Goal: Information Seeking & Learning: Learn about a topic

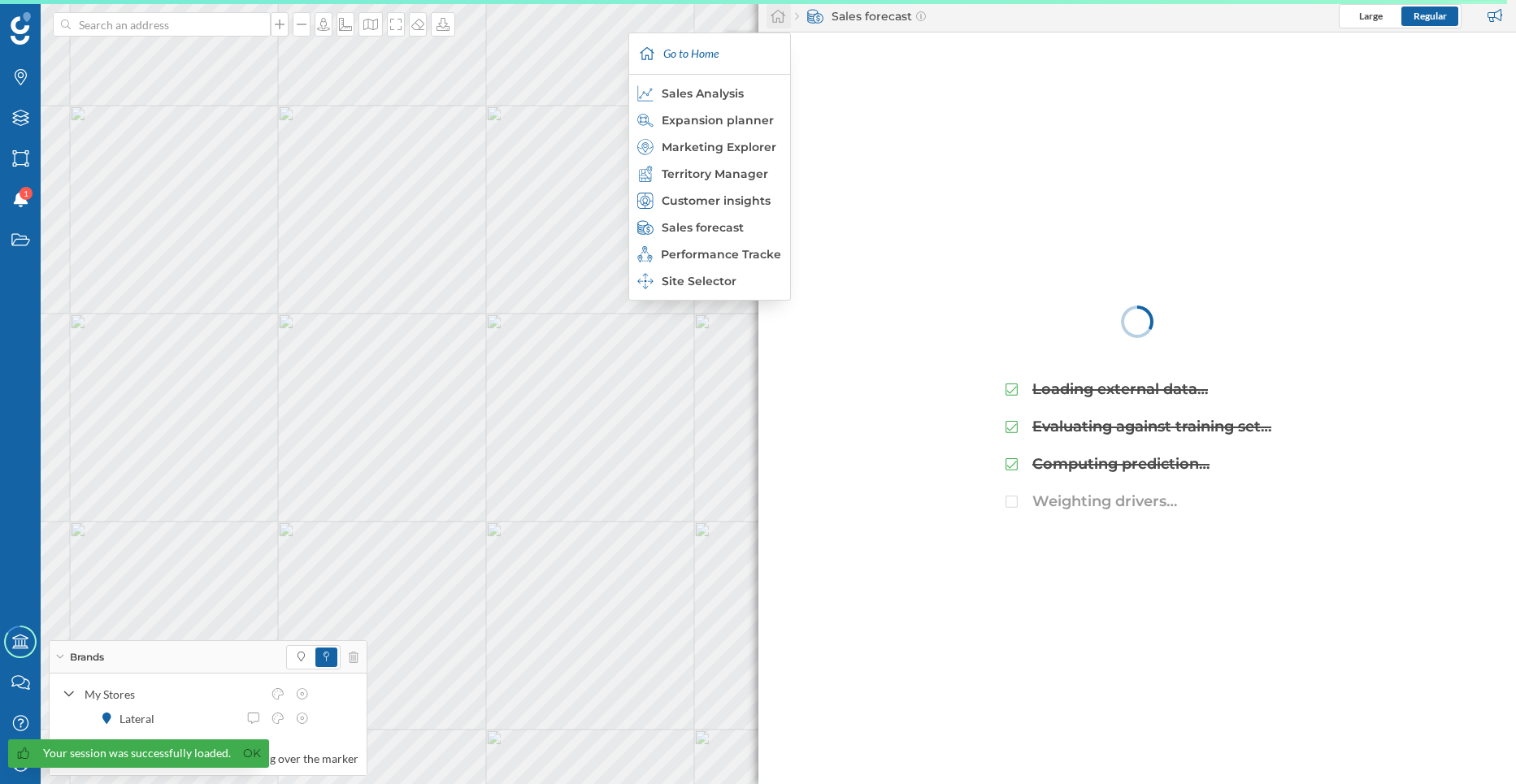
click at [781, 13] on icon at bounding box center [778, 15] width 16 height 14
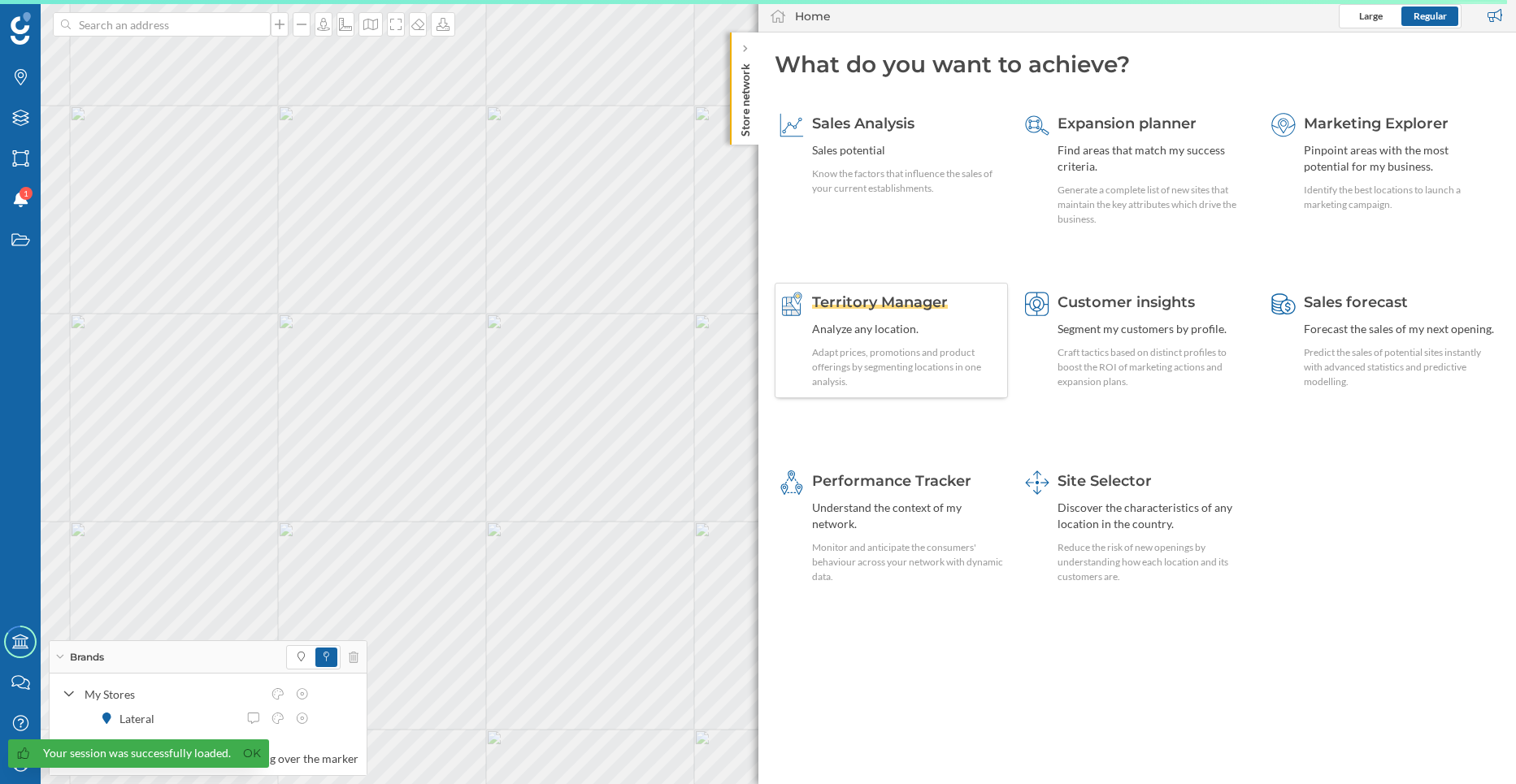
click at [901, 355] on div "Adapt prices, promotions and product offerings by segmenting locations in one a…" at bounding box center [908, 367] width 192 height 44
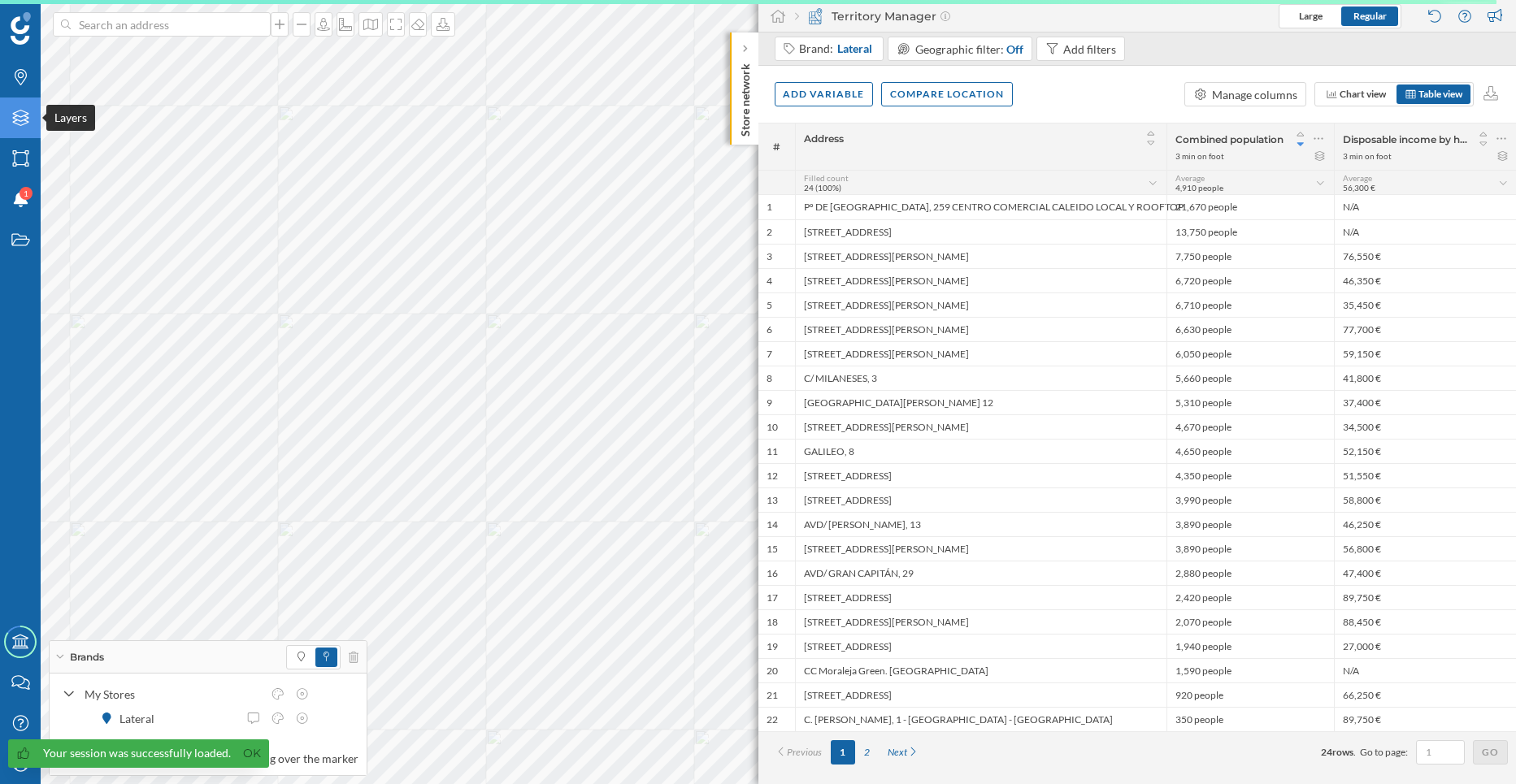
click at [19, 138] on div "Layers" at bounding box center [20, 118] width 40 height 40
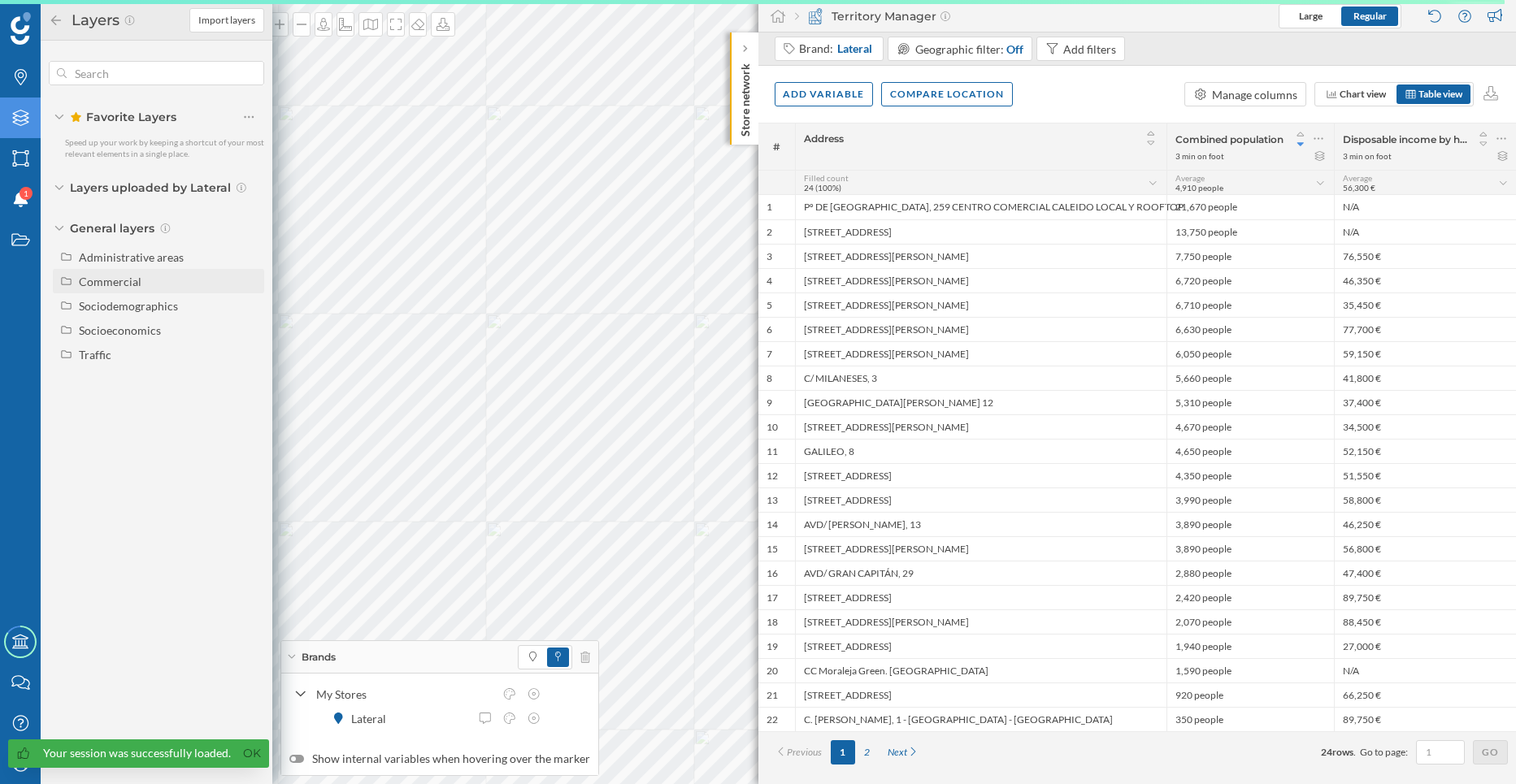
click at [105, 284] on div "Commercial" at bounding box center [109, 281] width 62 height 13
click at [136, 306] on div "Sociodemographics" at bounding box center [128, 306] width 99 height 13
click at [196, 440] on div "Population" at bounding box center [160, 438] width 116 height 17
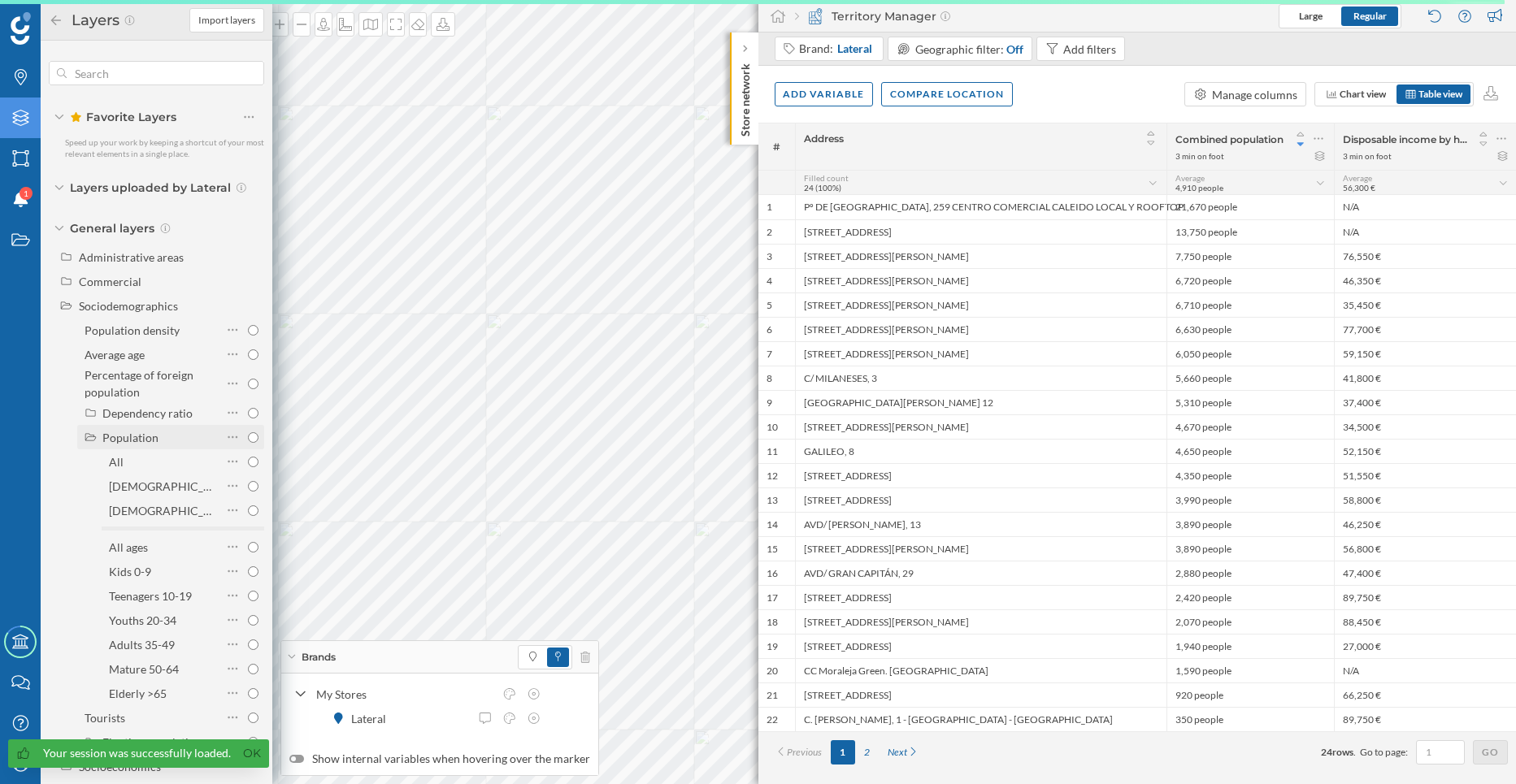
click at [197, 440] on div "Population" at bounding box center [160, 438] width 116 height 17
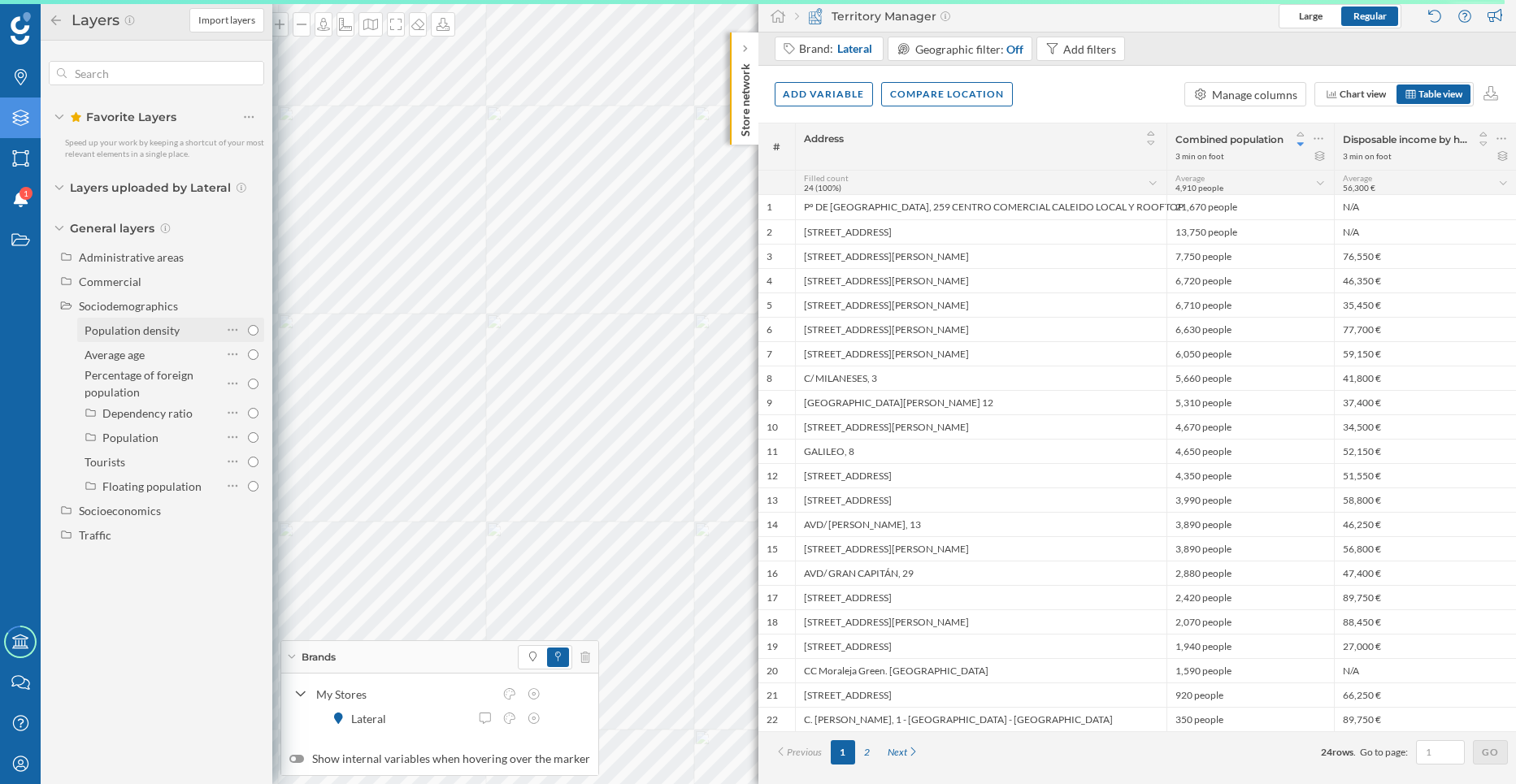
click at [165, 331] on div "Population density" at bounding box center [131, 330] width 95 height 13
click at [248, 331] on input "Population density" at bounding box center [253, 330] width 11 height 11
radio input "true"
click at [165, 331] on div "Population density" at bounding box center [131, 330] width 95 height 13
click at [248, 331] on input "Population density" at bounding box center [253, 330] width 11 height 11
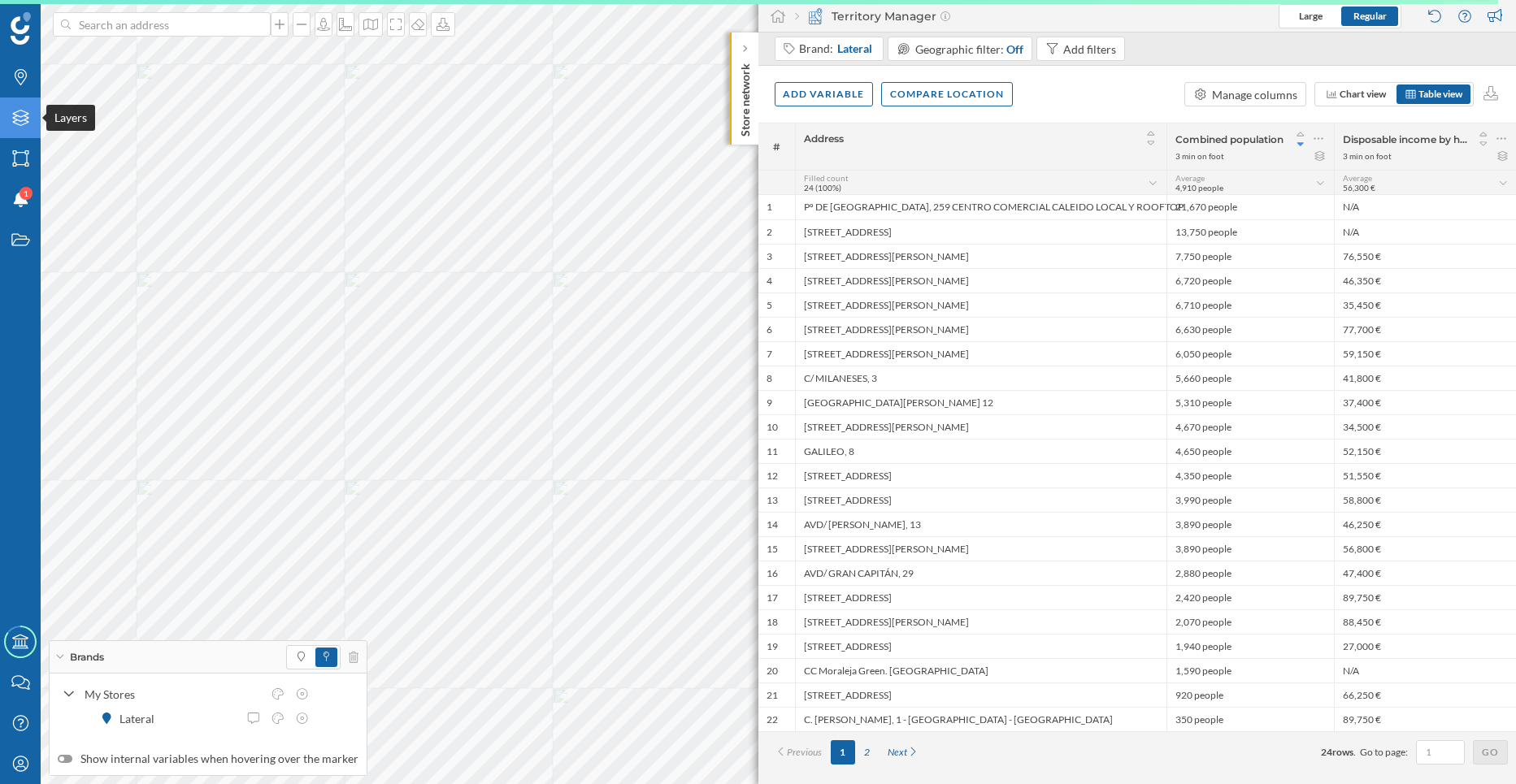
click at [13, 115] on icon at bounding box center [20, 118] width 16 height 16
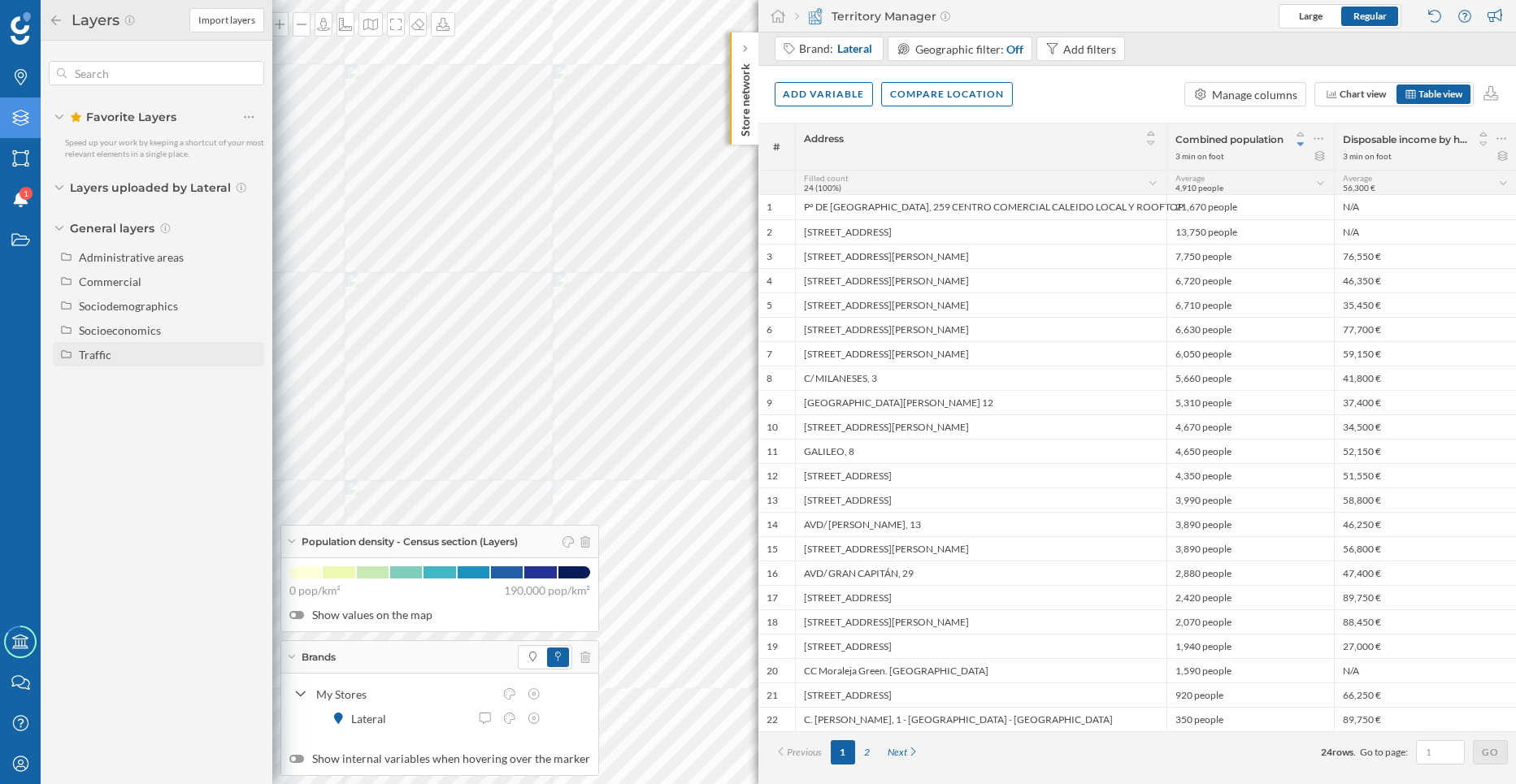
click at [98, 355] on div "Traffic" at bounding box center [95, 355] width 33 height 13
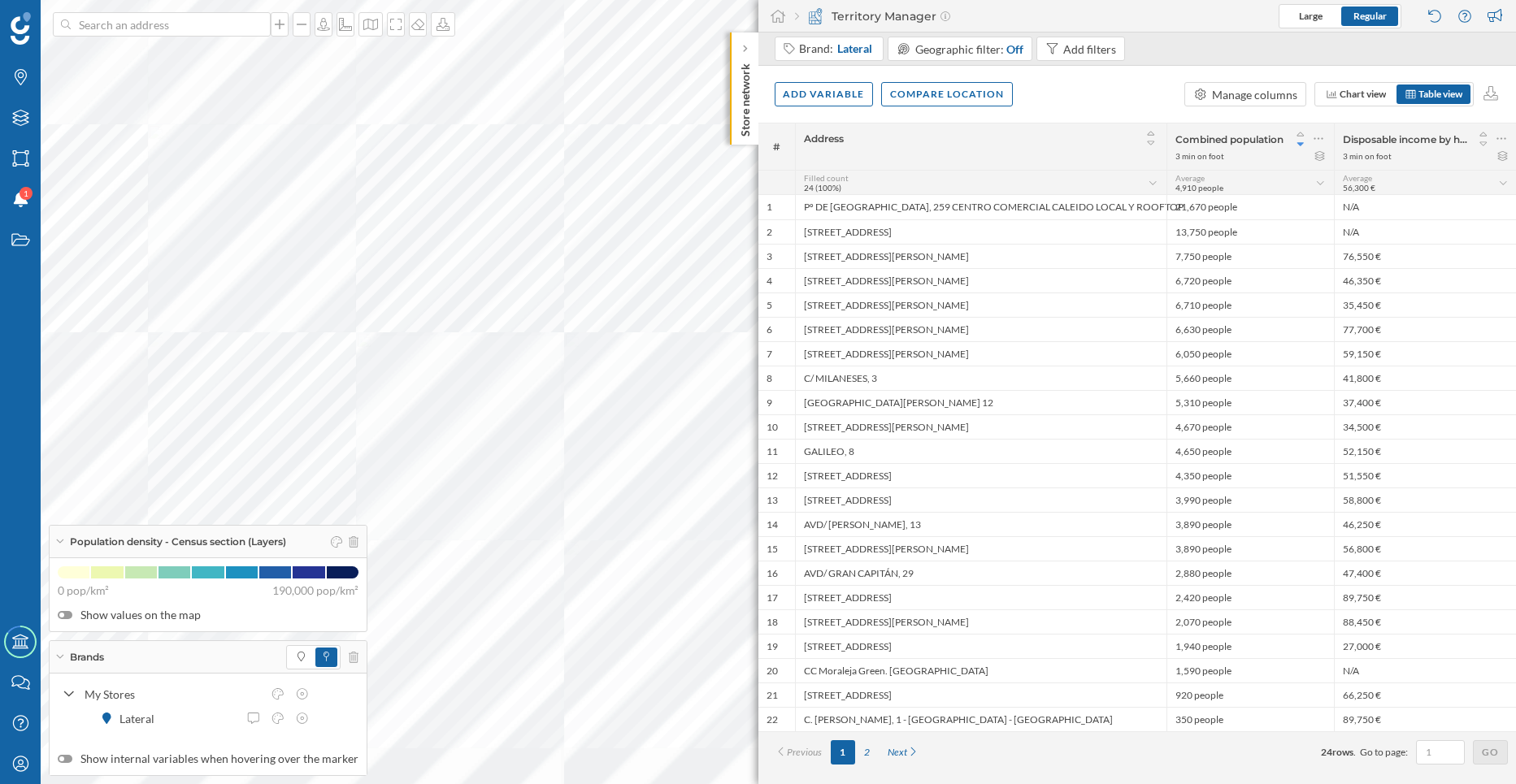
click at [349, 543] on icon at bounding box center [354, 542] width 10 height 11
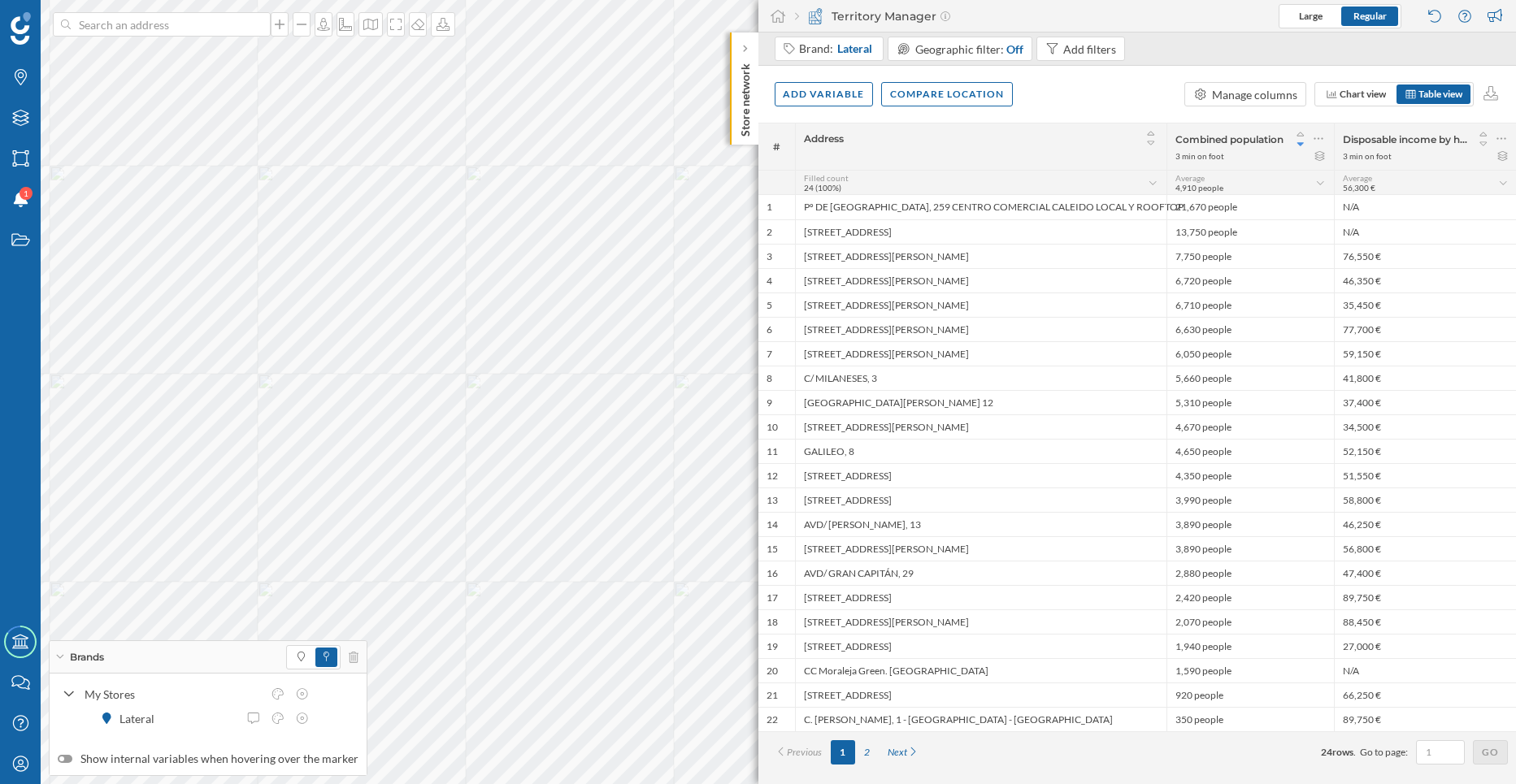
drag, startPoint x: 1166, startPoint y: 148, endPoint x: 1147, endPoint y: 156, distance: 20.6
click at [1147, 156] on div "# Address Combined population 3 min on foot Disposable income by household 3 mi…" at bounding box center [1137, 145] width 758 height 47
click at [1385, 147] on div "Disposable income by household" at bounding box center [1425, 139] width 165 height 23
click at [1397, 142] on span "Disposable income by household" at bounding box center [1405, 139] width 125 height 12
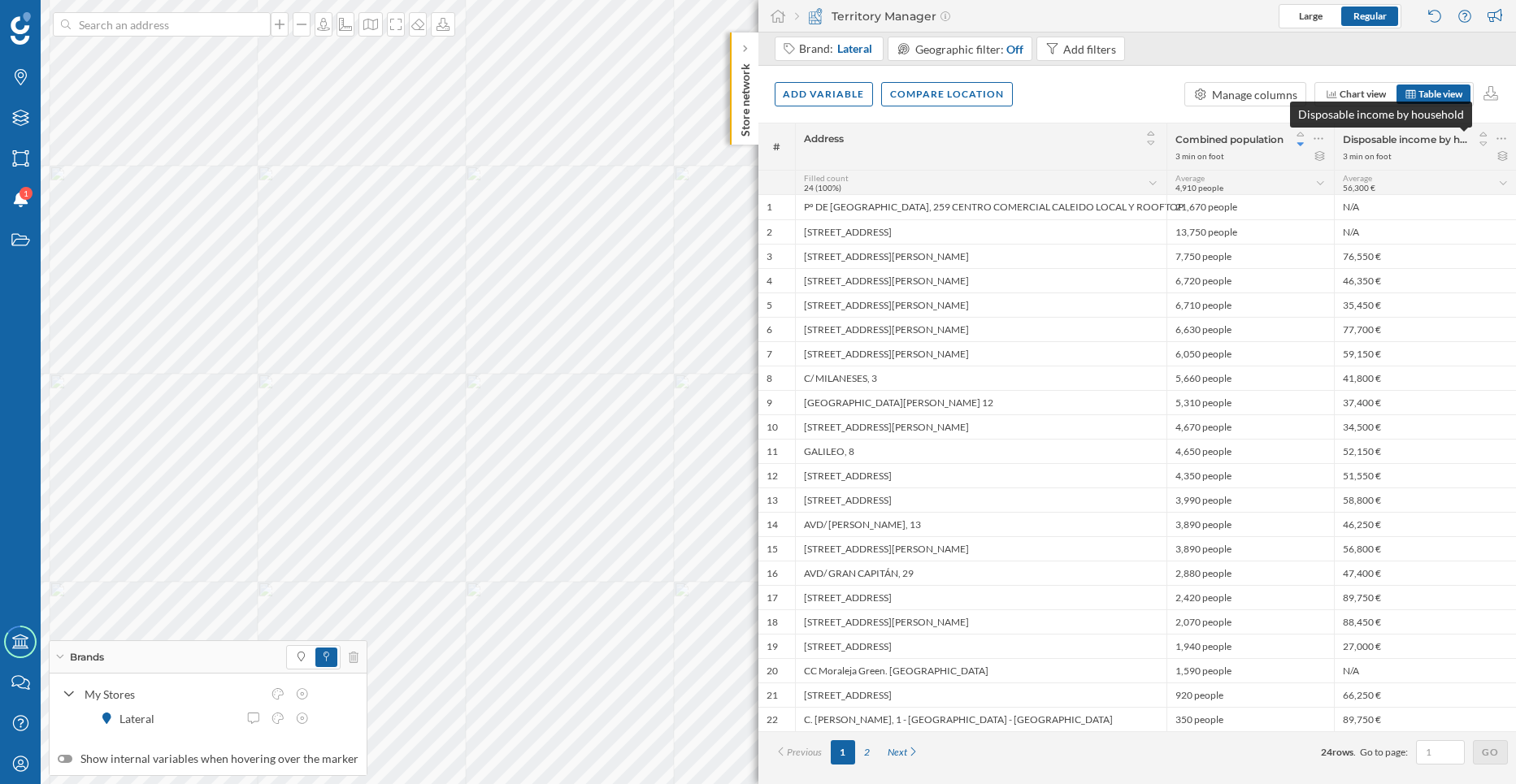
click at [1402, 139] on span "Disposable income by household" at bounding box center [1405, 139] width 125 height 12
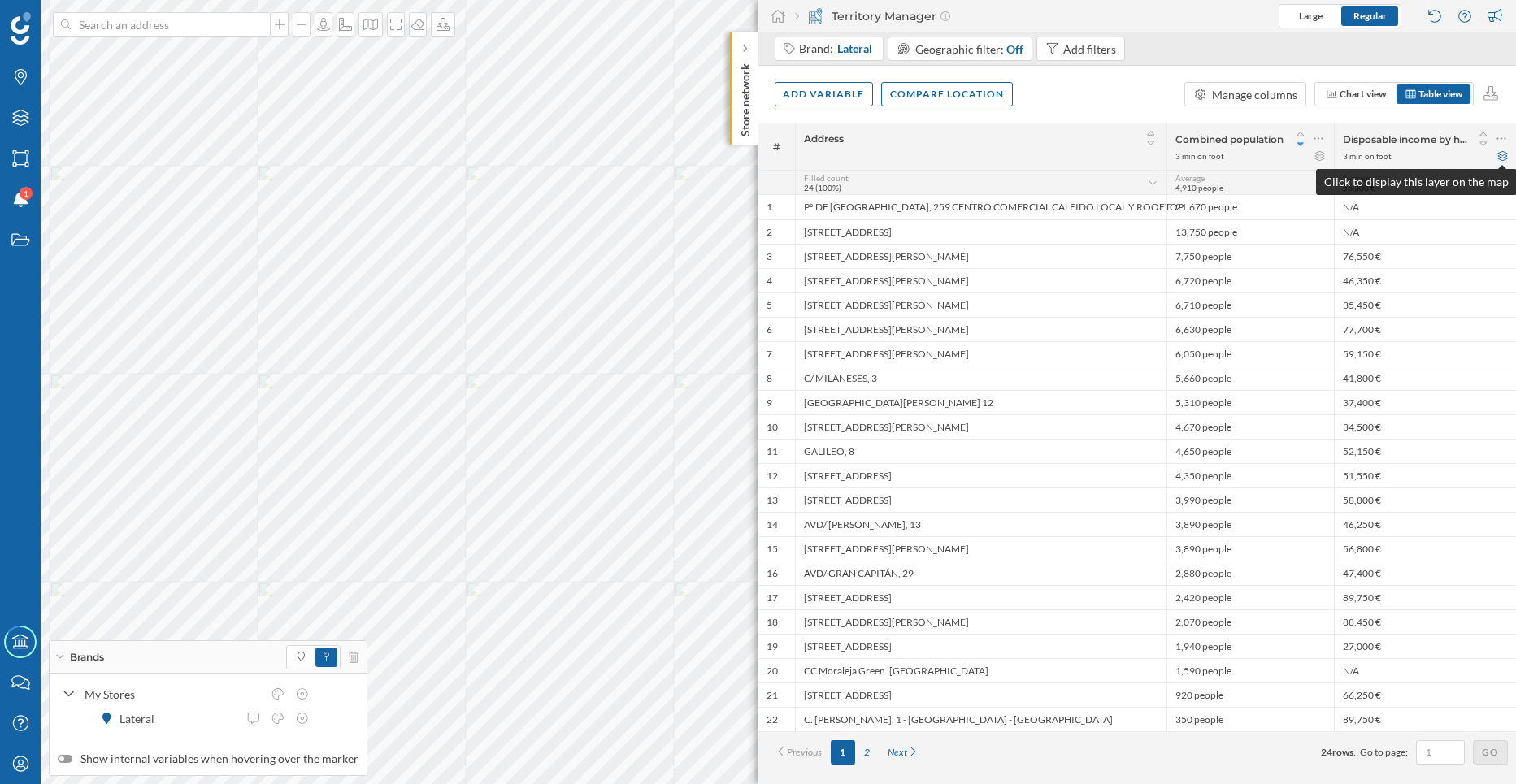
click at [1505, 155] on icon at bounding box center [1503, 156] width 12 height 10
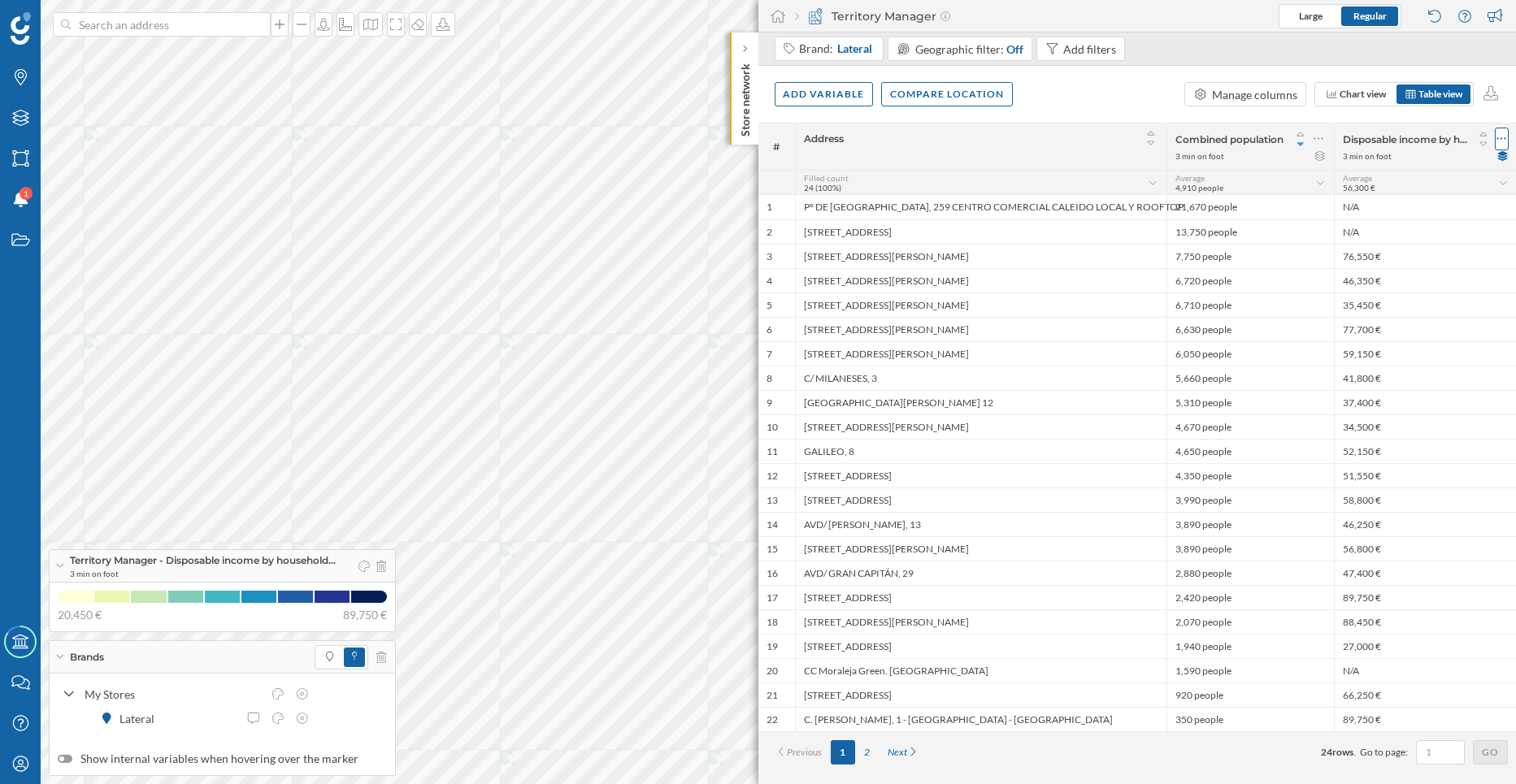
click at [1501, 142] on icon at bounding box center [1502, 139] width 11 height 16
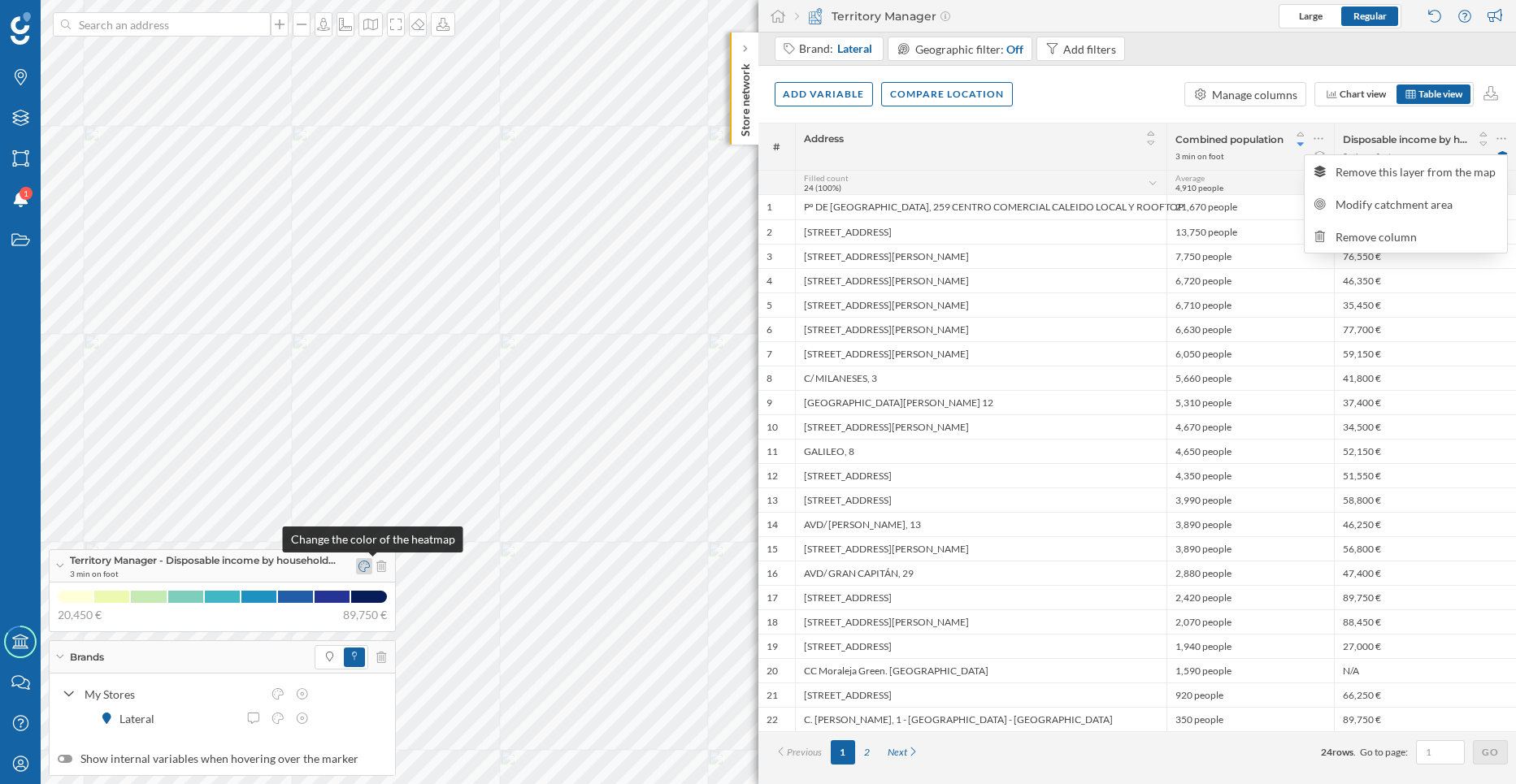
click at [370, 568] on icon at bounding box center [364, 566] width 11 height 11
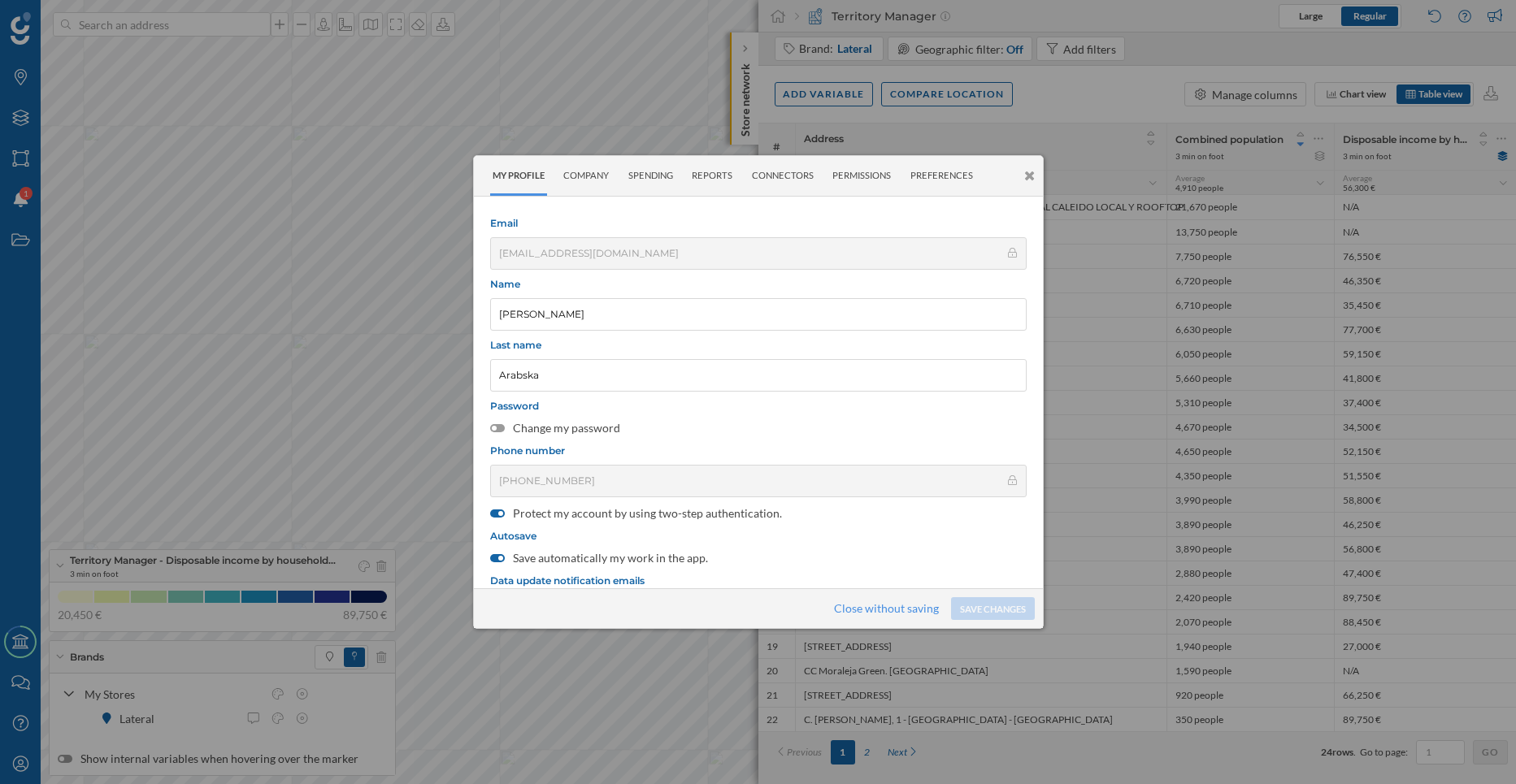
scroll to position [206, 0]
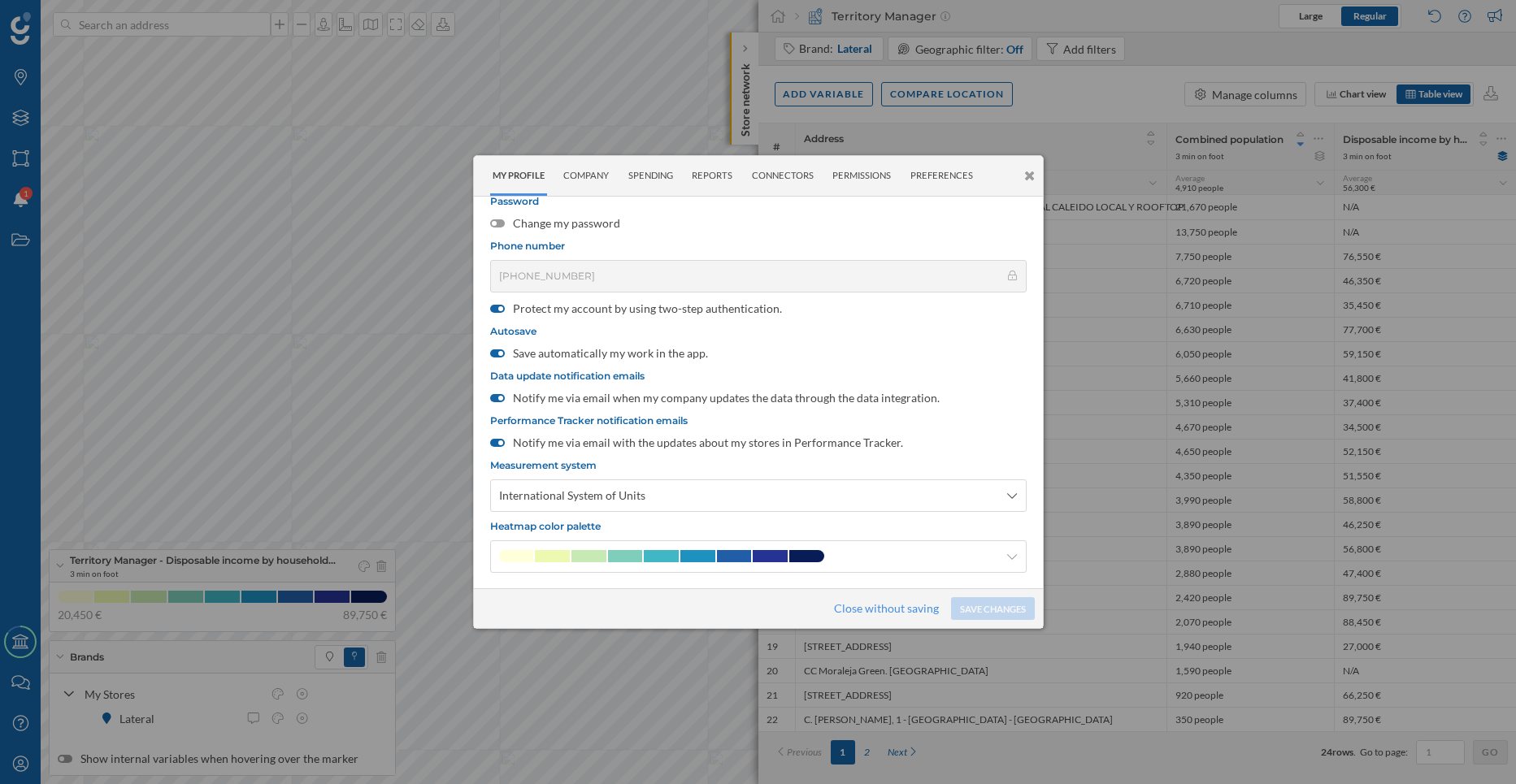
click at [1029, 178] on icon at bounding box center [1029, 176] width 11 height 13
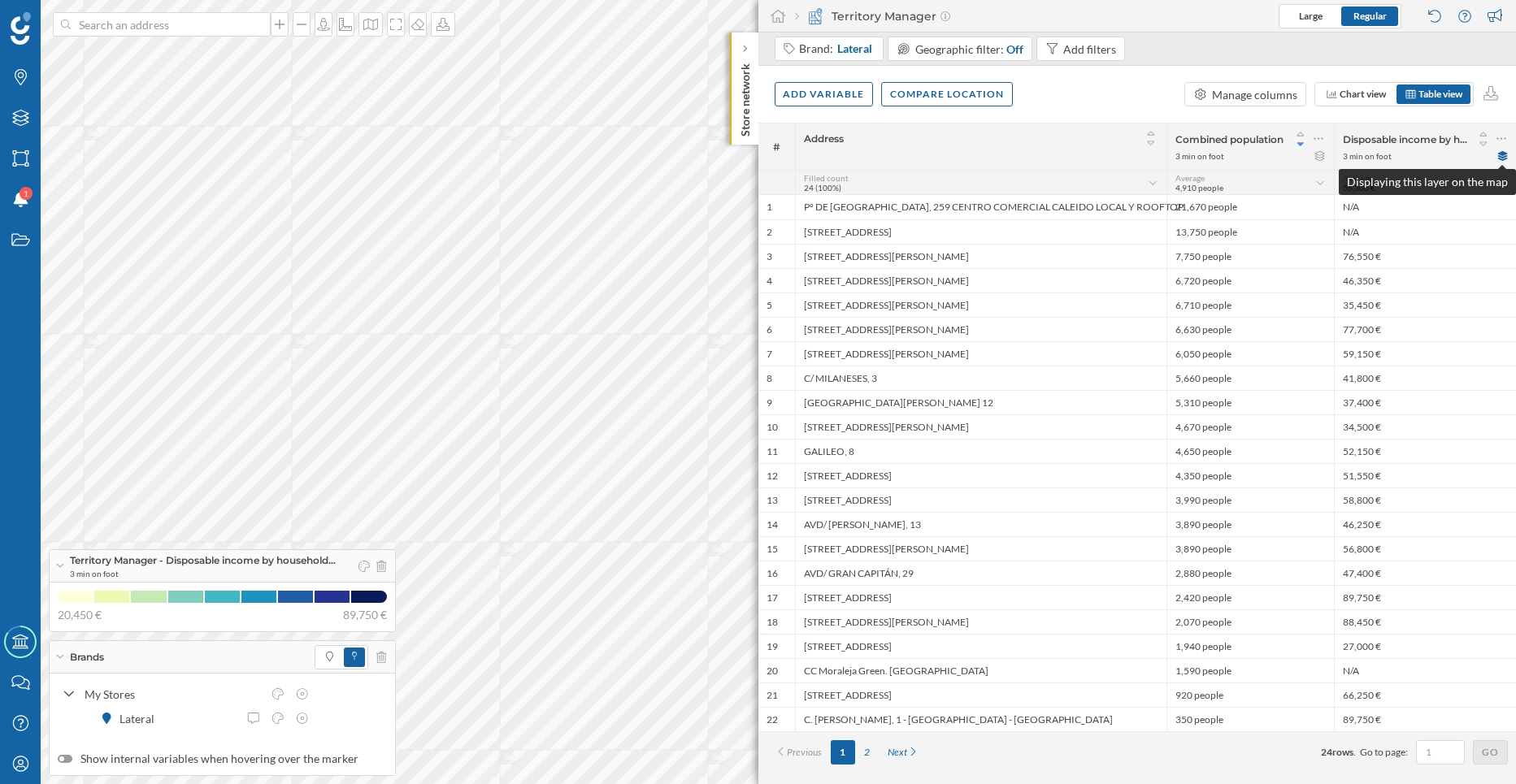
click at [1505, 157] on icon at bounding box center [1502, 156] width 10 height 10
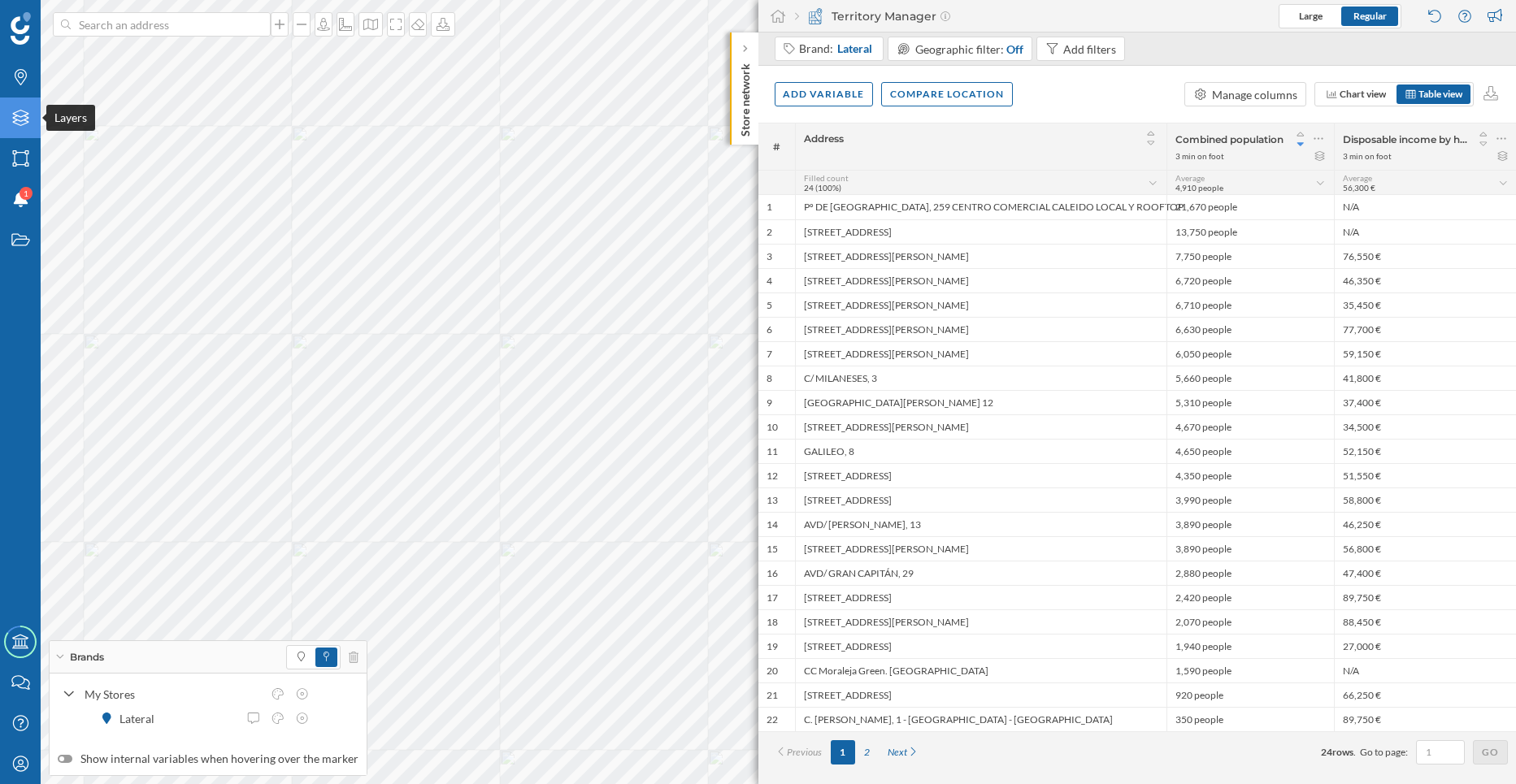
click at [25, 122] on icon "Layers" at bounding box center [20, 118] width 20 height 16
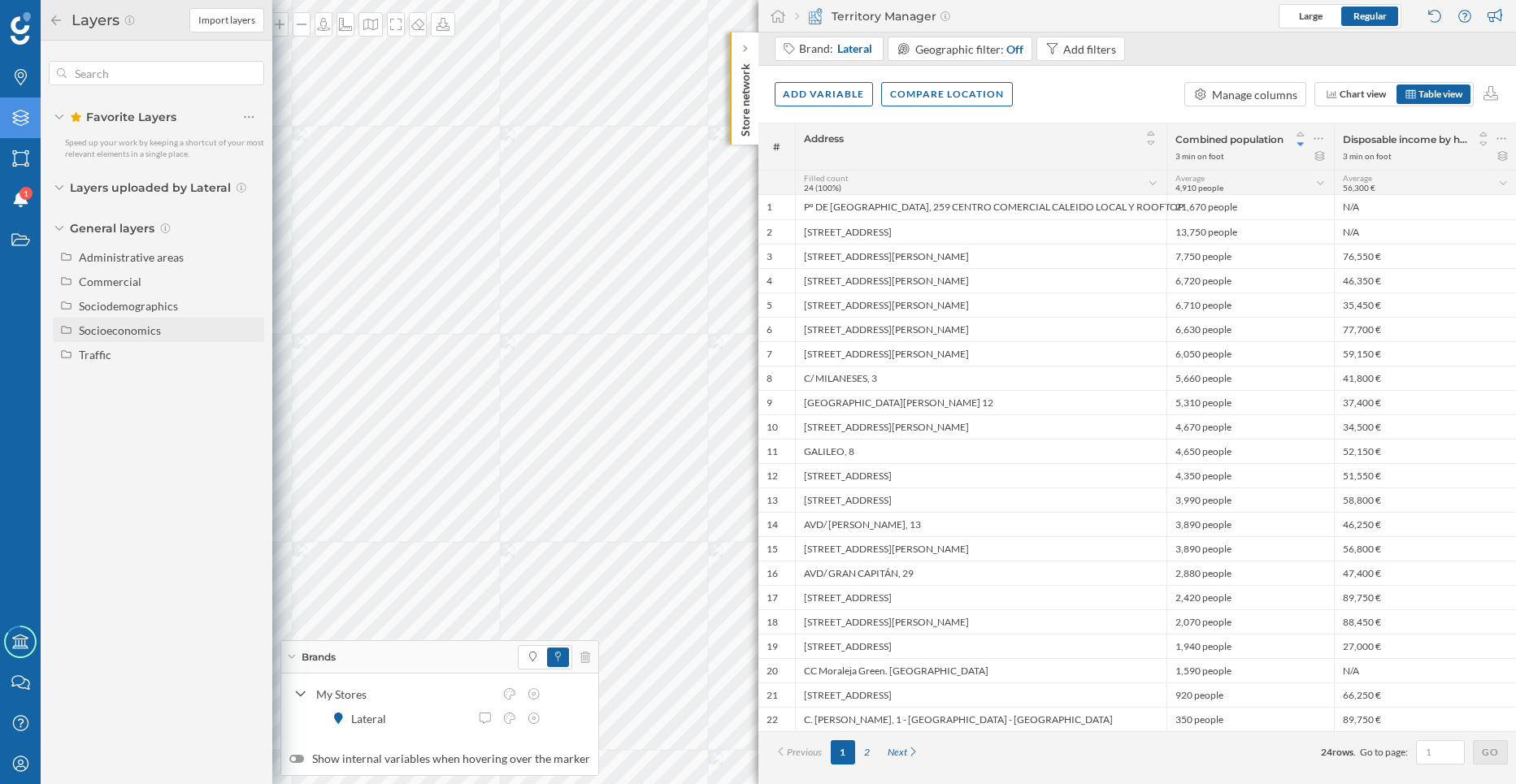
click at [112, 332] on div "Socioeconomics" at bounding box center [120, 330] width 82 height 13
click at [115, 332] on div "Socioeconomics" at bounding box center [120, 330] width 82 height 13
click at [102, 326] on div "Socioeconomics" at bounding box center [120, 330] width 82 height 13
click at [217, 386] on div "Disposable income by household" at bounding box center [150, 383] width 133 height 34
click at [248, 386] on input "Disposable income by household" at bounding box center [253, 383] width 11 height 11
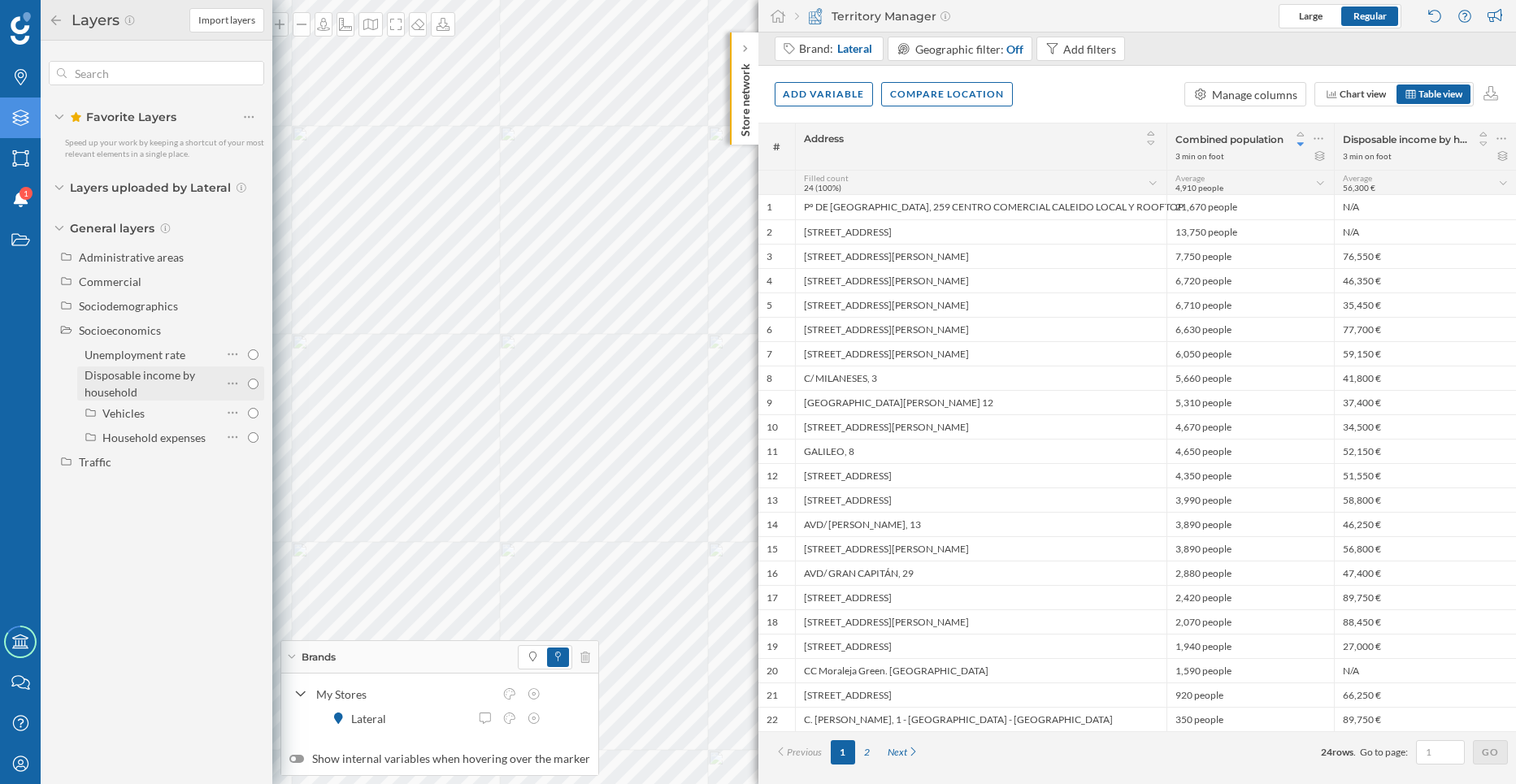
radio input "true"
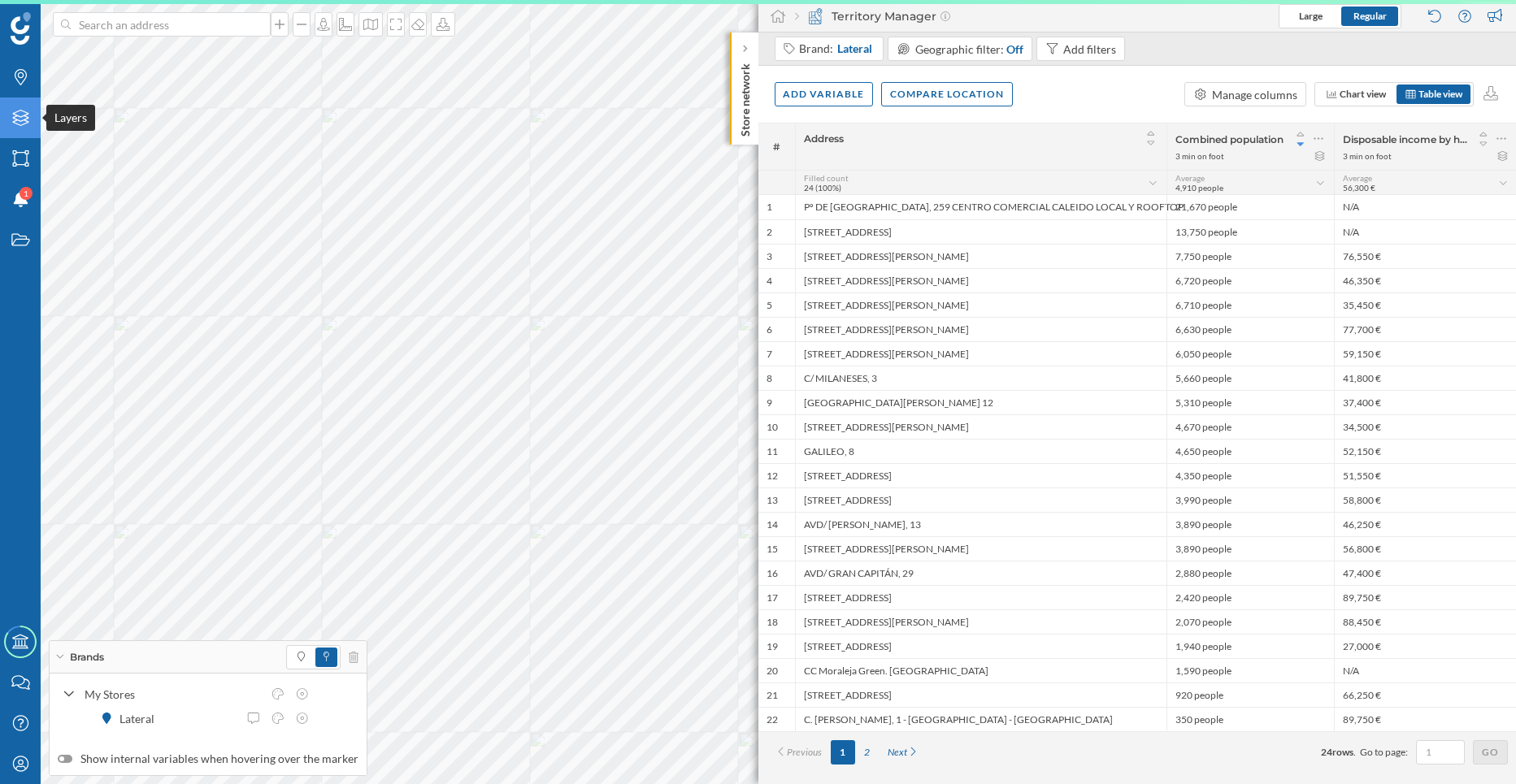
click at [15, 135] on div "Layers" at bounding box center [20, 118] width 40 height 40
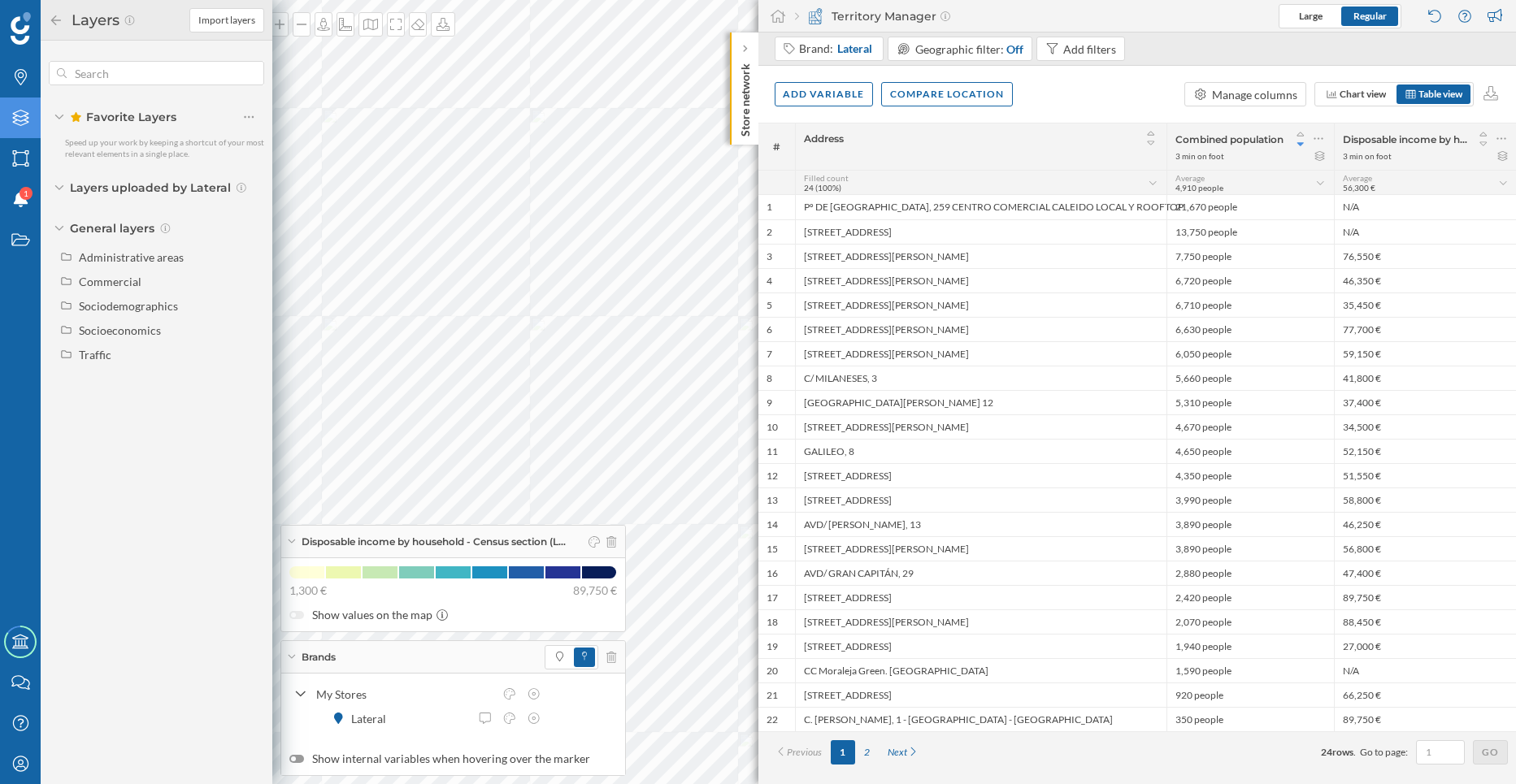
click at [18, 129] on div "Layers" at bounding box center [20, 118] width 40 height 40
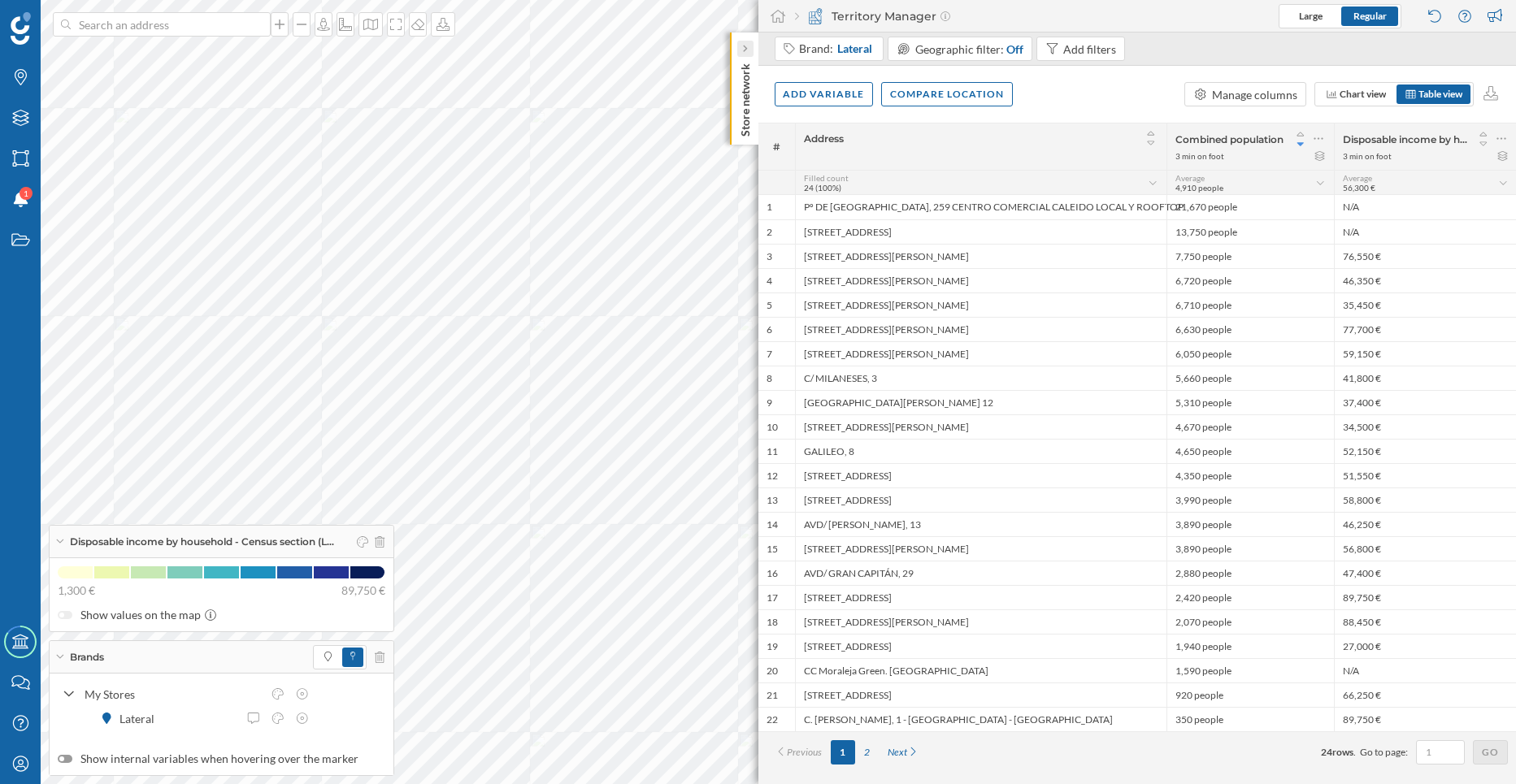
click at [738, 41] on div "Store network" at bounding box center [744, 88] width 29 height 112
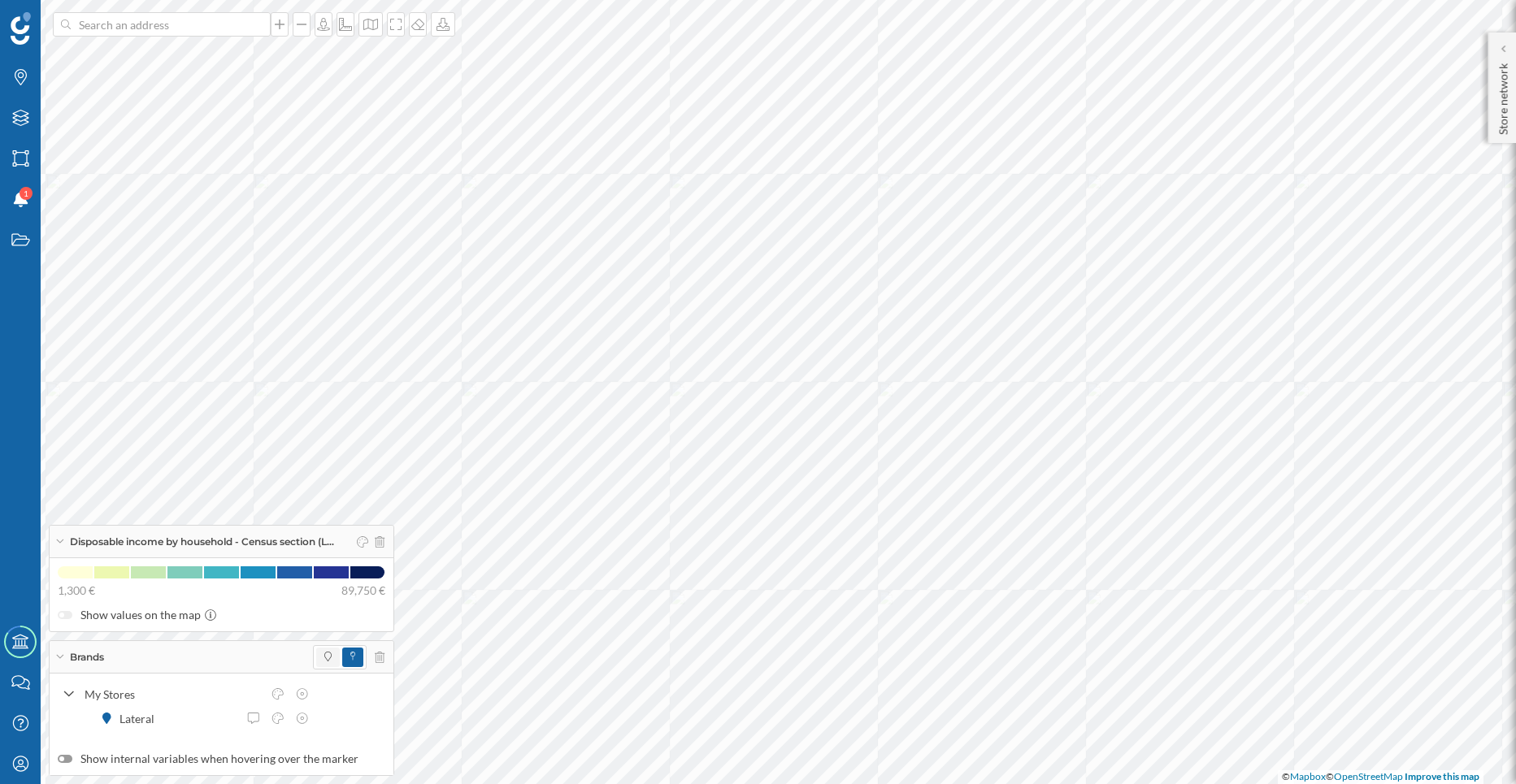
click at [332, 658] on icon at bounding box center [328, 657] width 8 height 10
click at [365, 545] on icon at bounding box center [363, 542] width 11 height 11
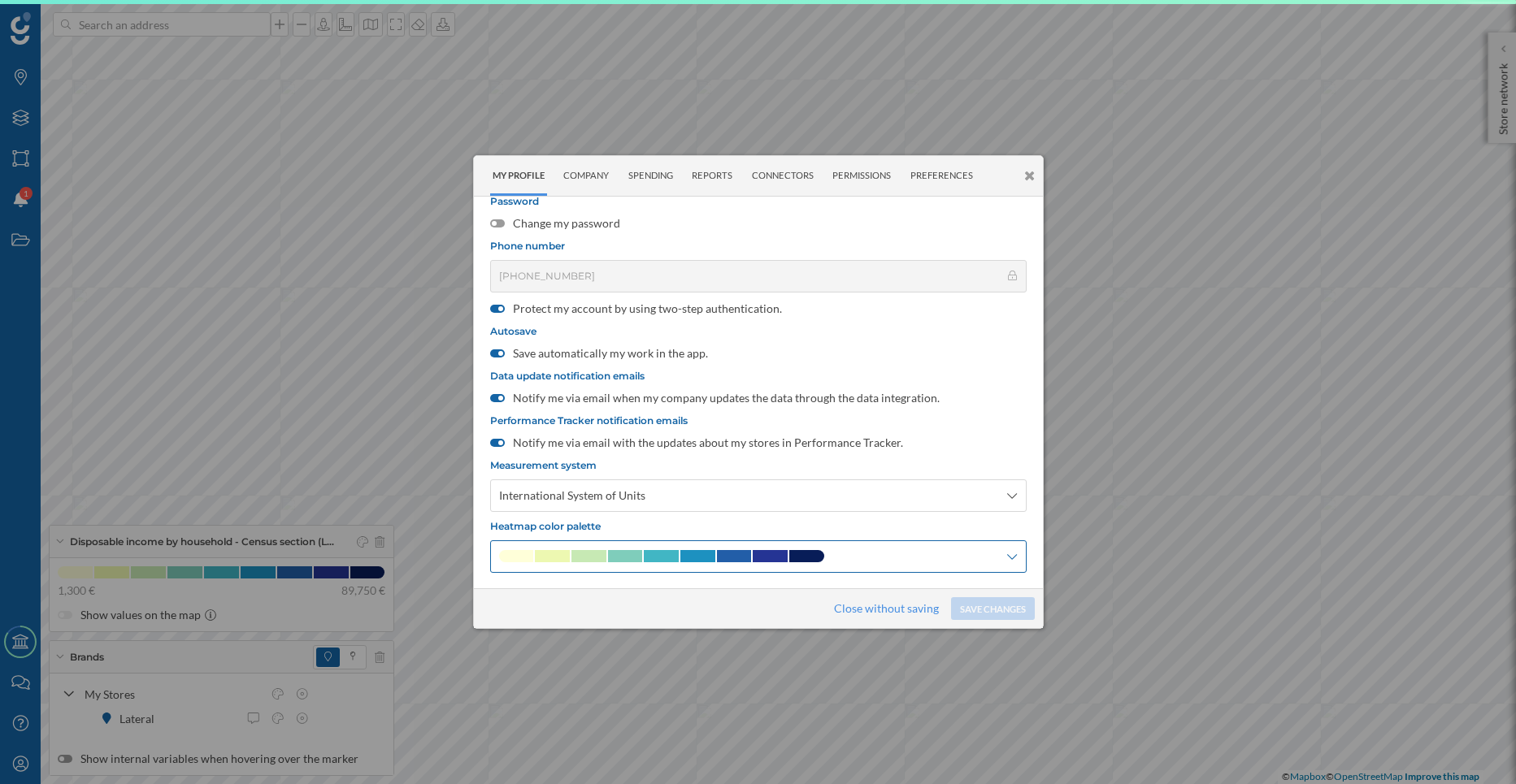
click at [631, 546] on div at bounding box center [758, 556] width 537 height 33
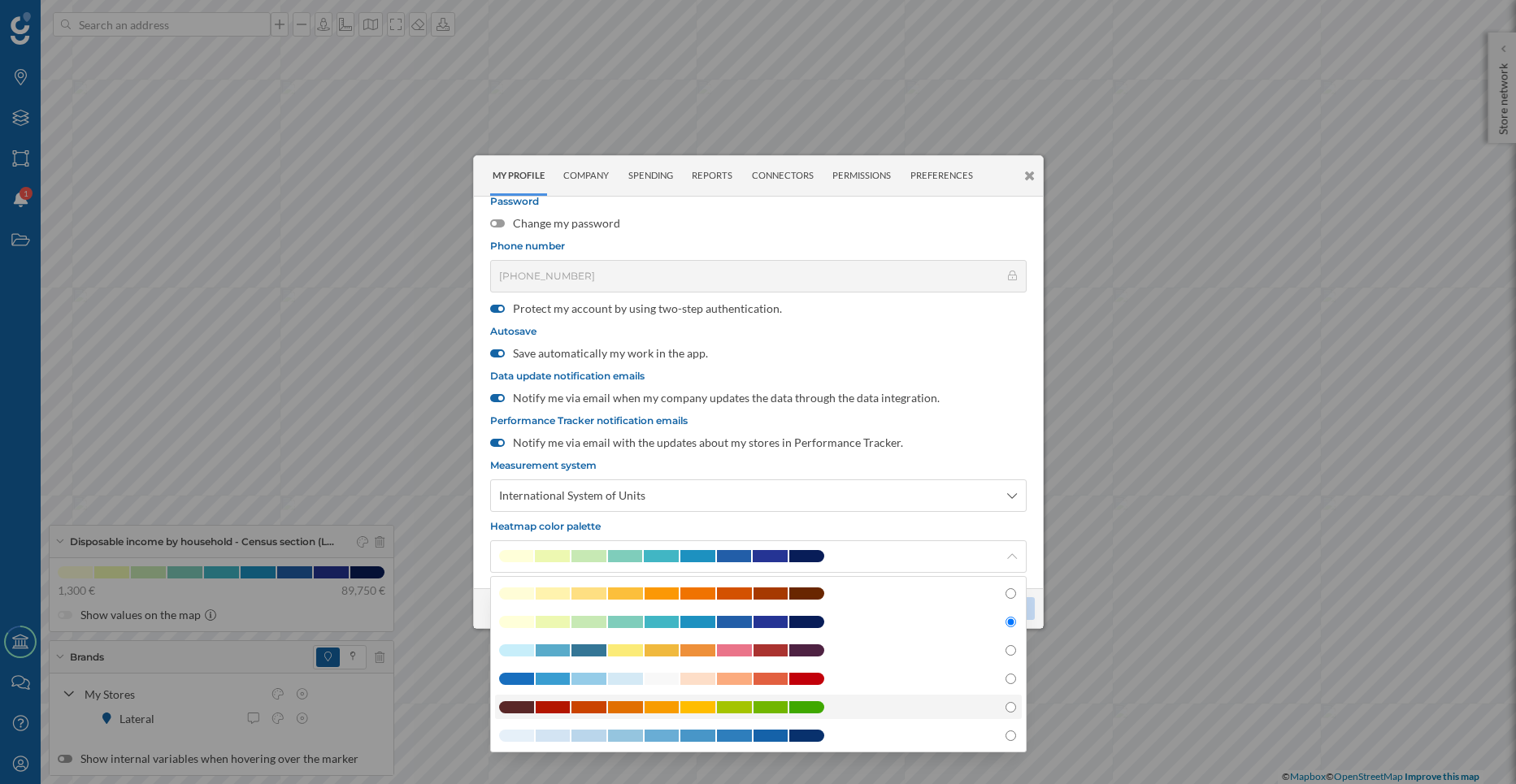
click at [757, 704] on span at bounding box center [771, 707] width 35 height 12
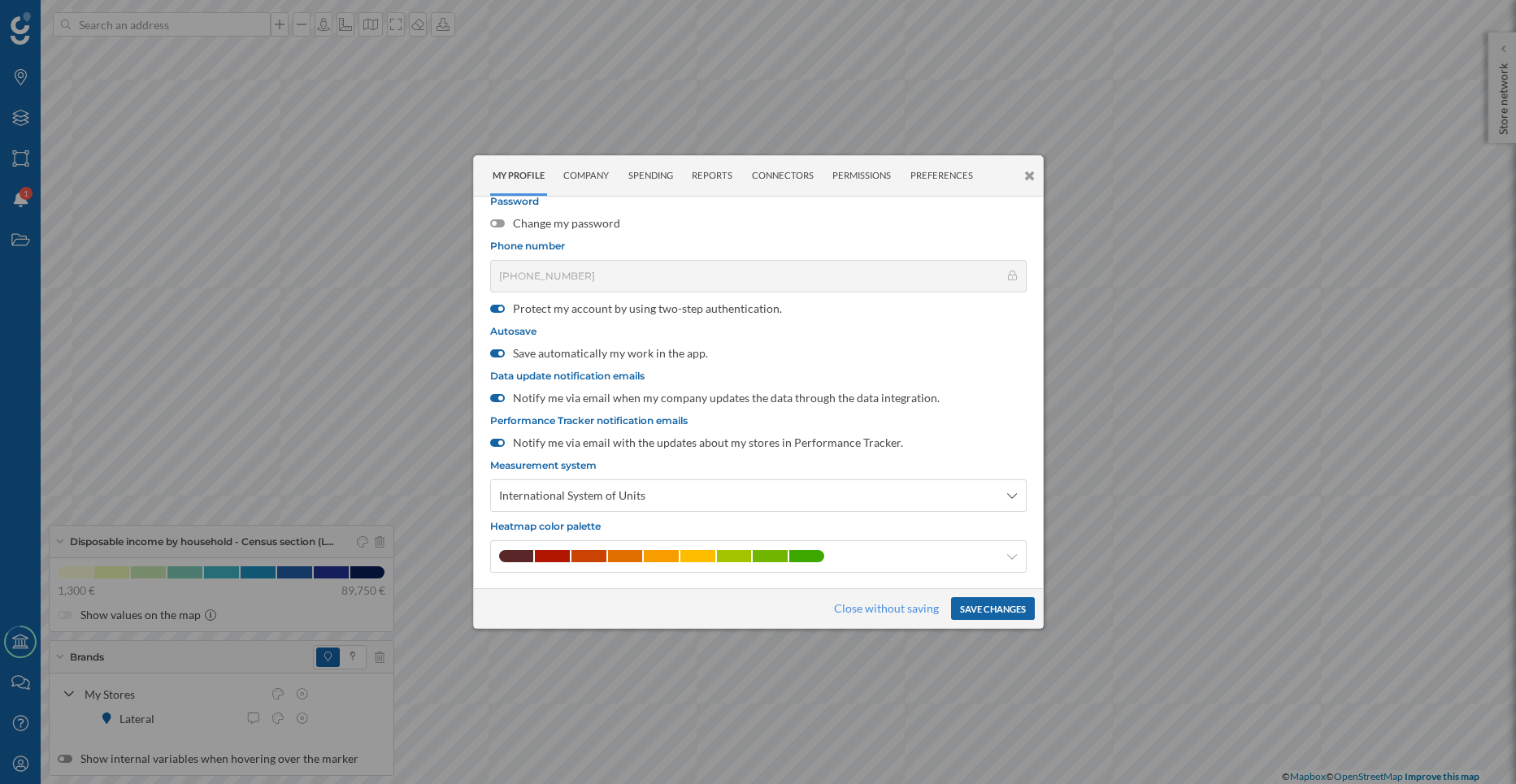
click at [1003, 605] on button "Save changes" at bounding box center [993, 609] width 84 height 23
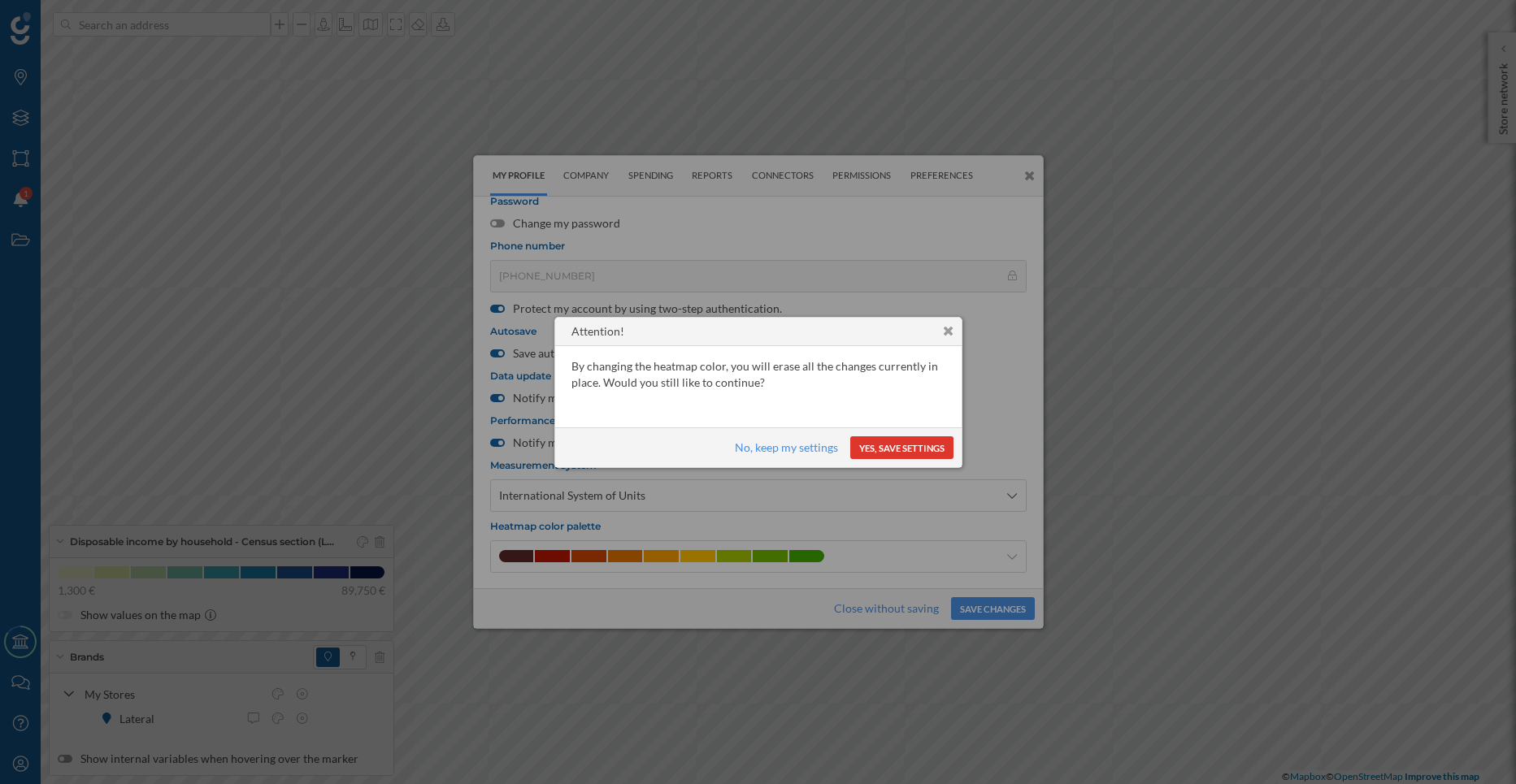
click at [895, 451] on button "Yes, save settings" at bounding box center [902, 447] width 103 height 23
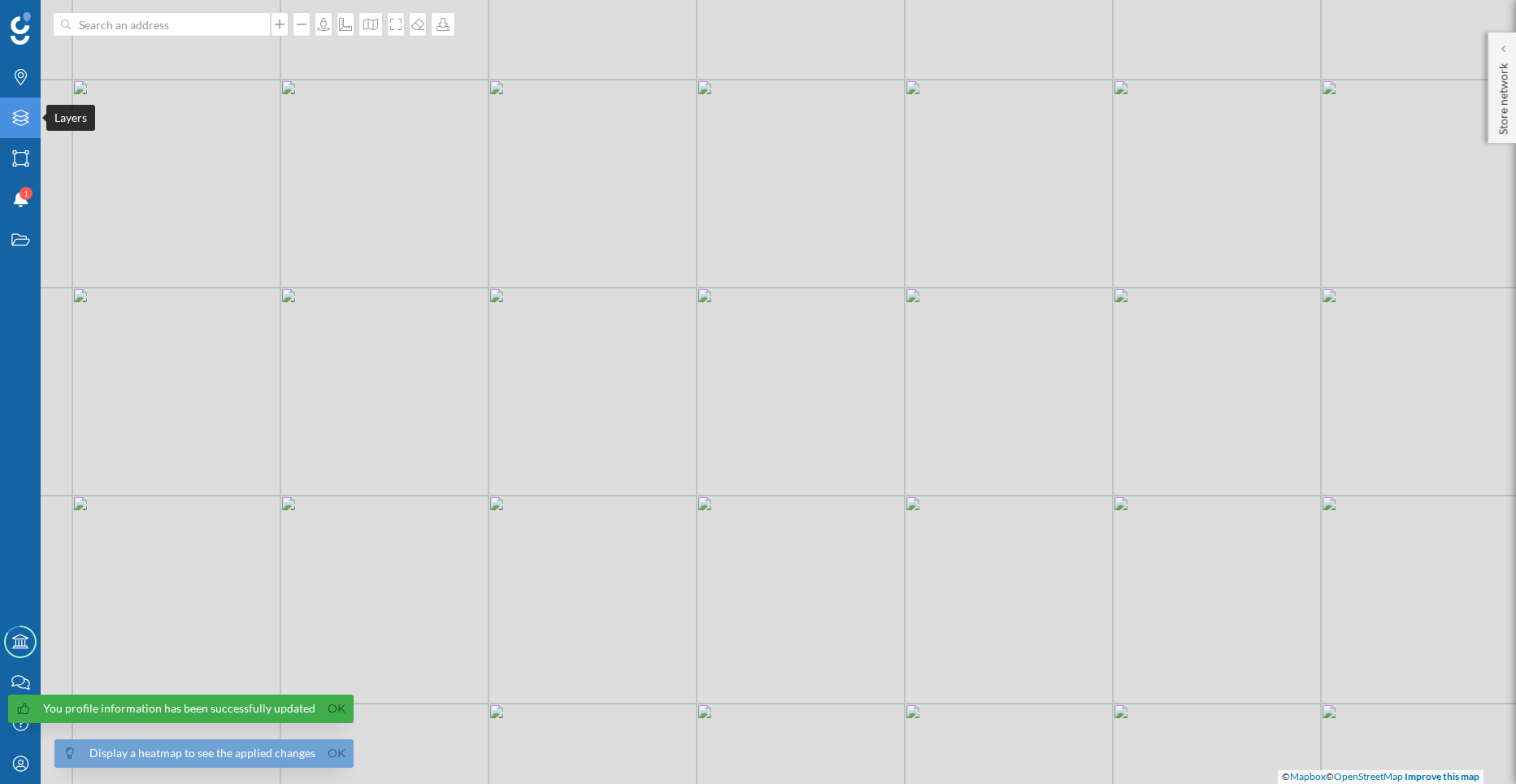
click at [24, 120] on icon "Layers" at bounding box center [20, 118] width 20 height 16
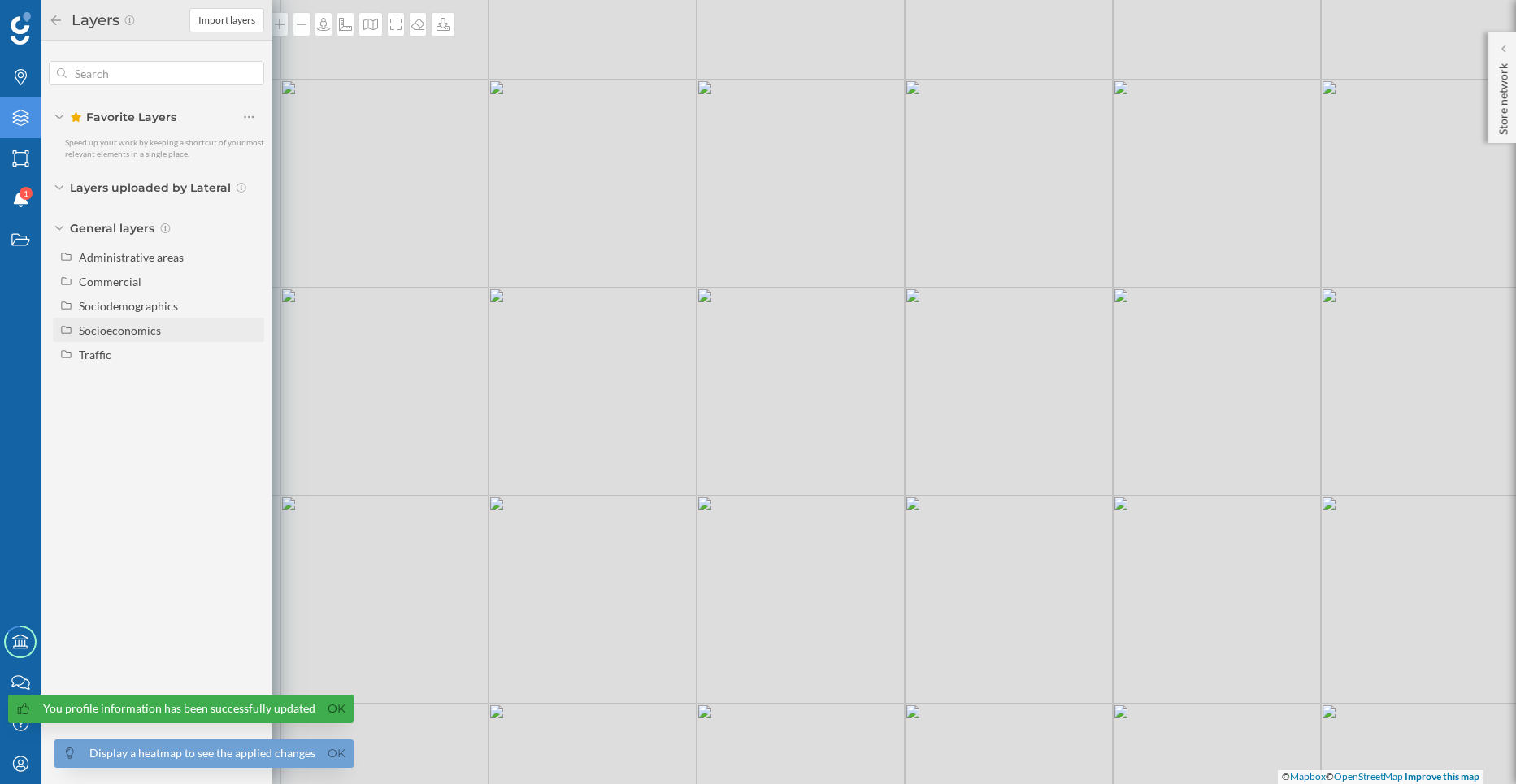
click at [99, 326] on div "Socioeconomics" at bounding box center [120, 330] width 82 height 13
click at [104, 390] on div "Disposable income by household" at bounding box center [140, 383] width 111 height 31
click at [248, 389] on input "Disposable income by household" at bounding box center [253, 383] width 11 height 11
radio input "true"
click at [330, 713] on link "Ok" at bounding box center [336, 709] width 26 height 19
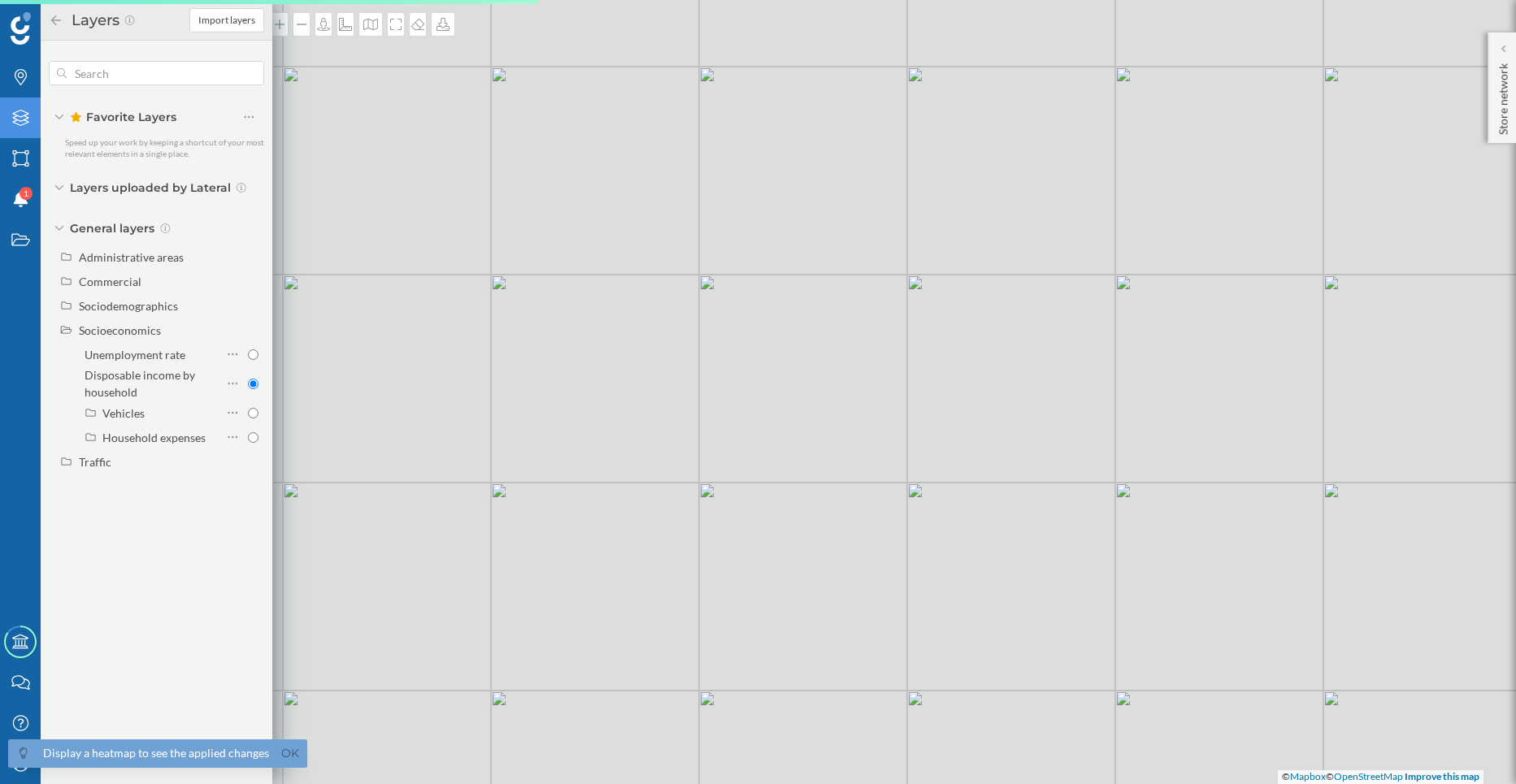
drag, startPoint x: 629, startPoint y: 629, endPoint x: 630, endPoint y: 603, distance: 26.0
click at [629, 606] on div "© Mapbox © OpenStreetMap Improve this map" at bounding box center [758, 392] width 1516 height 784
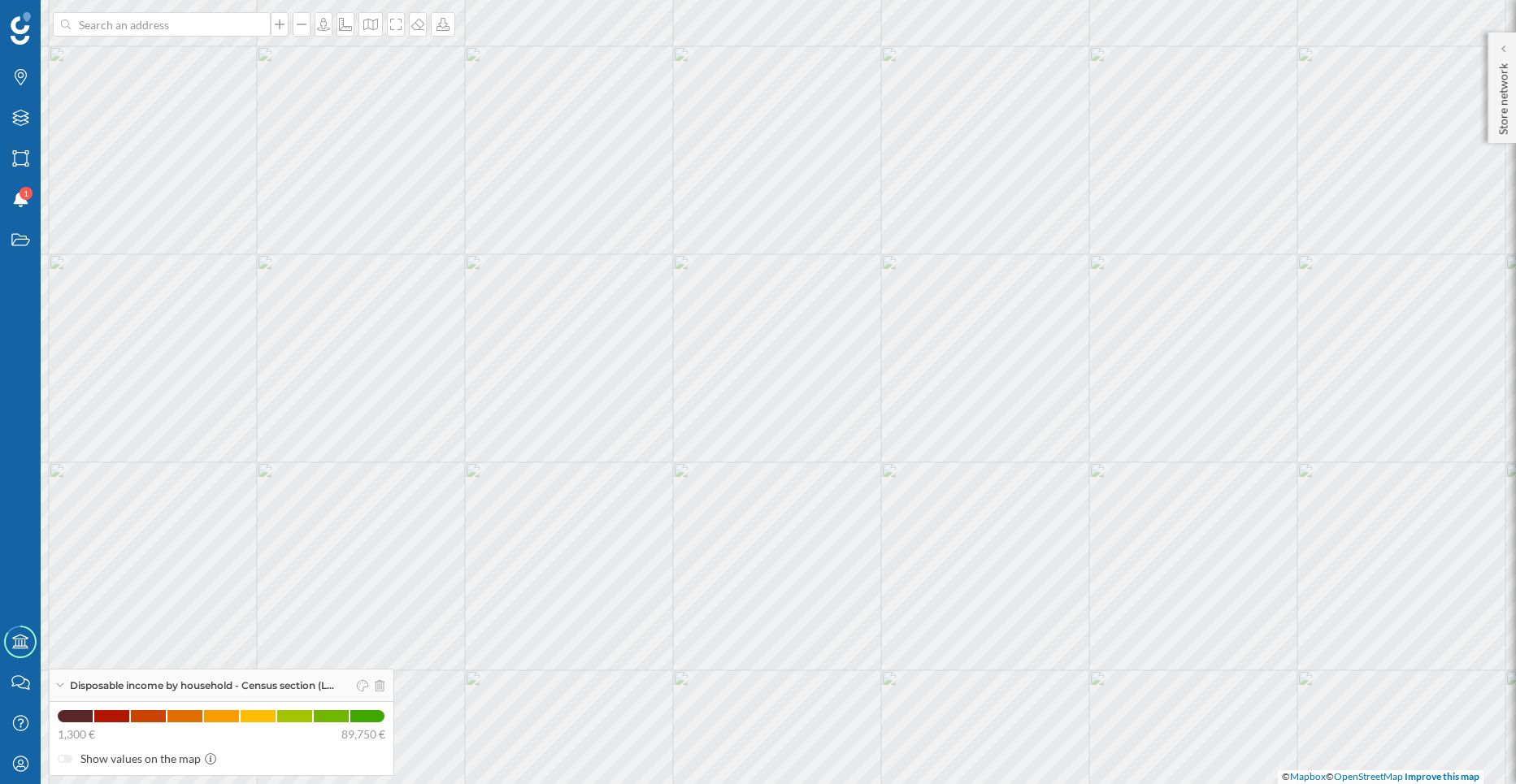
click at [360, 686] on div at bounding box center [367, 685] width 34 height 24
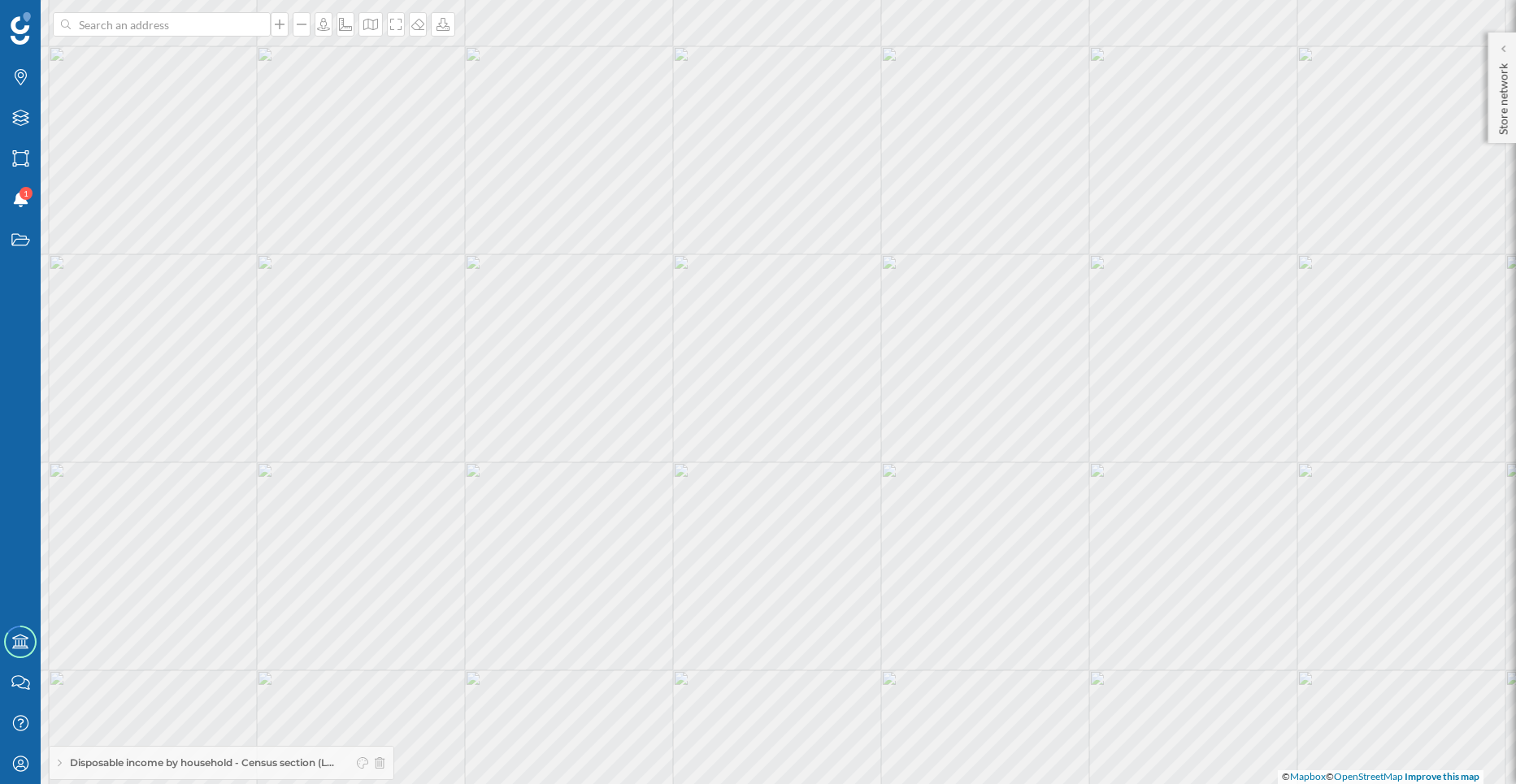
click at [361, 766] on div at bounding box center [367, 762] width 34 height 24
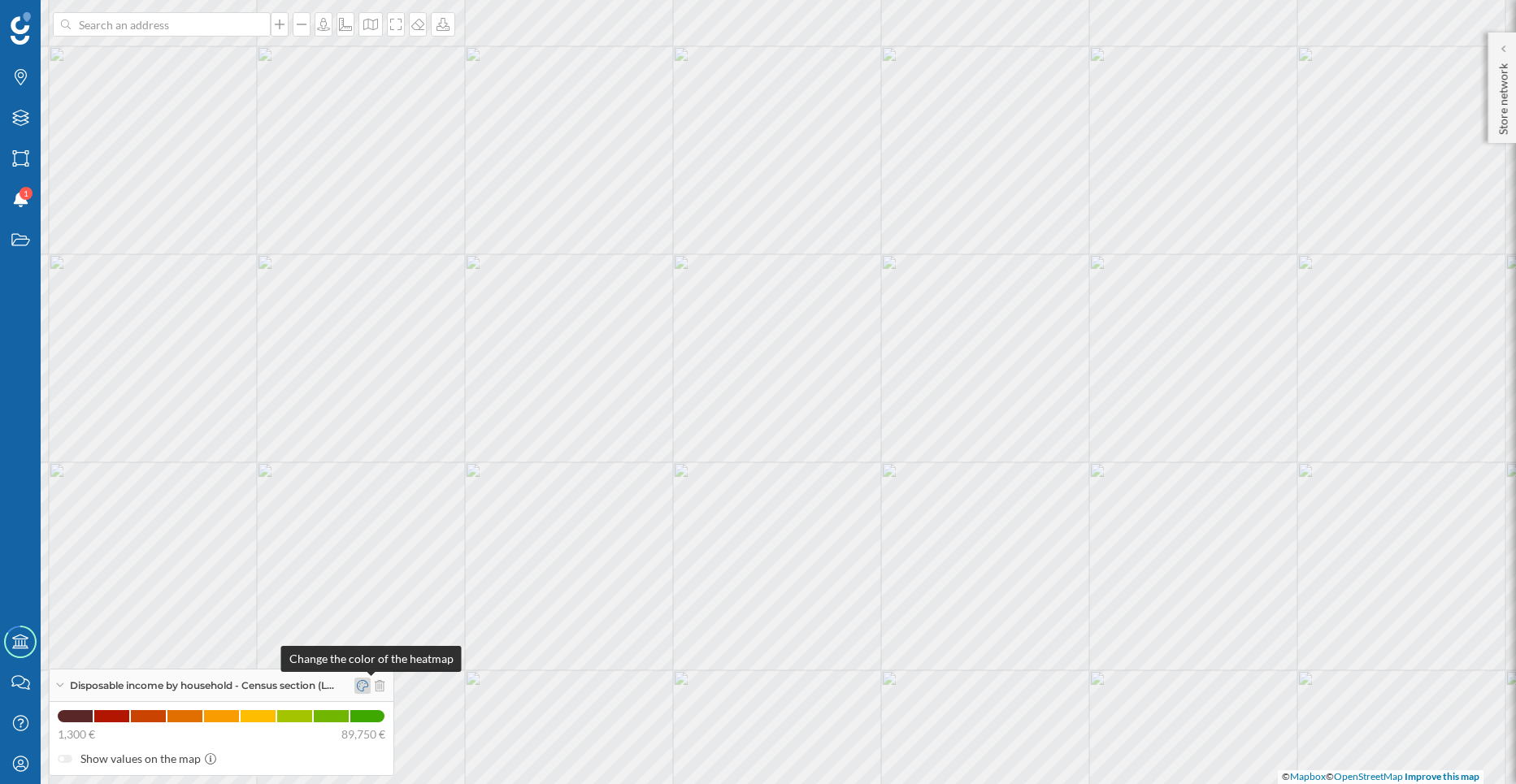
click at [368, 684] on icon at bounding box center [363, 686] width 11 height 11
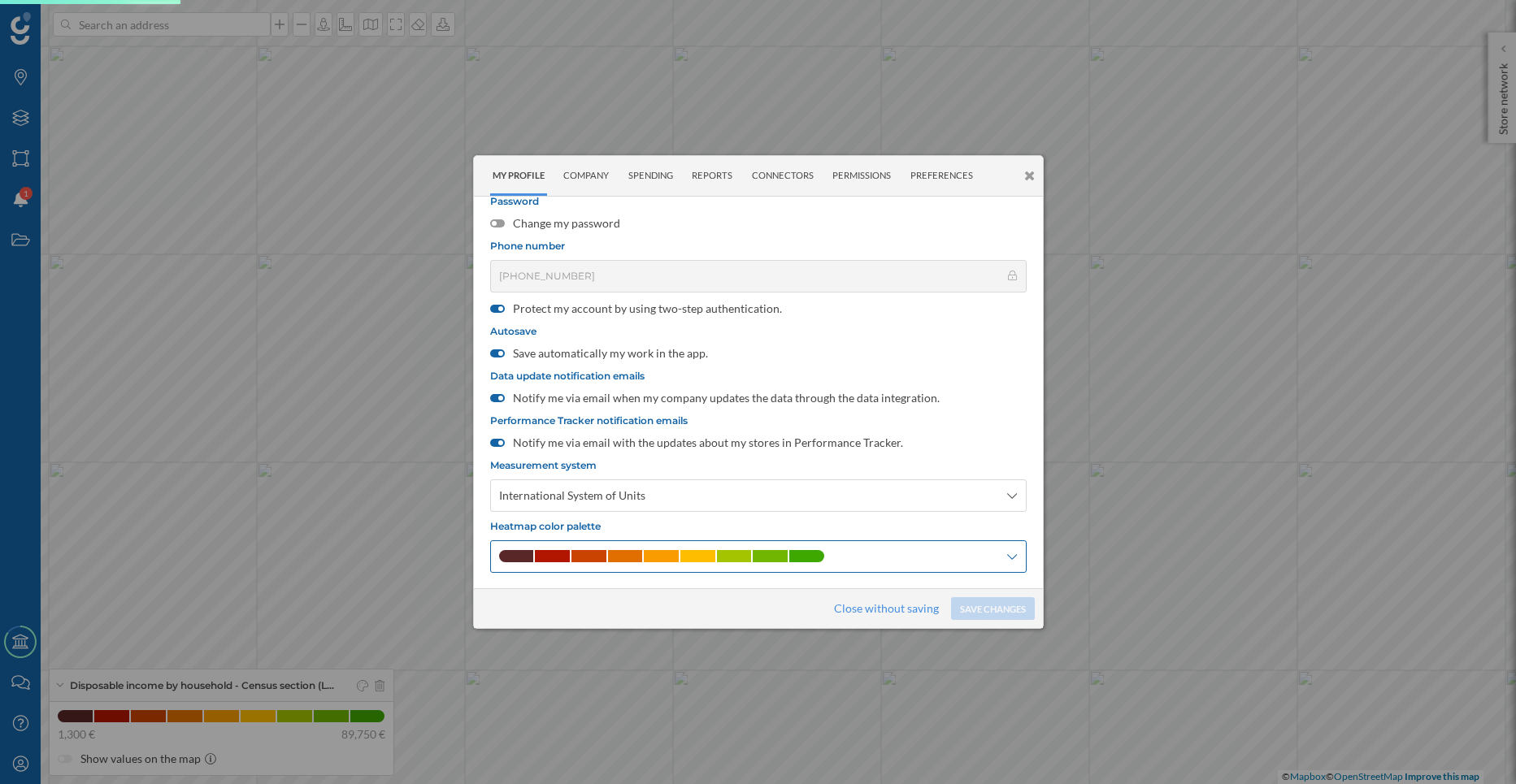
click at [690, 550] on span at bounding box center [697, 555] width 35 height 12
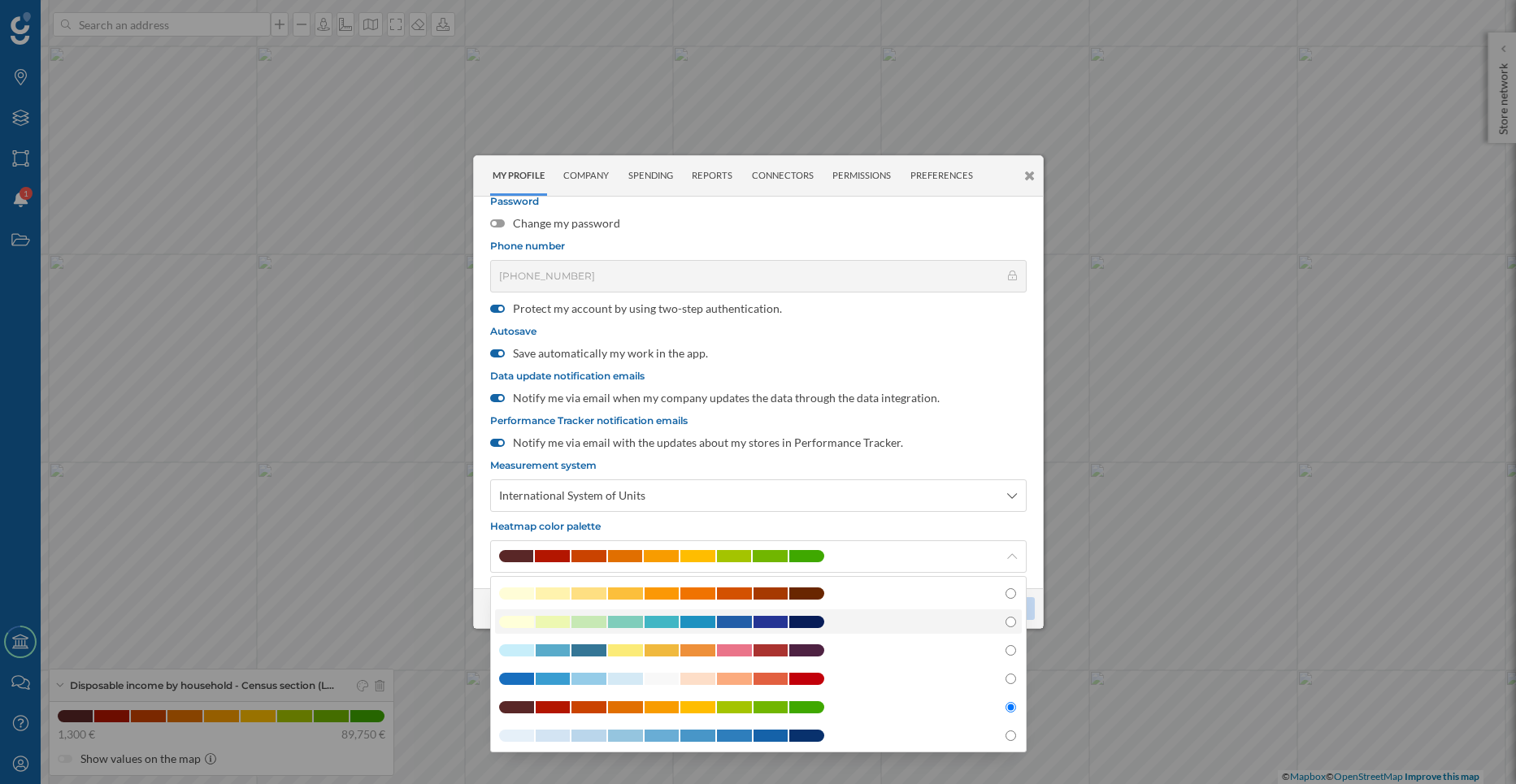
click at [658, 620] on span at bounding box center [662, 621] width 35 height 12
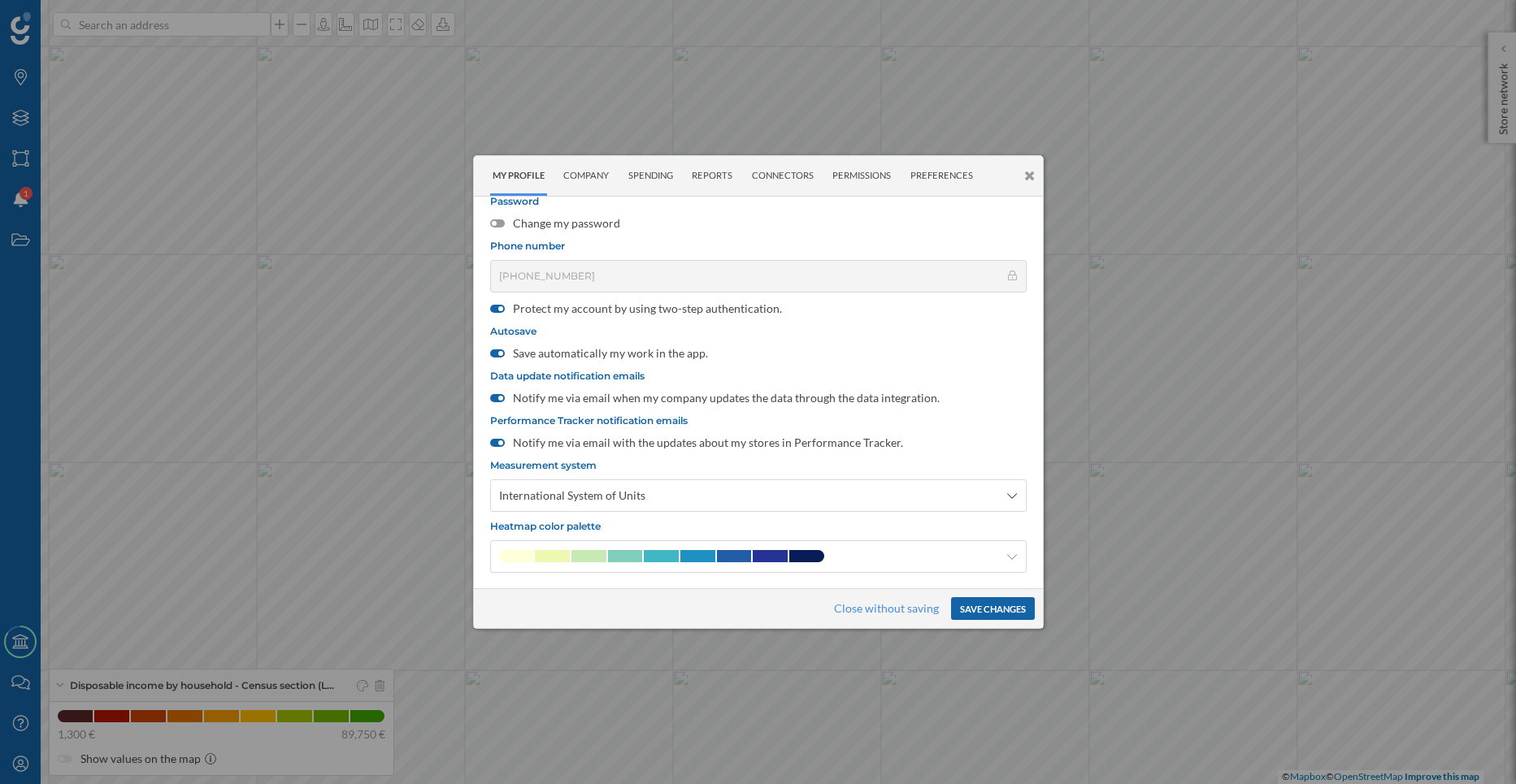
click at [997, 613] on button "Save changes" at bounding box center [993, 609] width 84 height 23
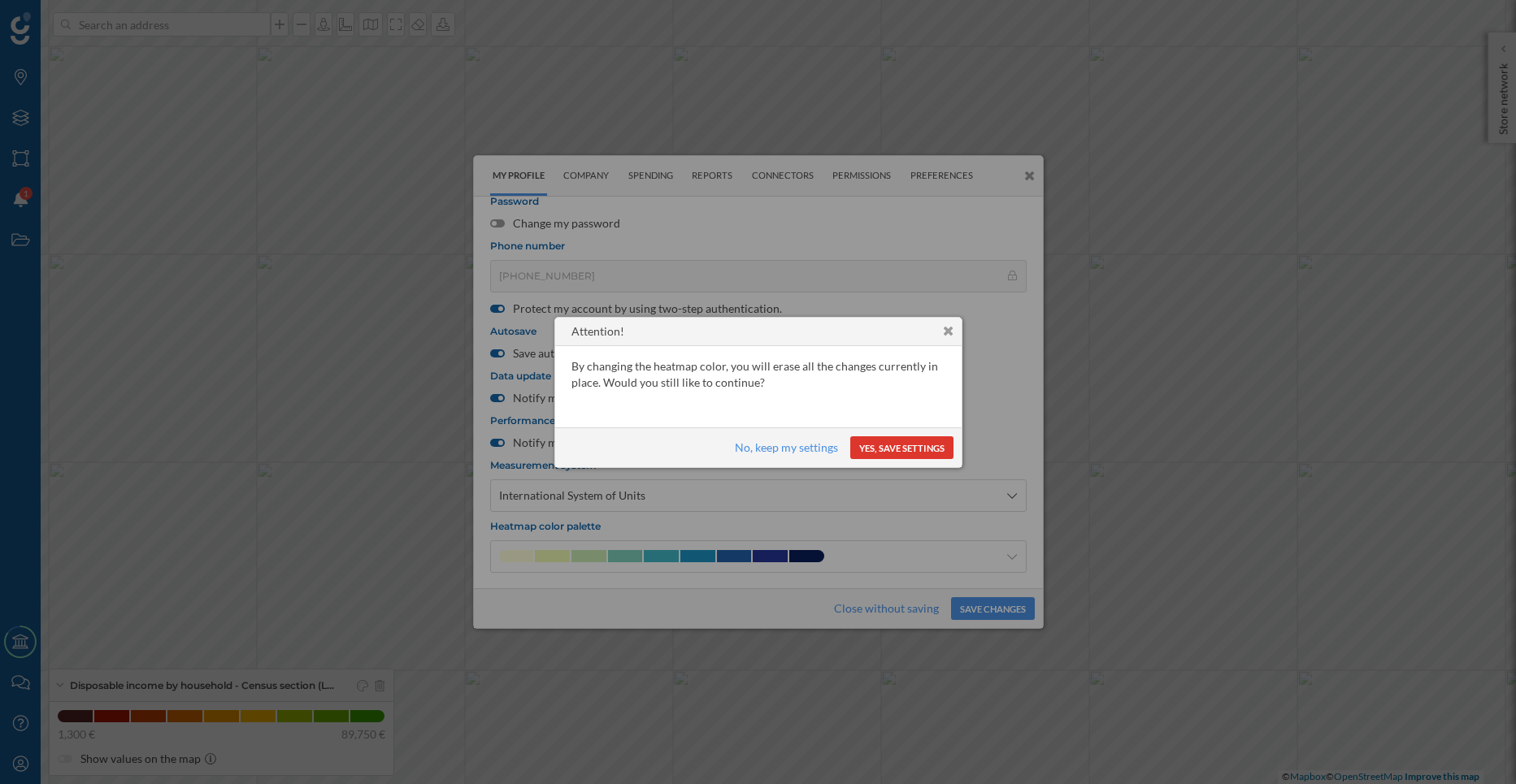
click at [878, 456] on button "Yes, save settings" at bounding box center [902, 447] width 103 height 23
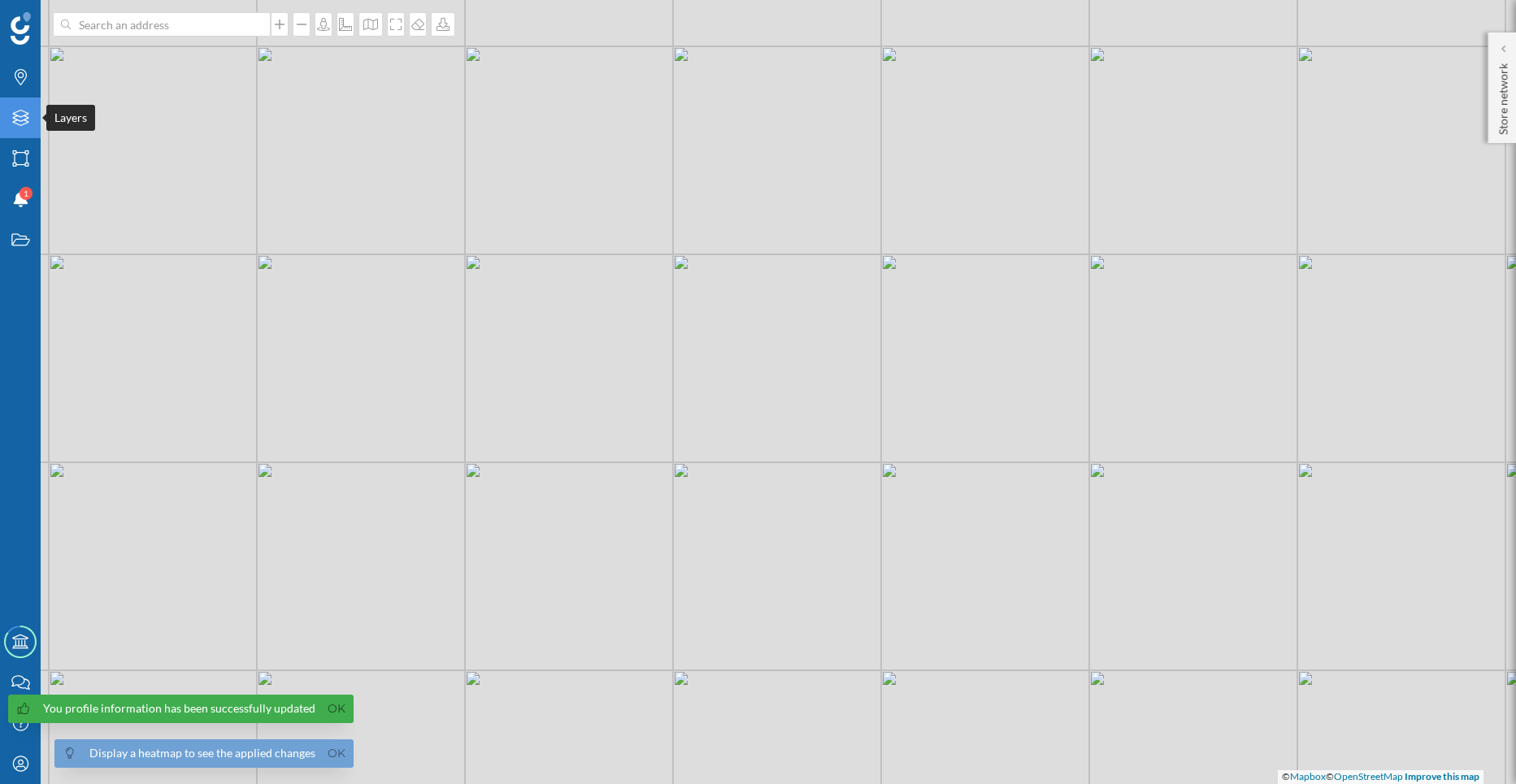
click at [15, 106] on div "Layers" at bounding box center [20, 118] width 40 height 40
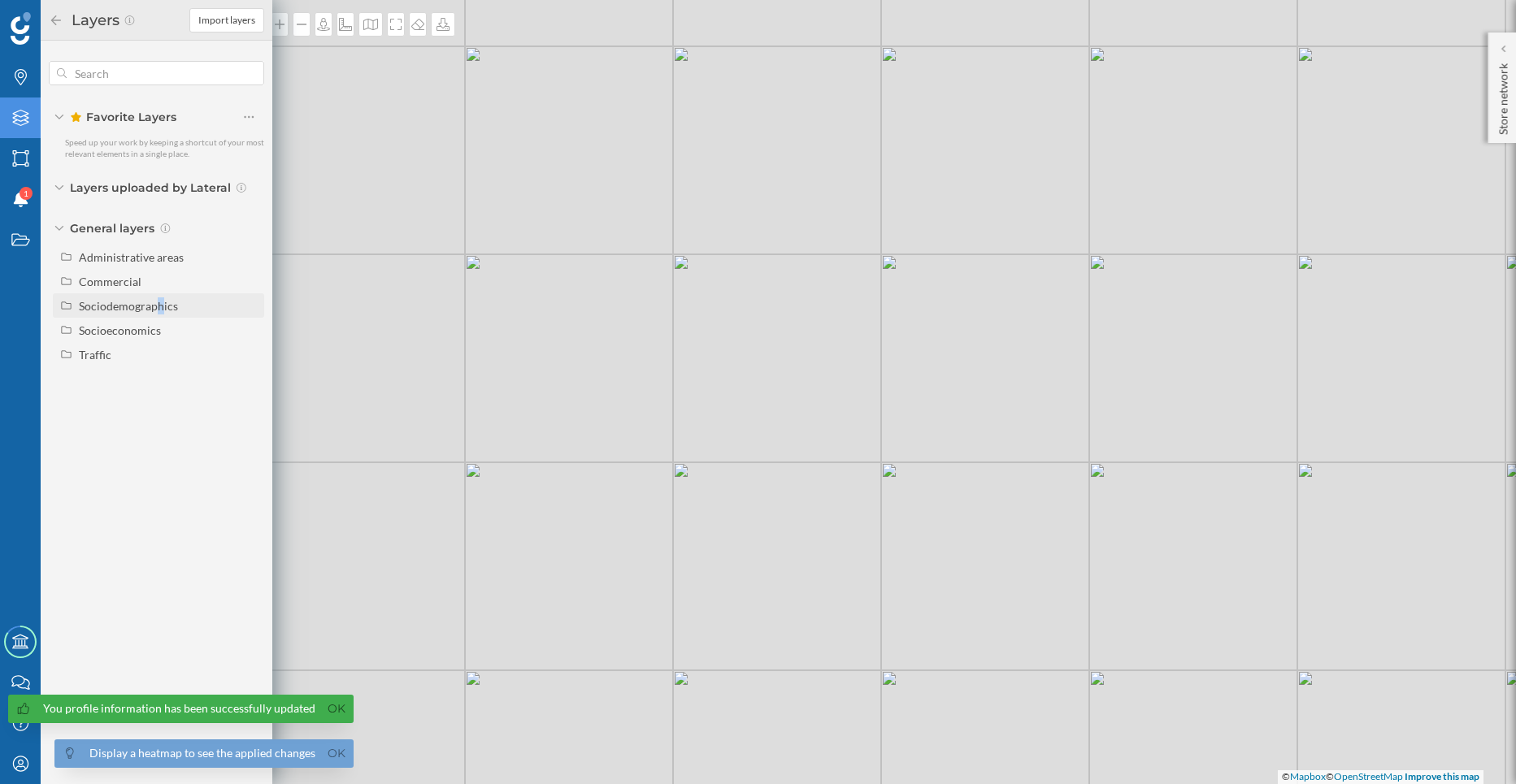
click at [158, 300] on div "Sociodemographics" at bounding box center [128, 306] width 99 height 13
click at [170, 315] on div "Sociodemographics" at bounding box center [158, 305] width 211 height 24
click at [151, 335] on div "Socioeconomics" at bounding box center [120, 330] width 82 height 13
click at [148, 378] on div "Disposable income by household" at bounding box center [140, 383] width 111 height 31
click at [248, 379] on input "Disposable income by household" at bounding box center [253, 383] width 11 height 11
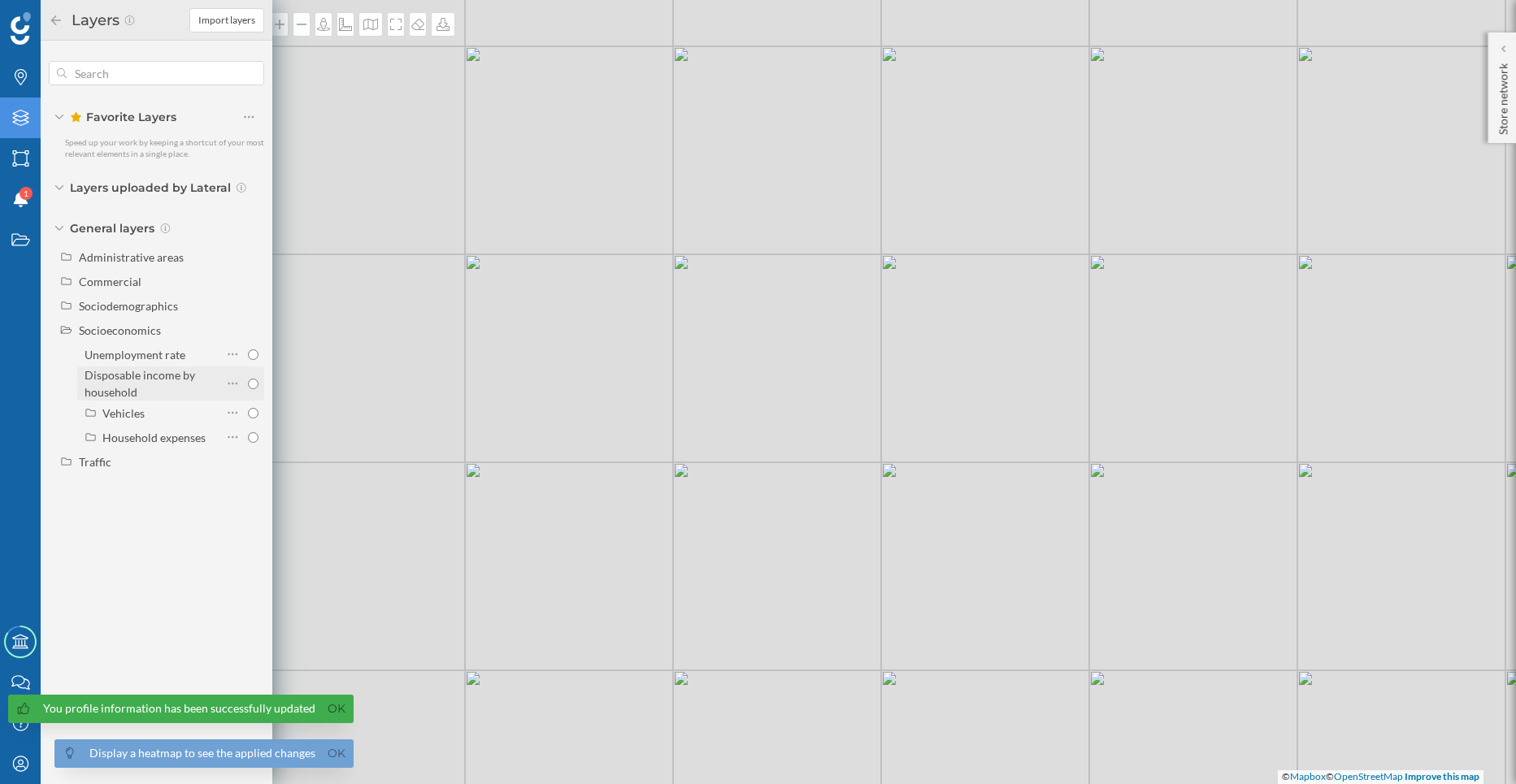
radio input "true"
click at [338, 755] on link "Ok" at bounding box center [336, 753] width 26 height 19
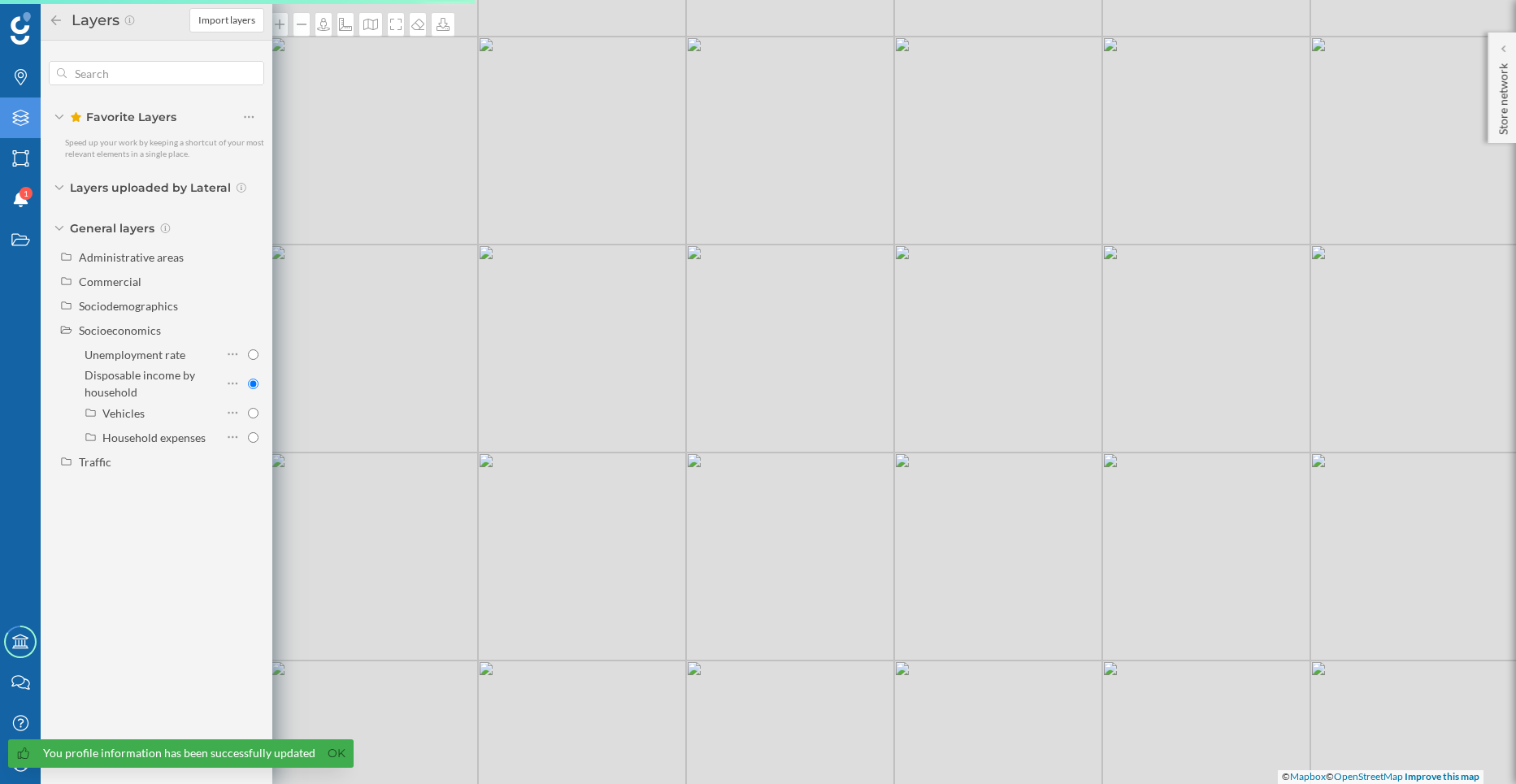
drag, startPoint x: 560, startPoint y: 581, endPoint x: 572, endPoint y: 571, distance: 15.6
click at [572, 571] on div "© Mapbox © OpenStreetMap Improve this map" at bounding box center [758, 392] width 1516 height 784
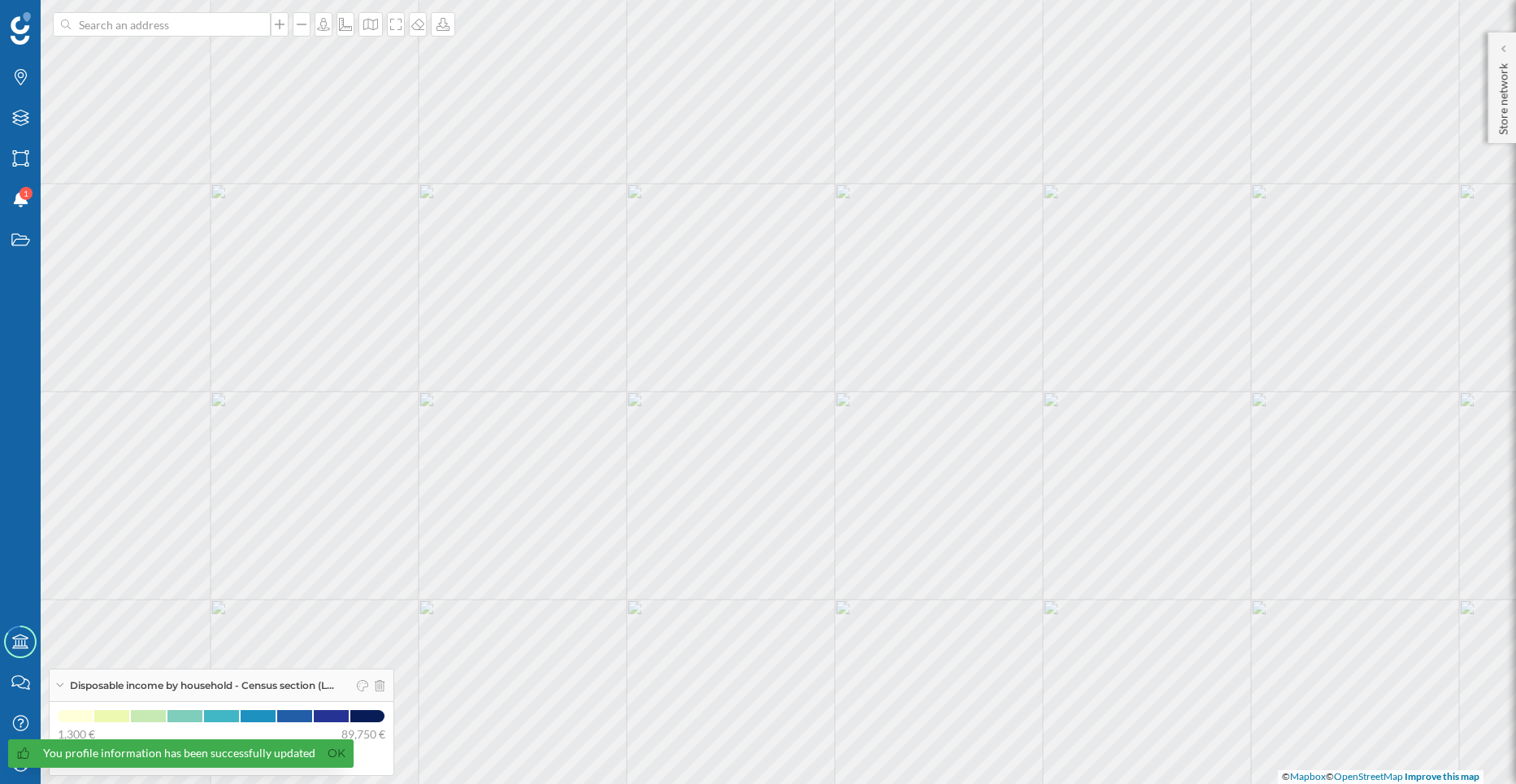
click at [62, 686] on icon at bounding box center [59, 686] width 9 height 4
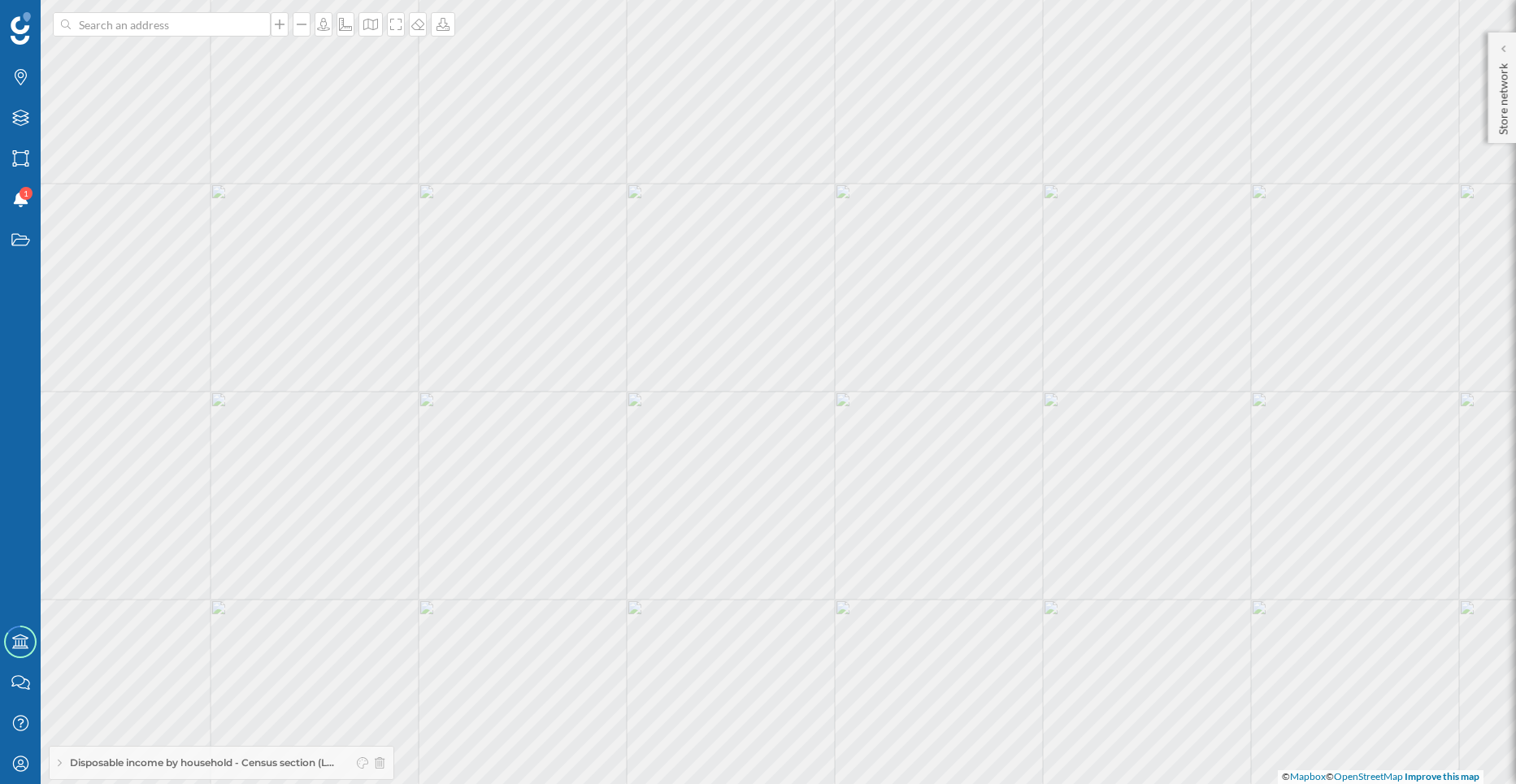
click at [278, 718] on div "Brands Layers Areas Notifications 1 States Academy Contact us Help Center My Pr…" at bounding box center [758, 392] width 1516 height 784
click at [288, 25] on icon at bounding box center [279, 25] width 16 height 13
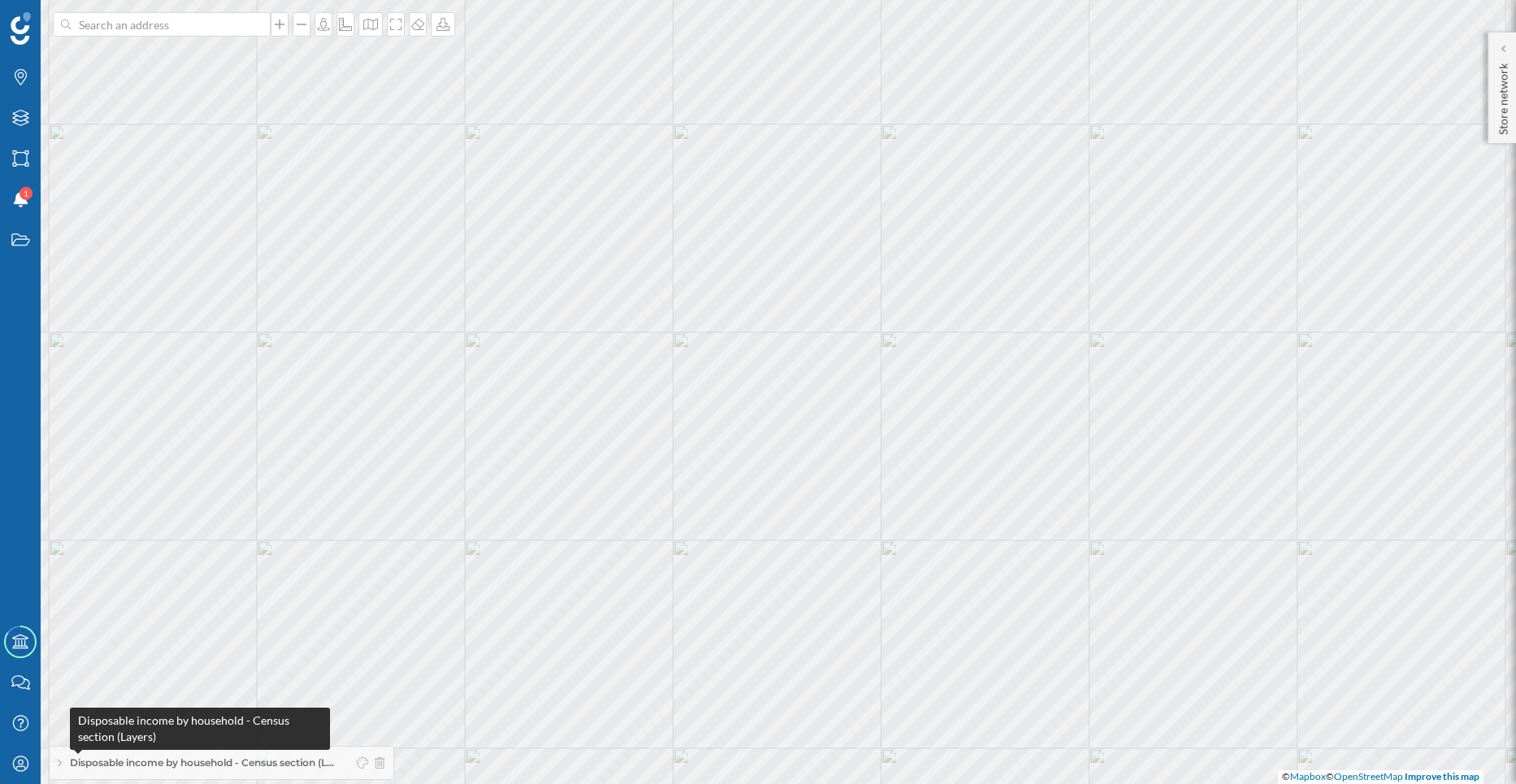
click at [287, 769] on span "Disposable income by household - Census section (L…" at bounding box center [202, 762] width 264 height 14
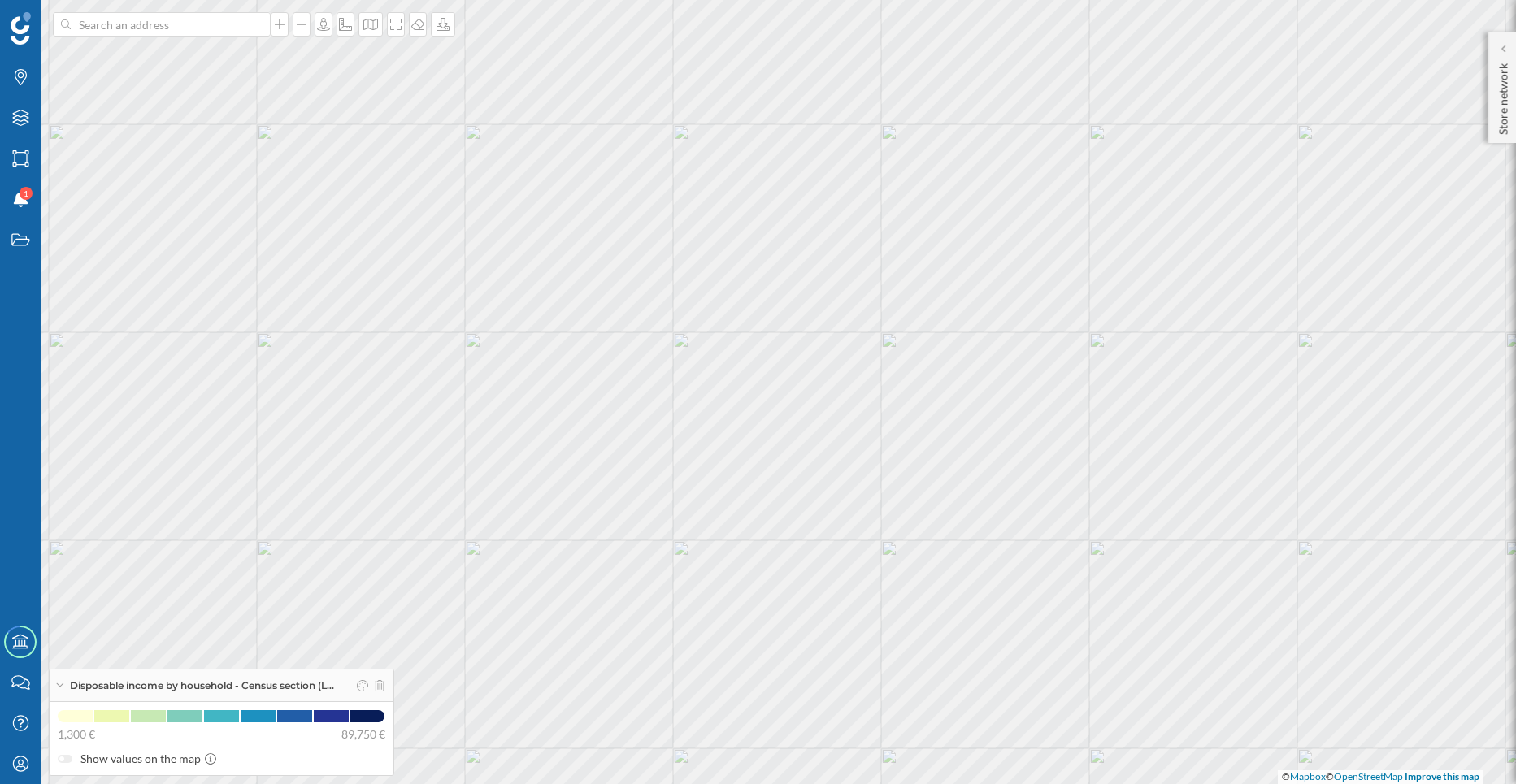
click at [361, 689] on div at bounding box center [367, 685] width 34 height 24
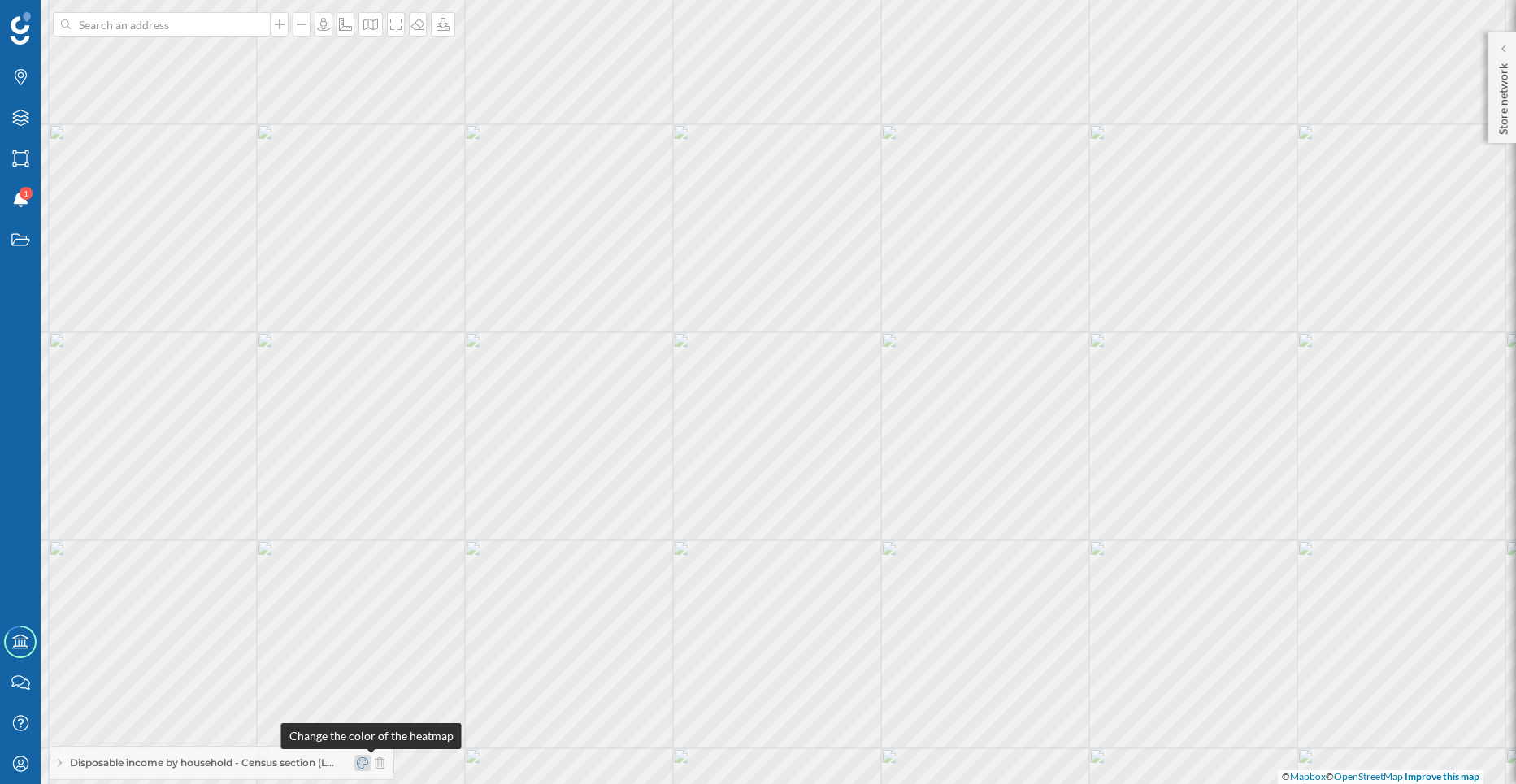
click at [368, 760] on icon at bounding box center [363, 763] width 11 height 11
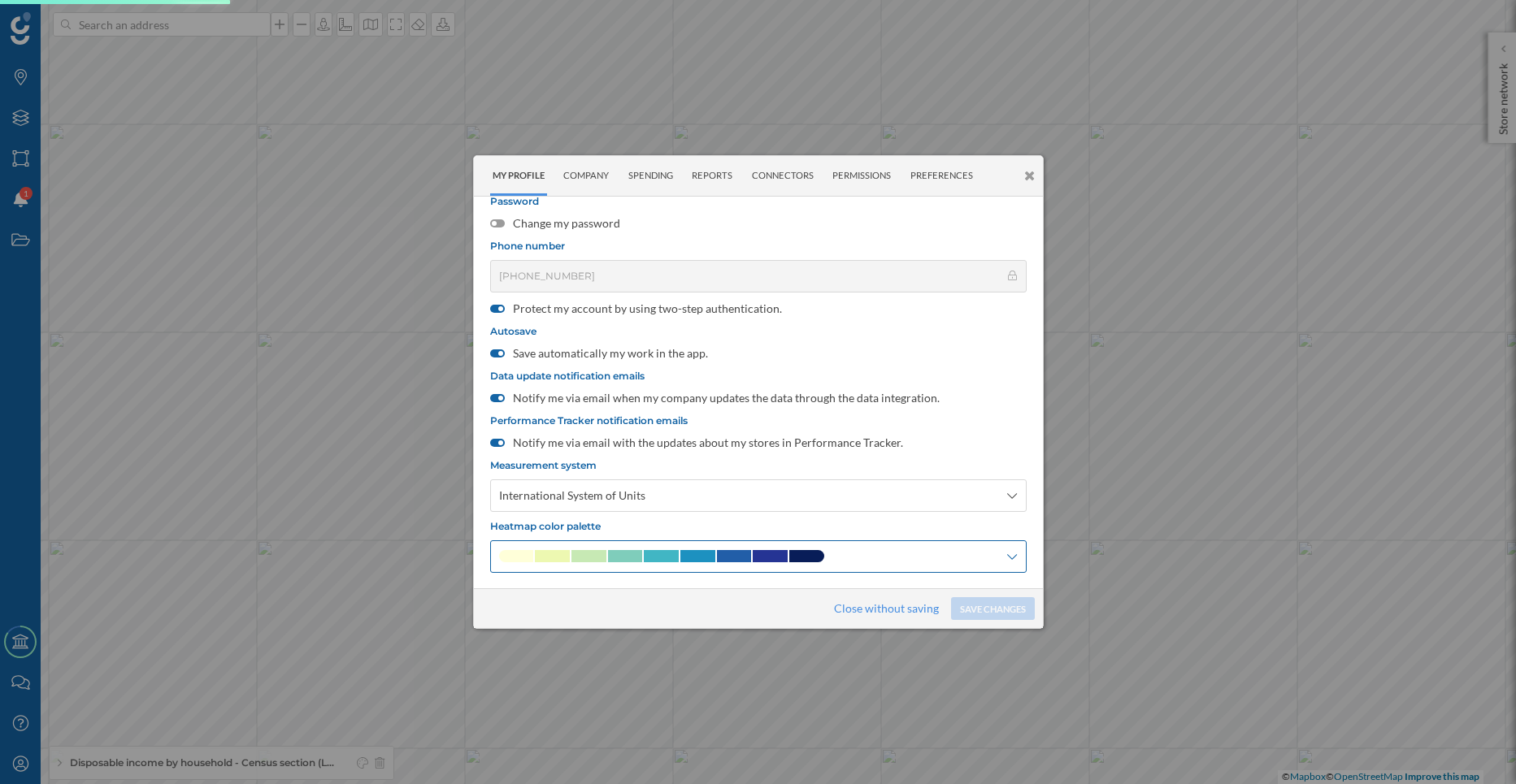
click at [791, 549] on div at bounding box center [758, 556] width 537 height 33
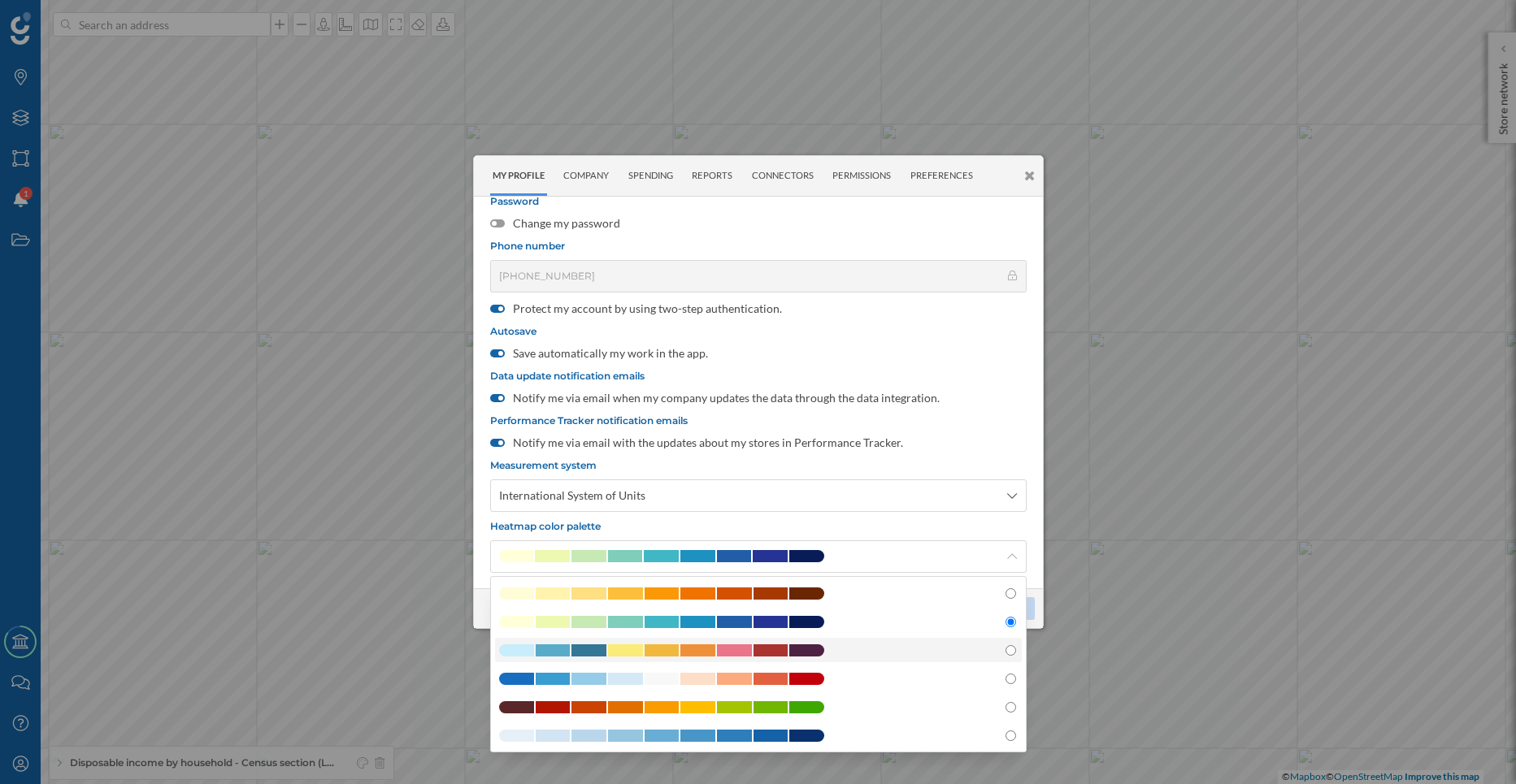
click at [712, 651] on span at bounding box center [697, 650] width 35 height 12
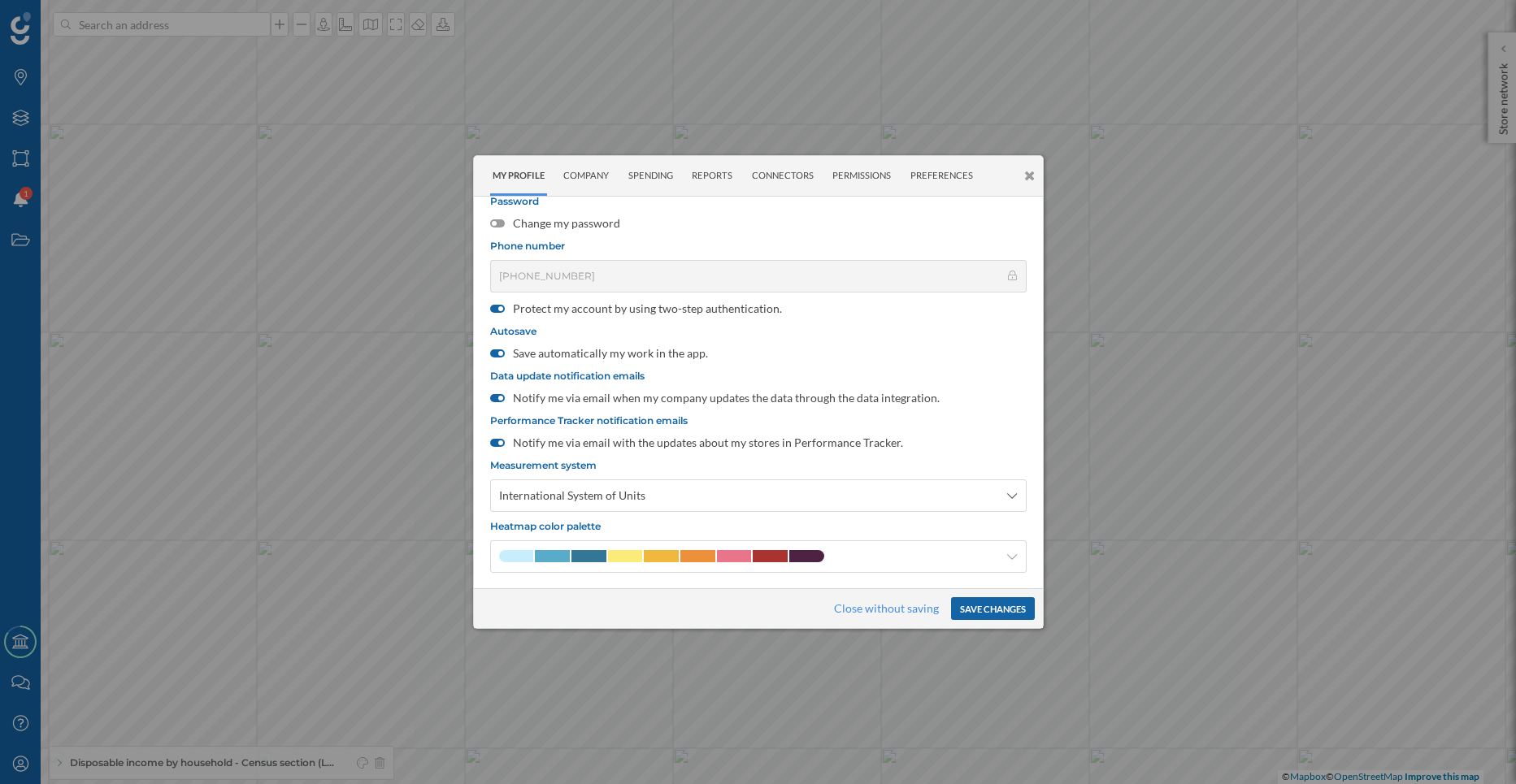
click at [984, 610] on button "Save changes" at bounding box center [993, 609] width 84 height 23
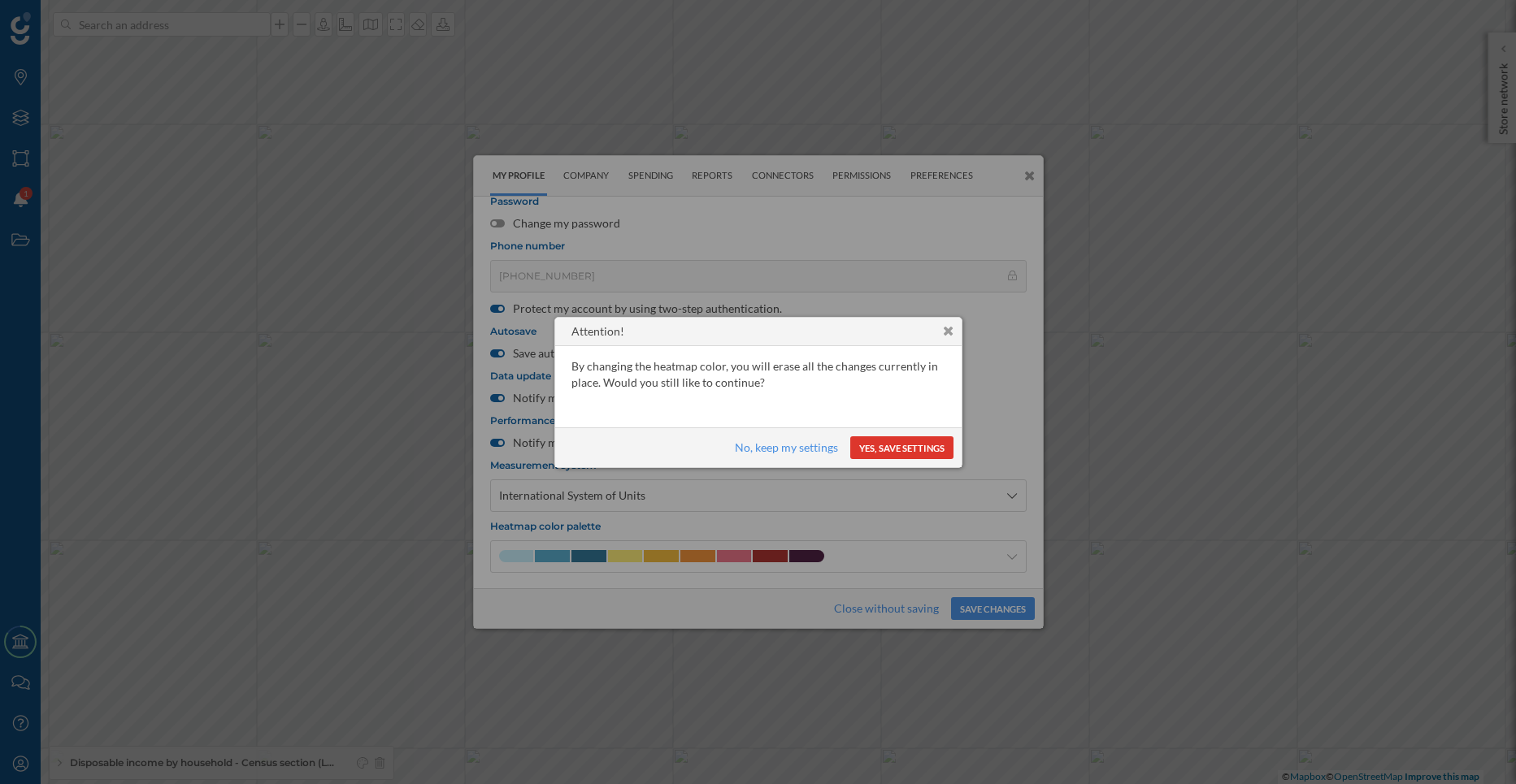
click at [885, 447] on button "Yes, save settings" at bounding box center [902, 447] width 103 height 23
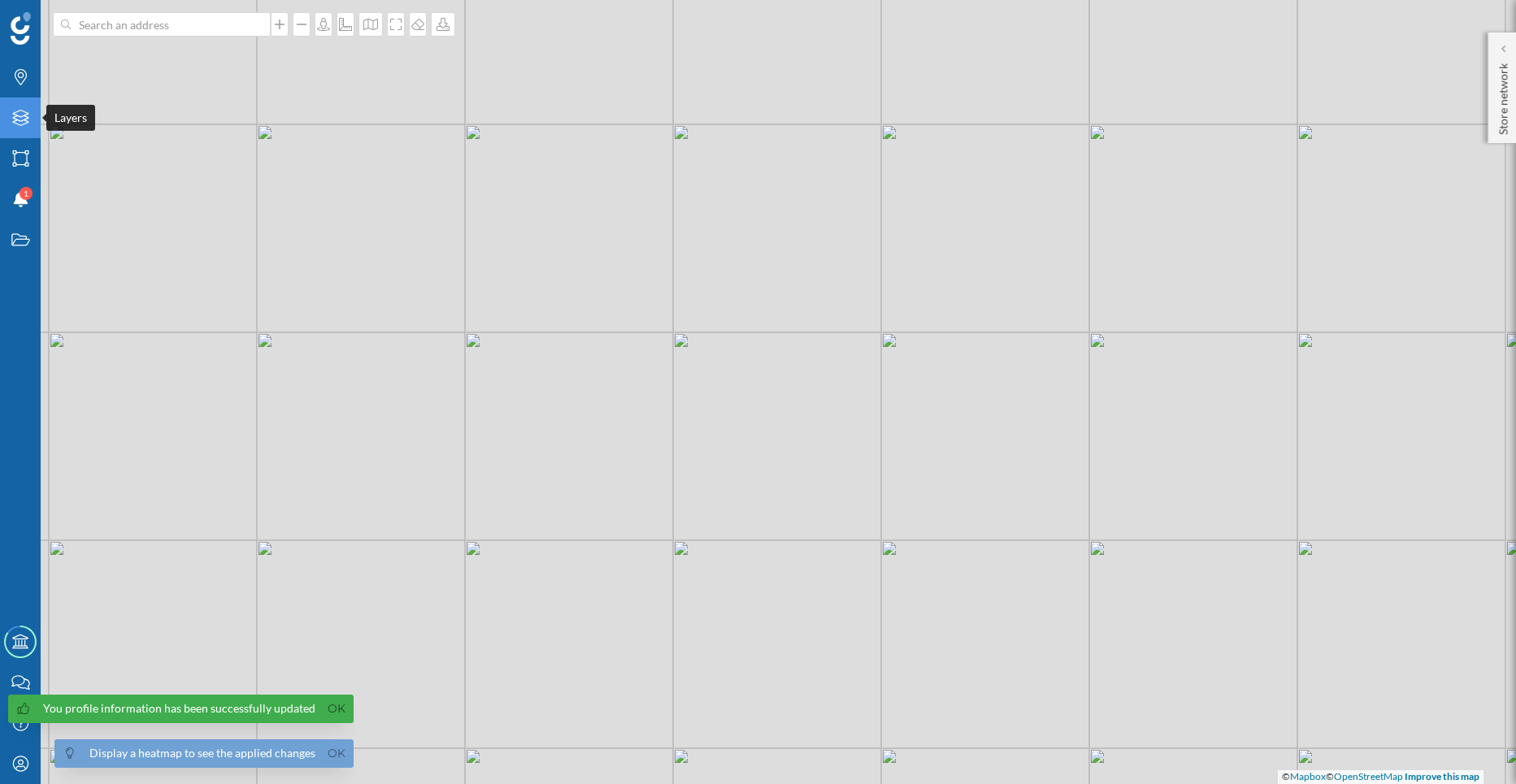
click at [21, 122] on icon "Layers" at bounding box center [20, 118] width 20 height 16
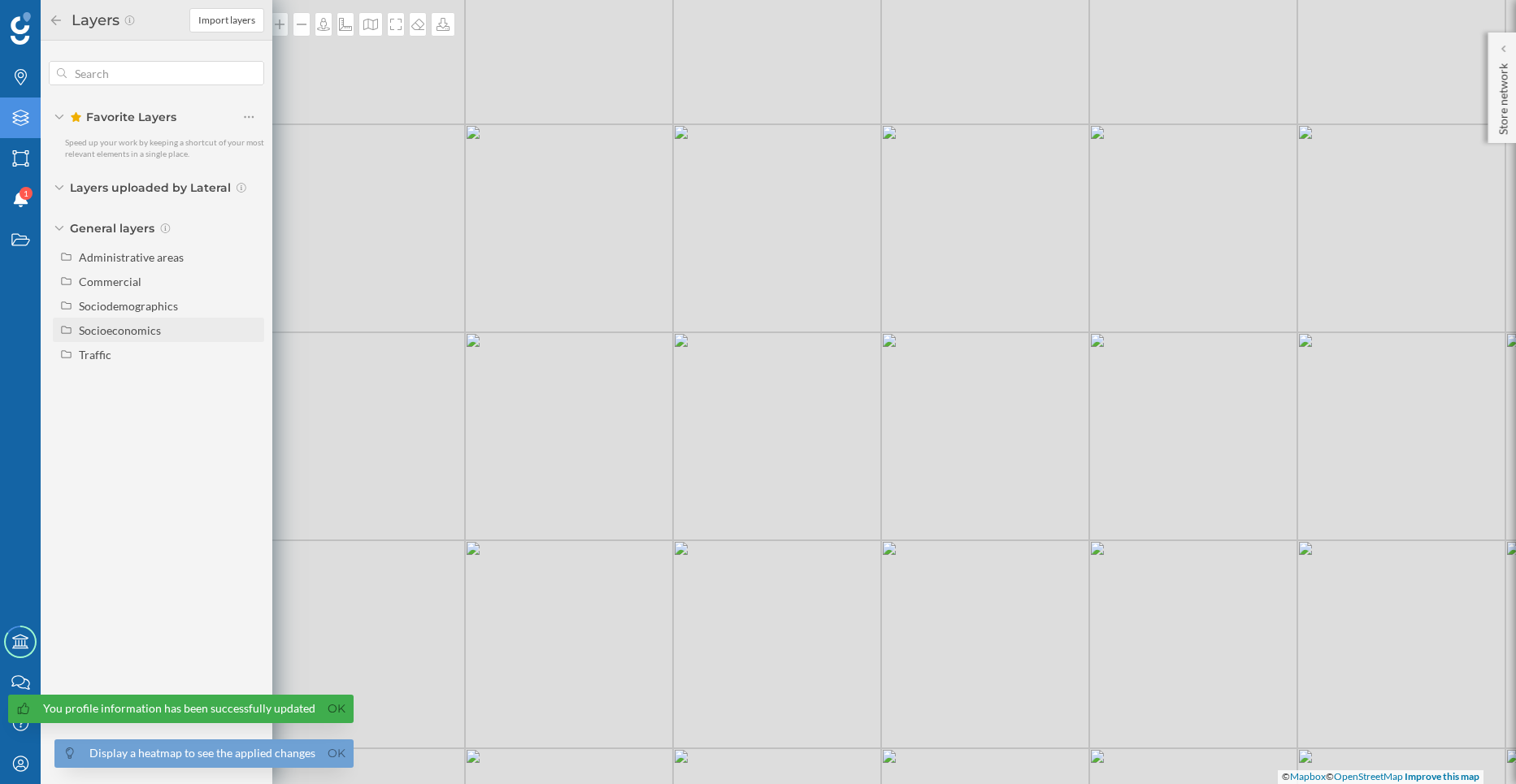
click at [132, 325] on div "Socioeconomics" at bounding box center [120, 330] width 82 height 13
click at [144, 378] on div "Disposable income by household" at bounding box center [140, 383] width 111 height 31
click at [248, 379] on input "Disposable income by household" at bounding box center [253, 383] width 11 height 11
radio input "true"
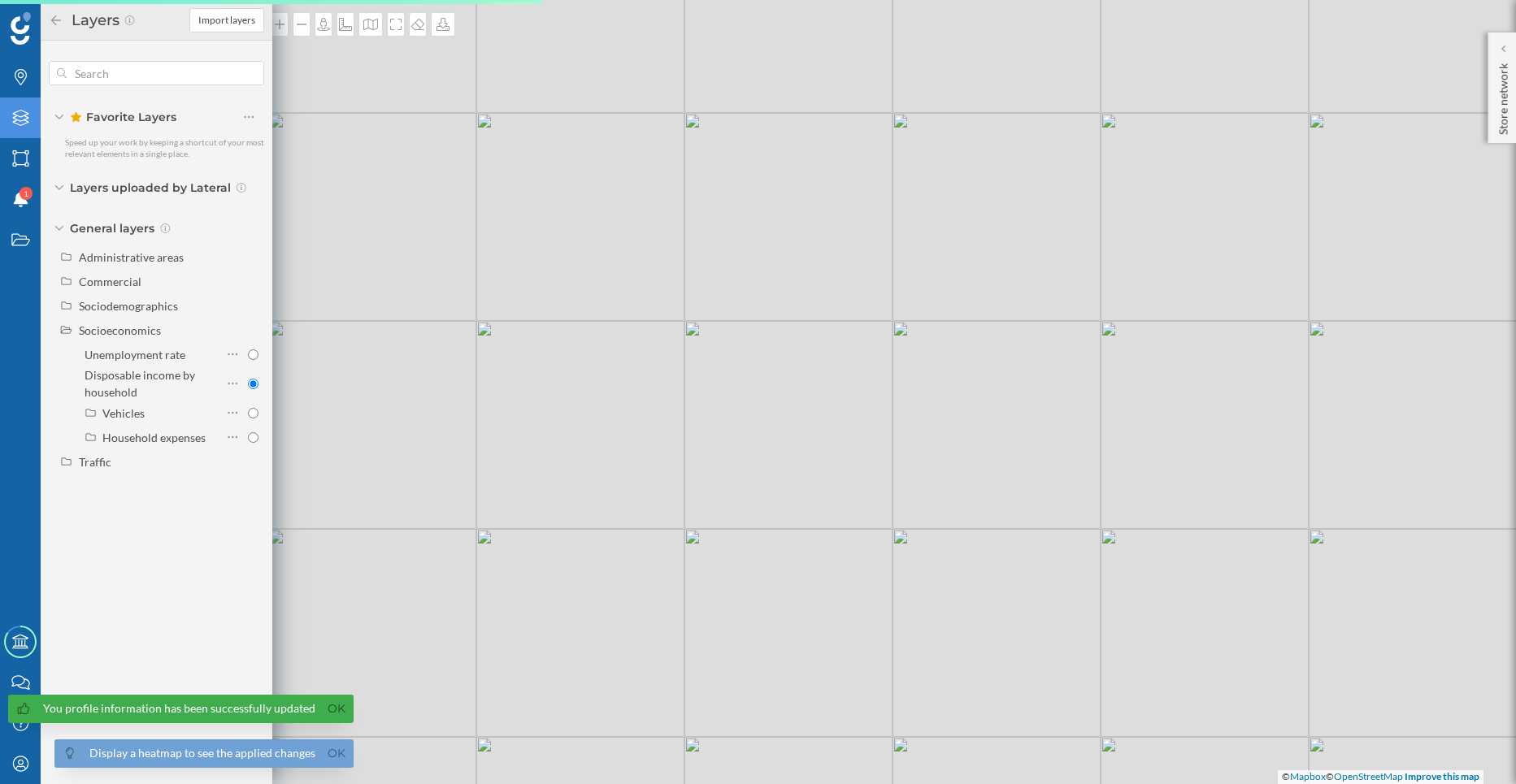
drag, startPoint x: 462, startPoint y: 511, endPoint x: 468, endPoint y: 500, distance: 12.5
click at [467, 501] on div "© Mapbox © OpenStreetMap Improve this map" at bounding box center [758, 392] width 1516 height 784
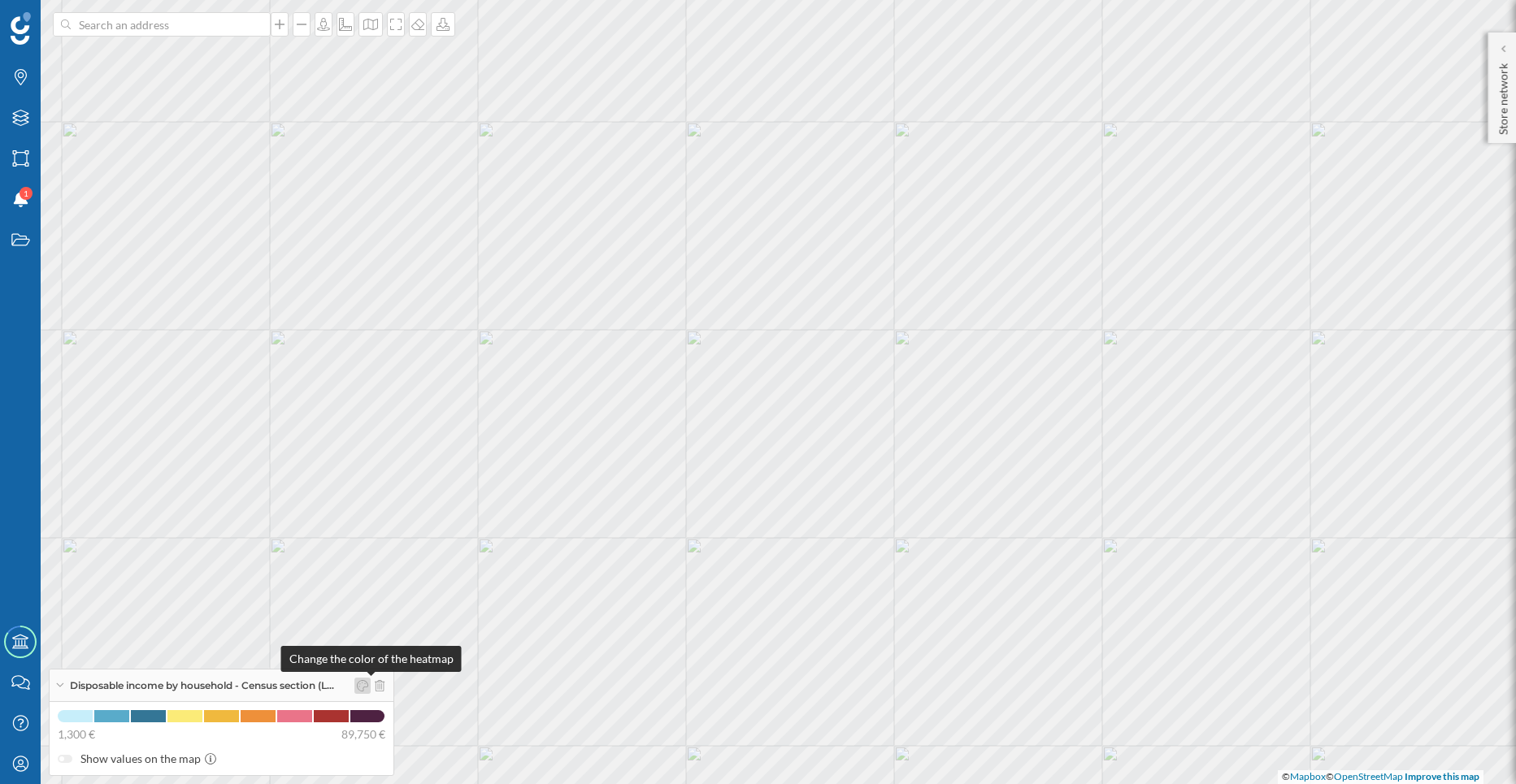
click at [371, 692] on div at bounding box center [363, 686] width 16 height 16
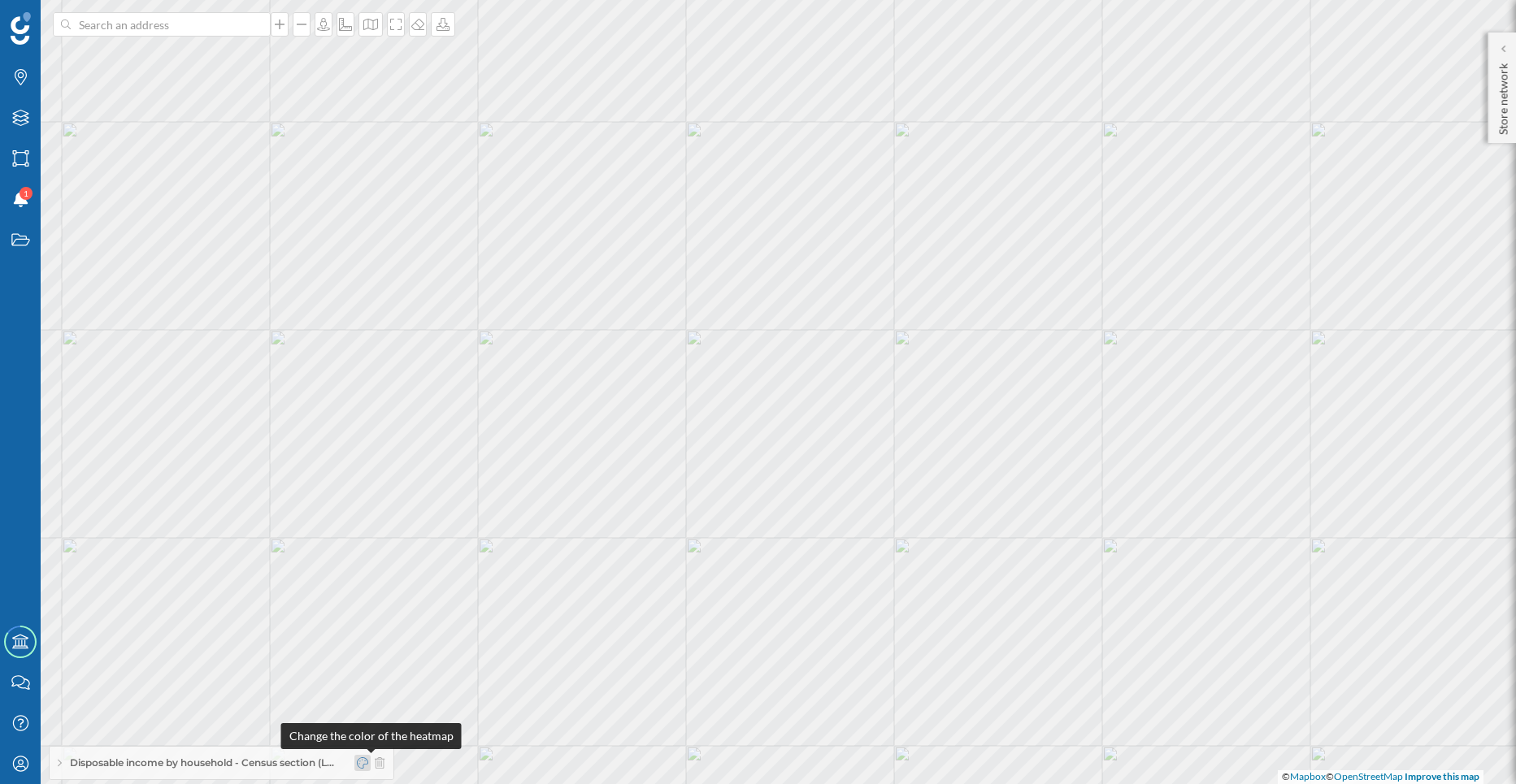
click at [368, 768] on icon at bounding box center [363, 763] width 11 height 11
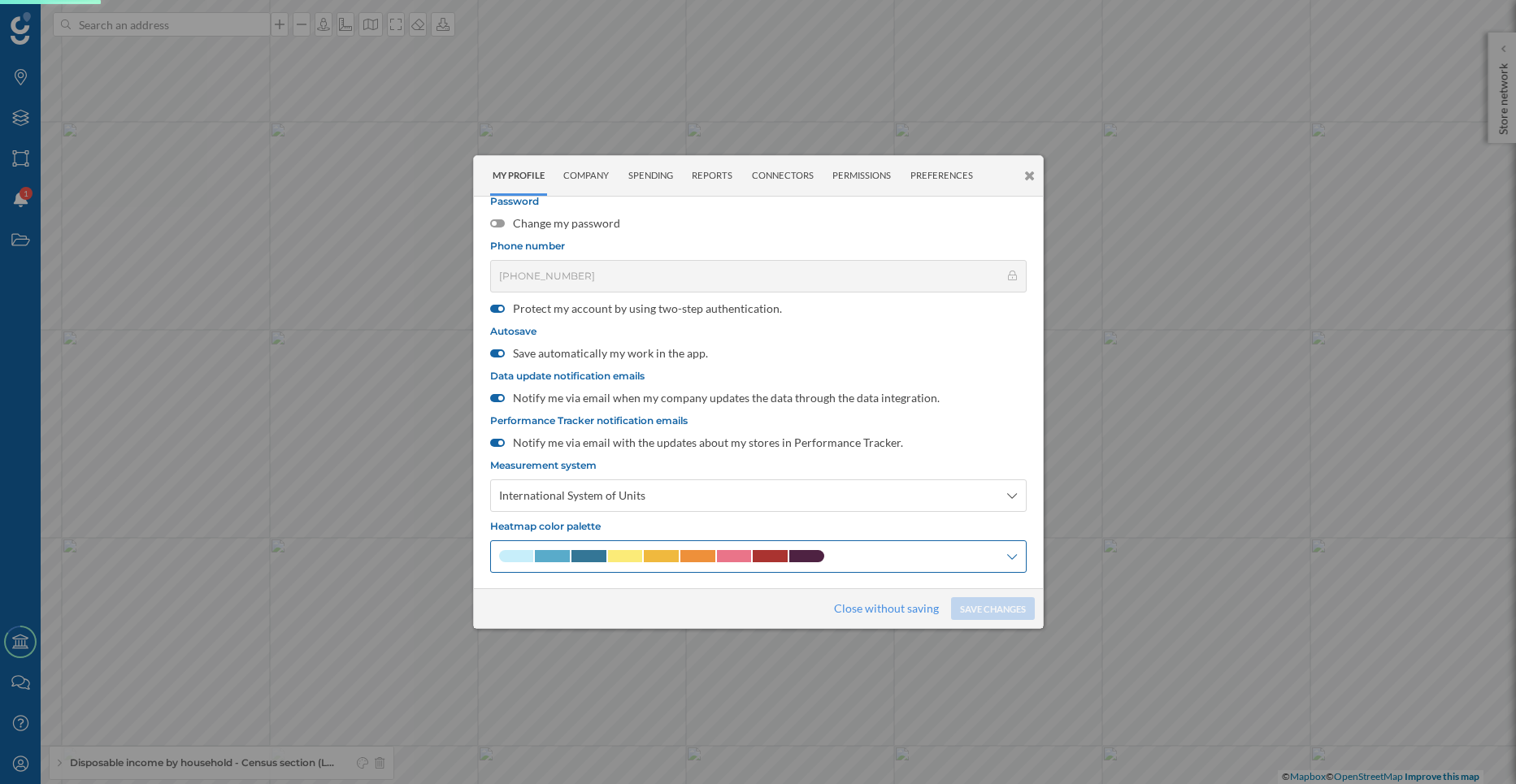
click at [655, 565] on div at bounding box center [758, 556] width 537 height 33
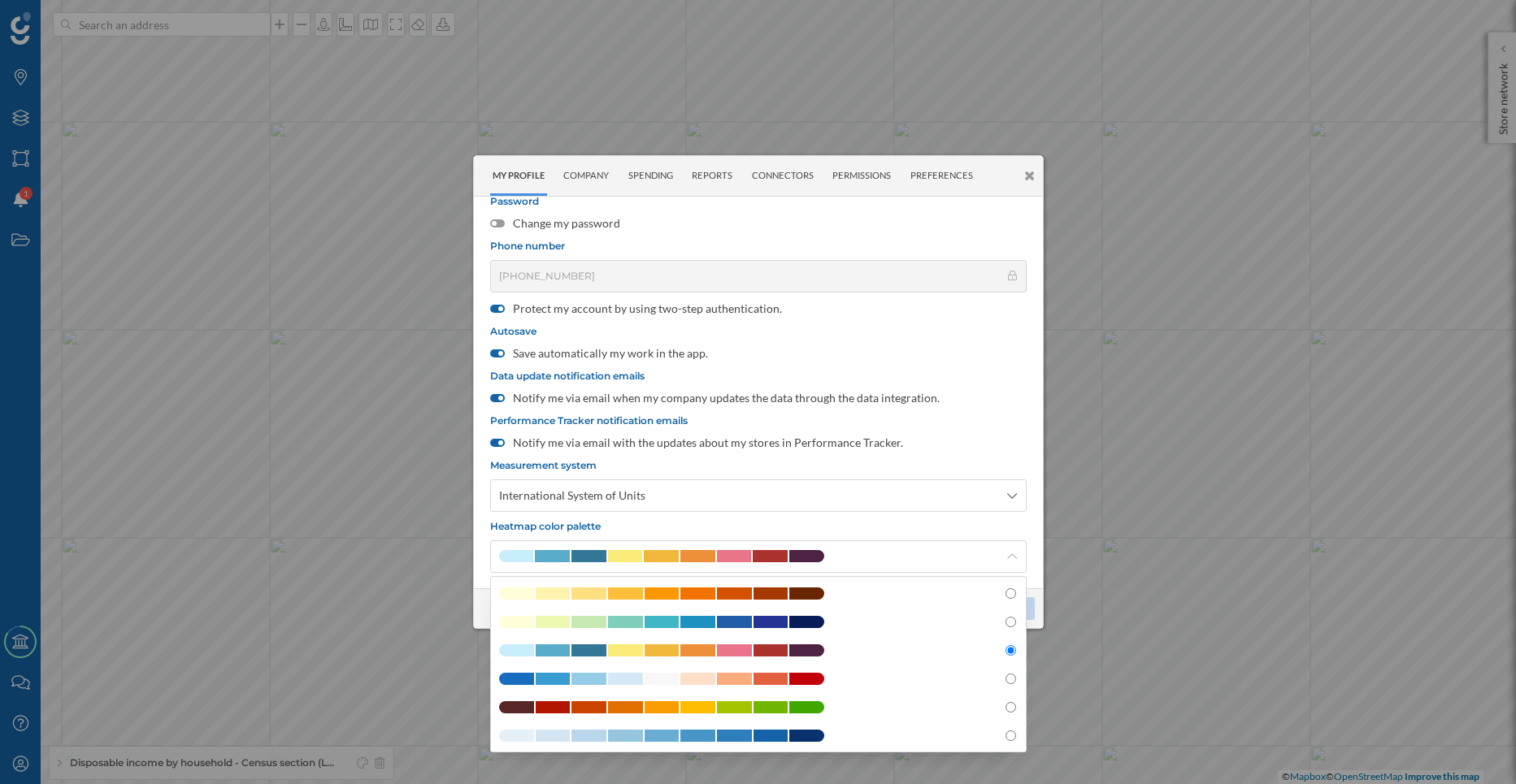
click at [1023, 170] on div "My Profile Company Spending Reports Connectors Permissions Preferences" at bounding box center [758, 176] width 569 height 40
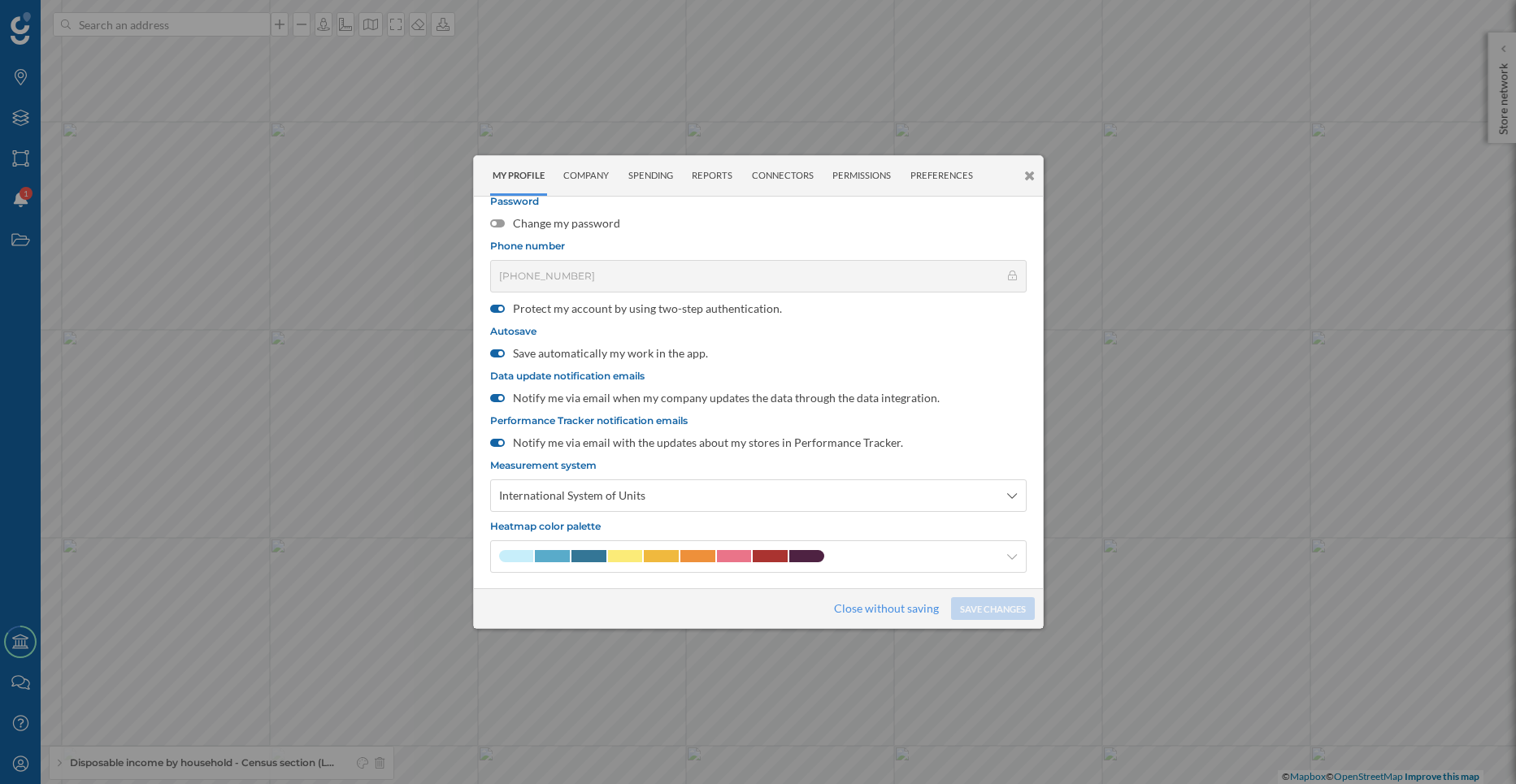
click at [1027, 173] on icon at bounding box center [1029, 176] width 11 height 13
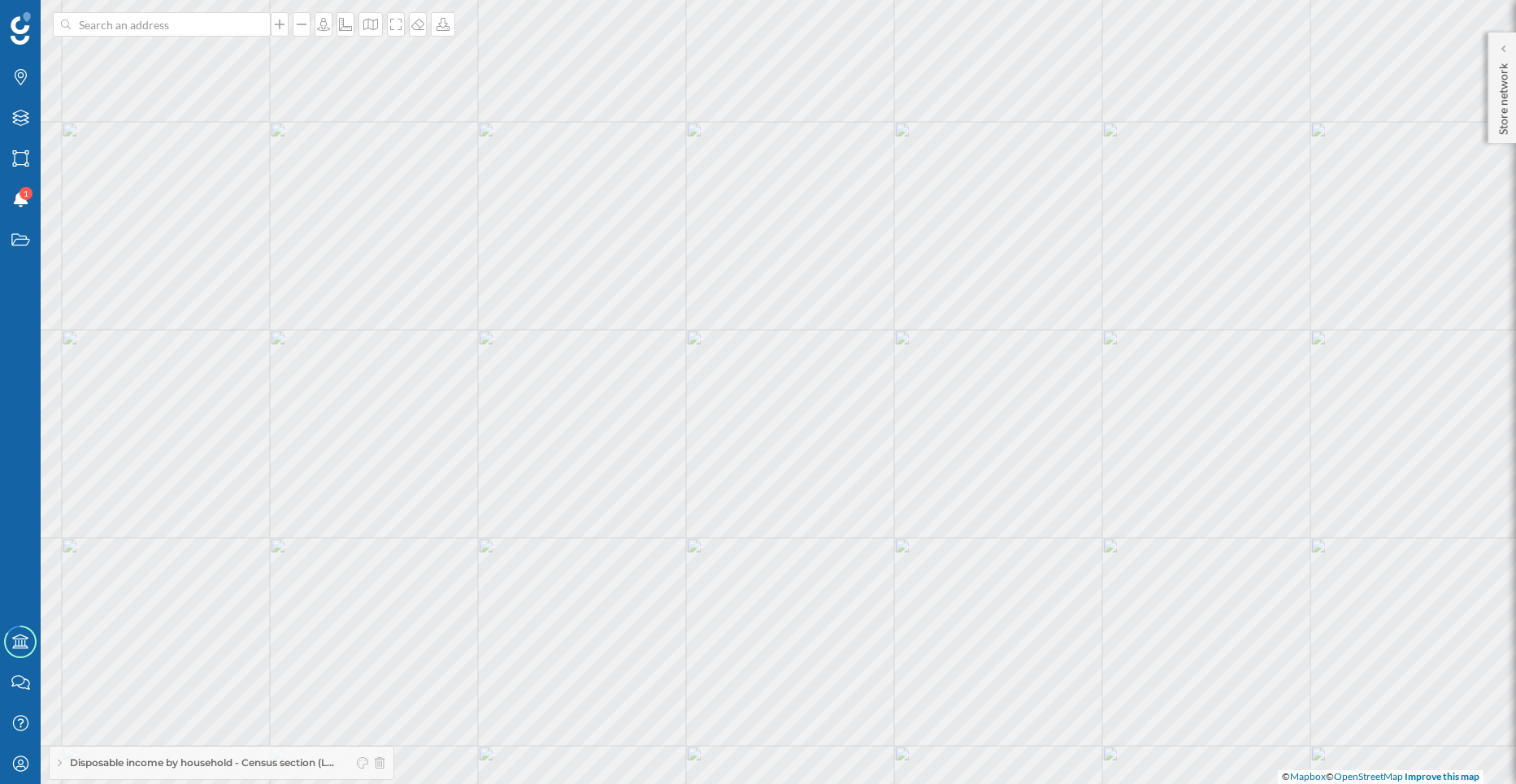
click at [368, 773] on div at bounding box center [367, 762] width 34 height 24
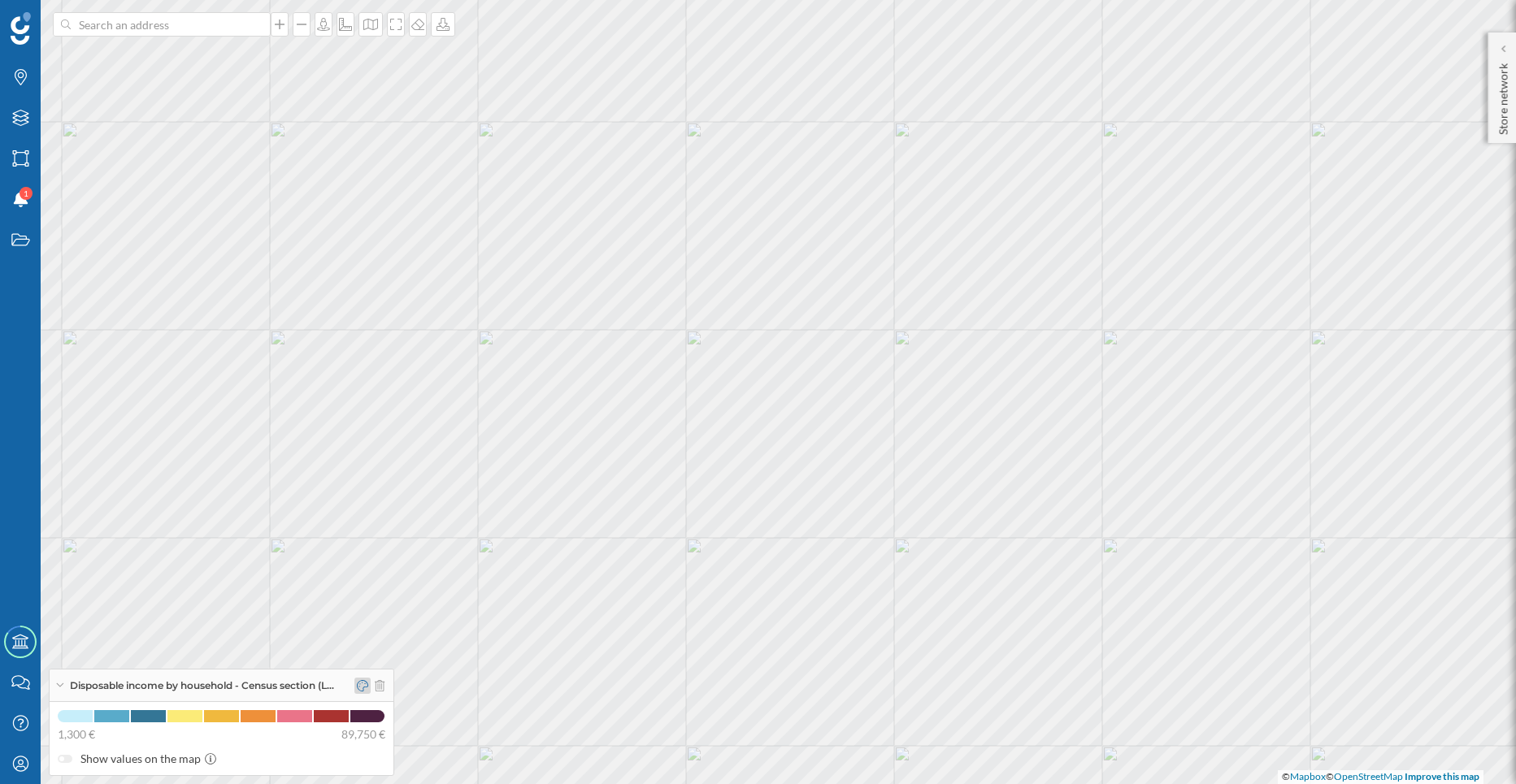
click at [368, 685] on icon at bounding box center [363, 686] width 11 height 11
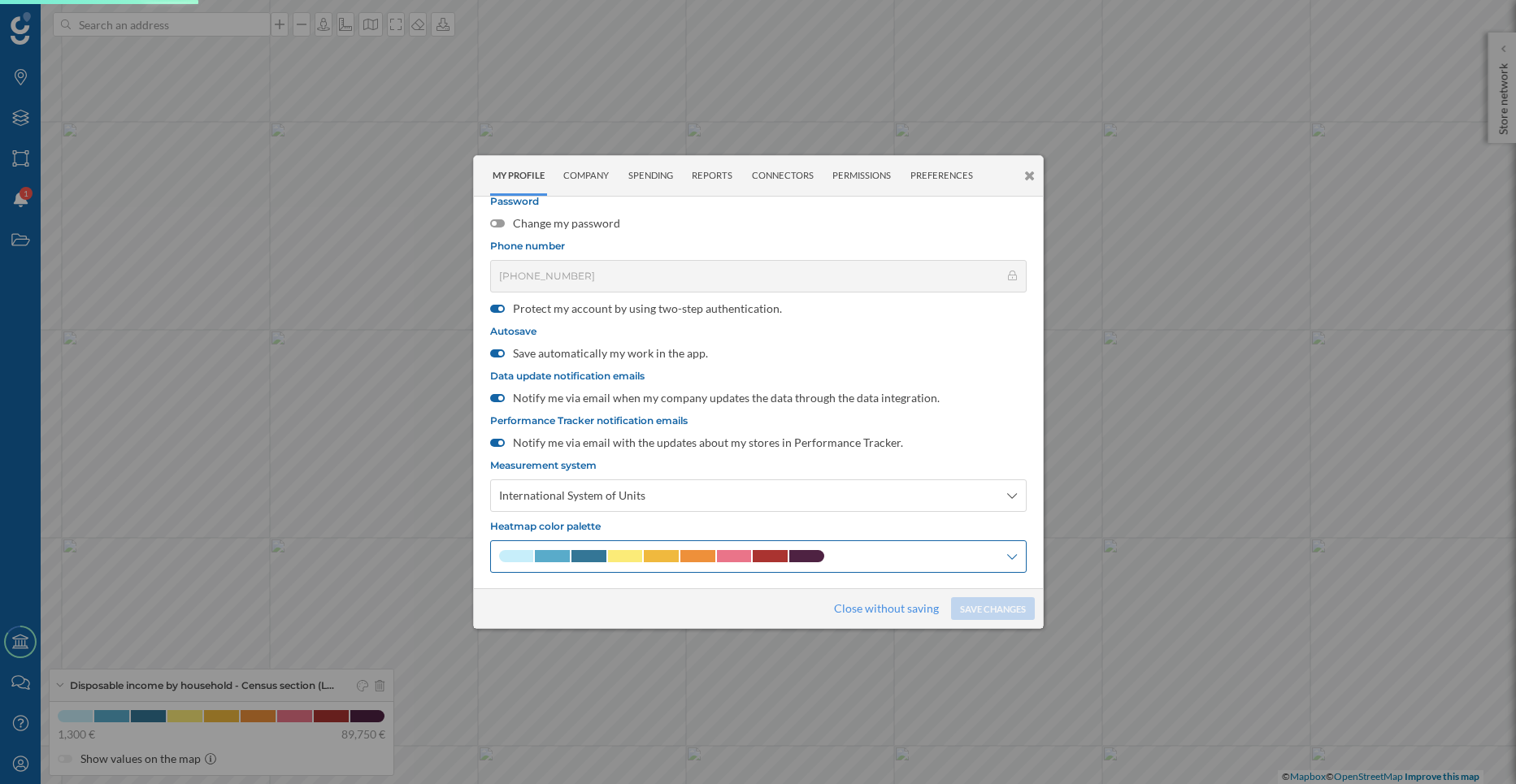
click at [743, 544] on div at bounding box center [758, 556] width 537 height 33
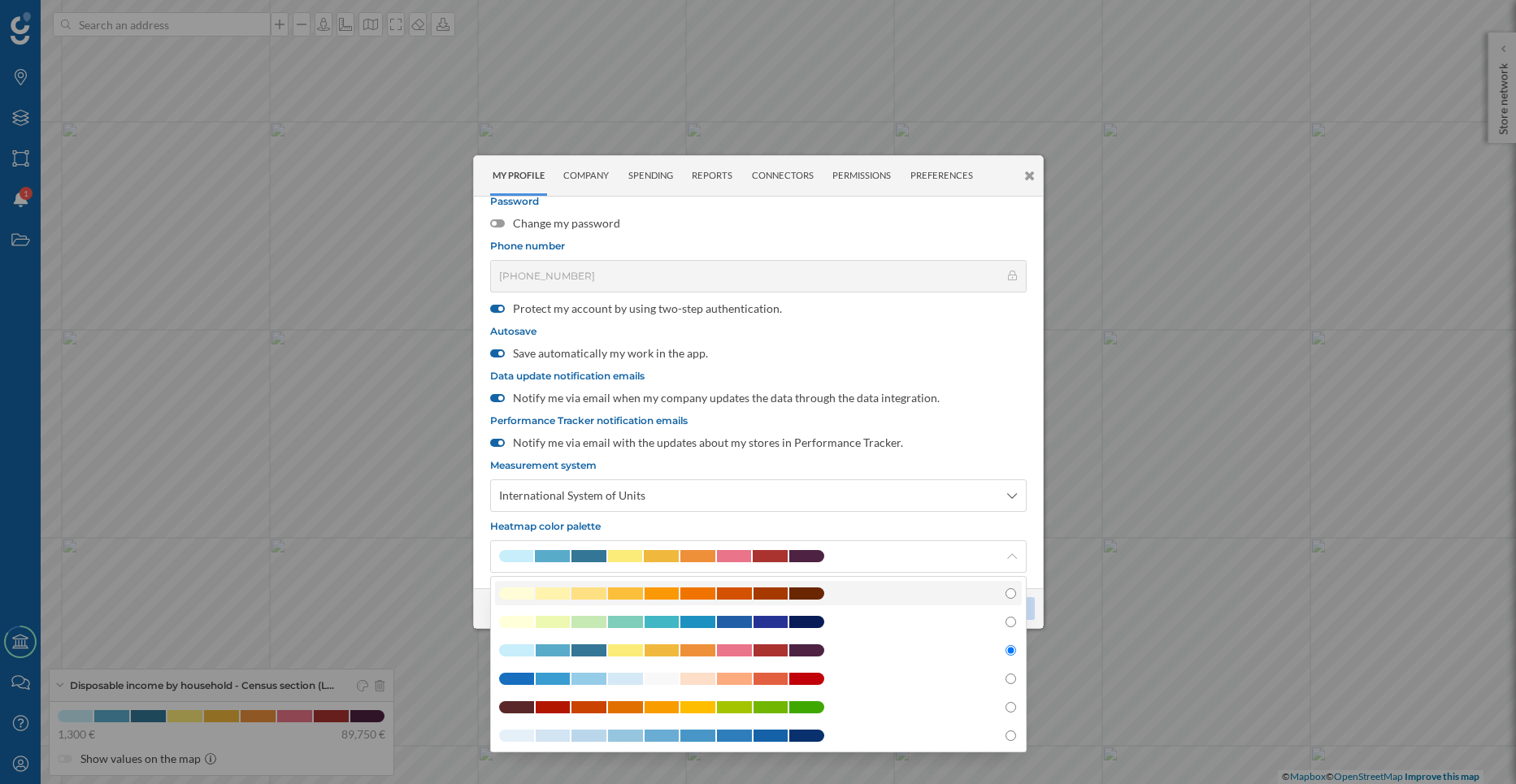
click at [707, 593] on span at bounding box center [697, 593] width 35 height 12
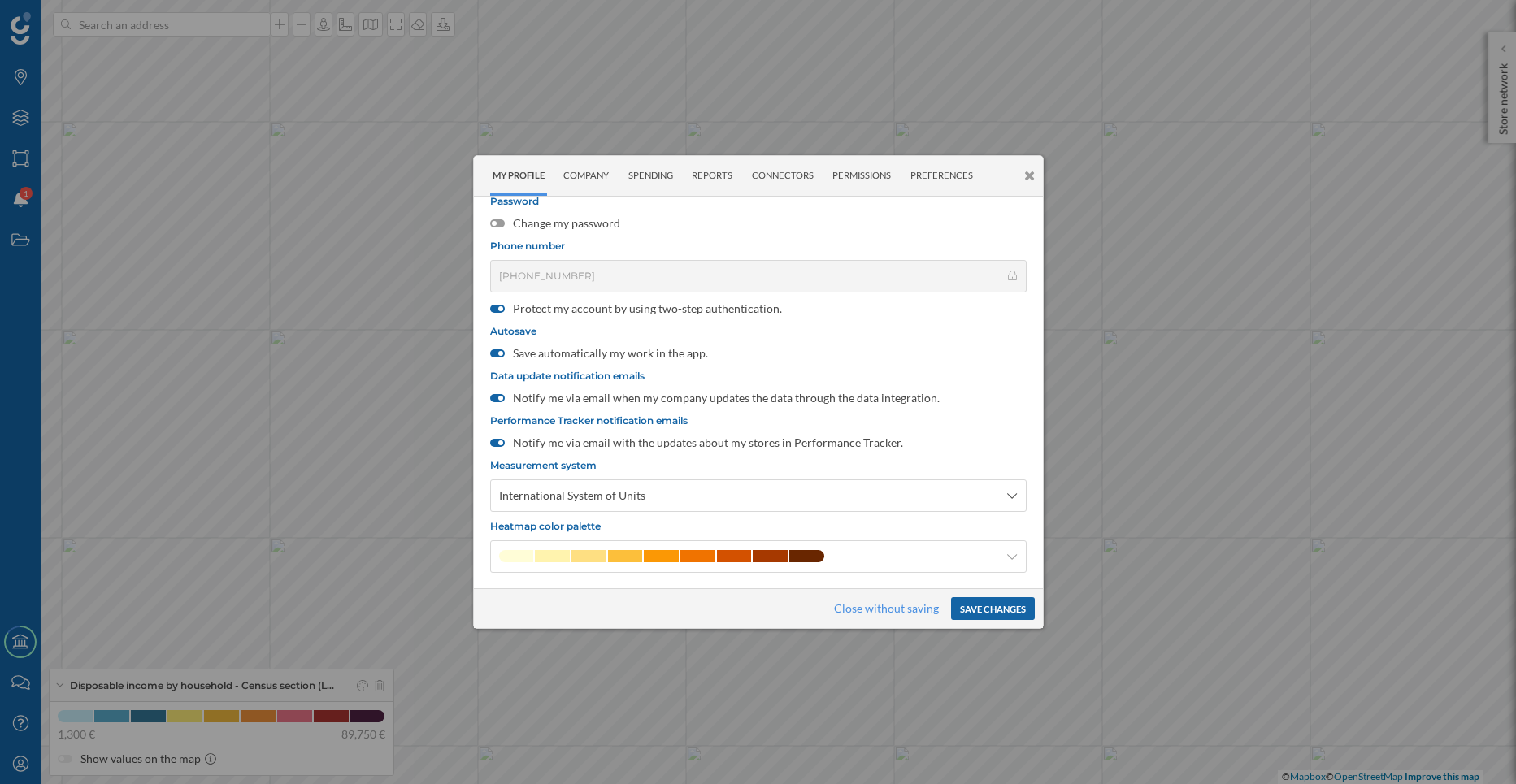
click at [975, 608] on button "Save changes" at bounding box center [993, 609] width 84 height 23
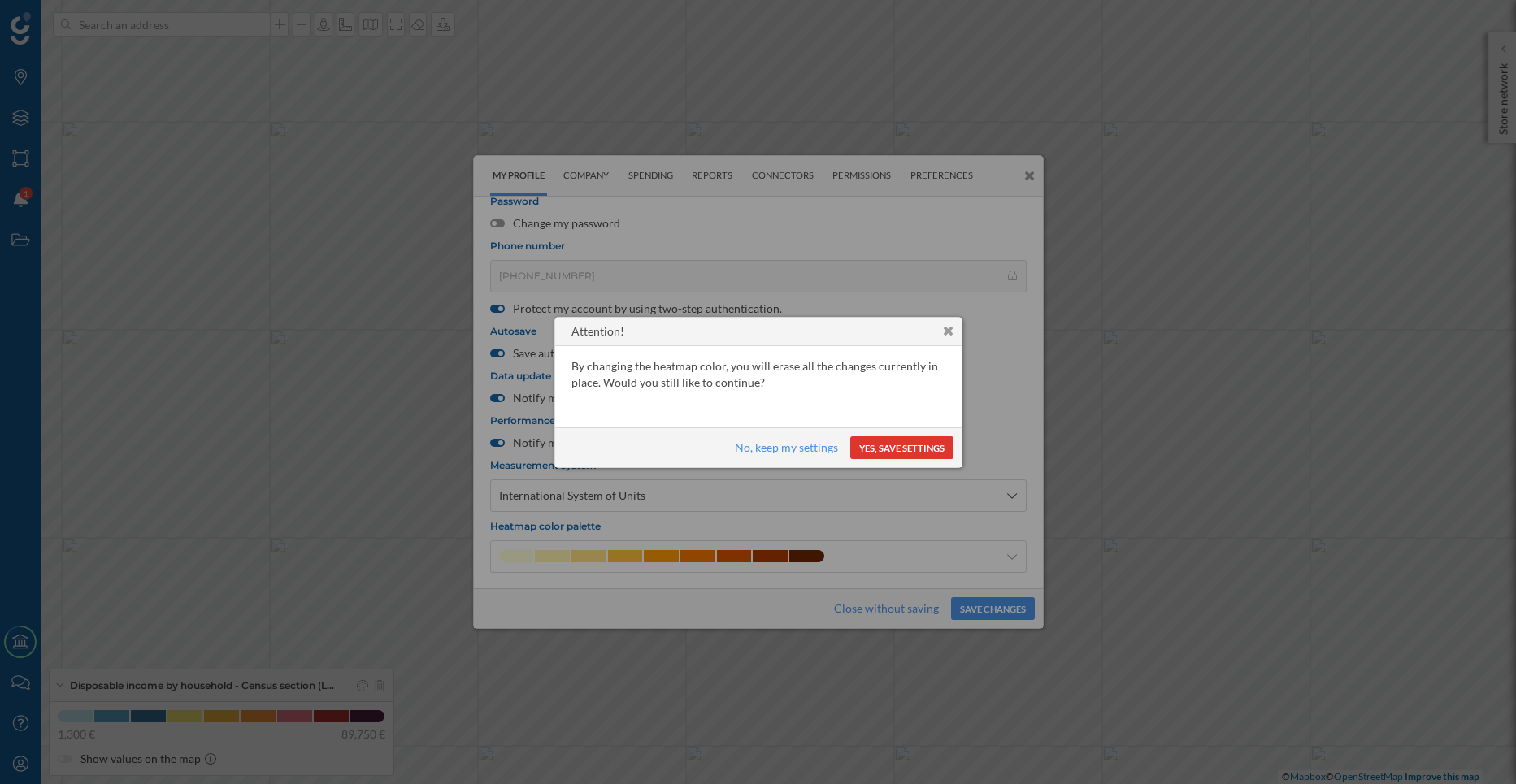
click at [886, 453] on button "Yes, save settings" at bounding box center [902, 447] width 103 height 23
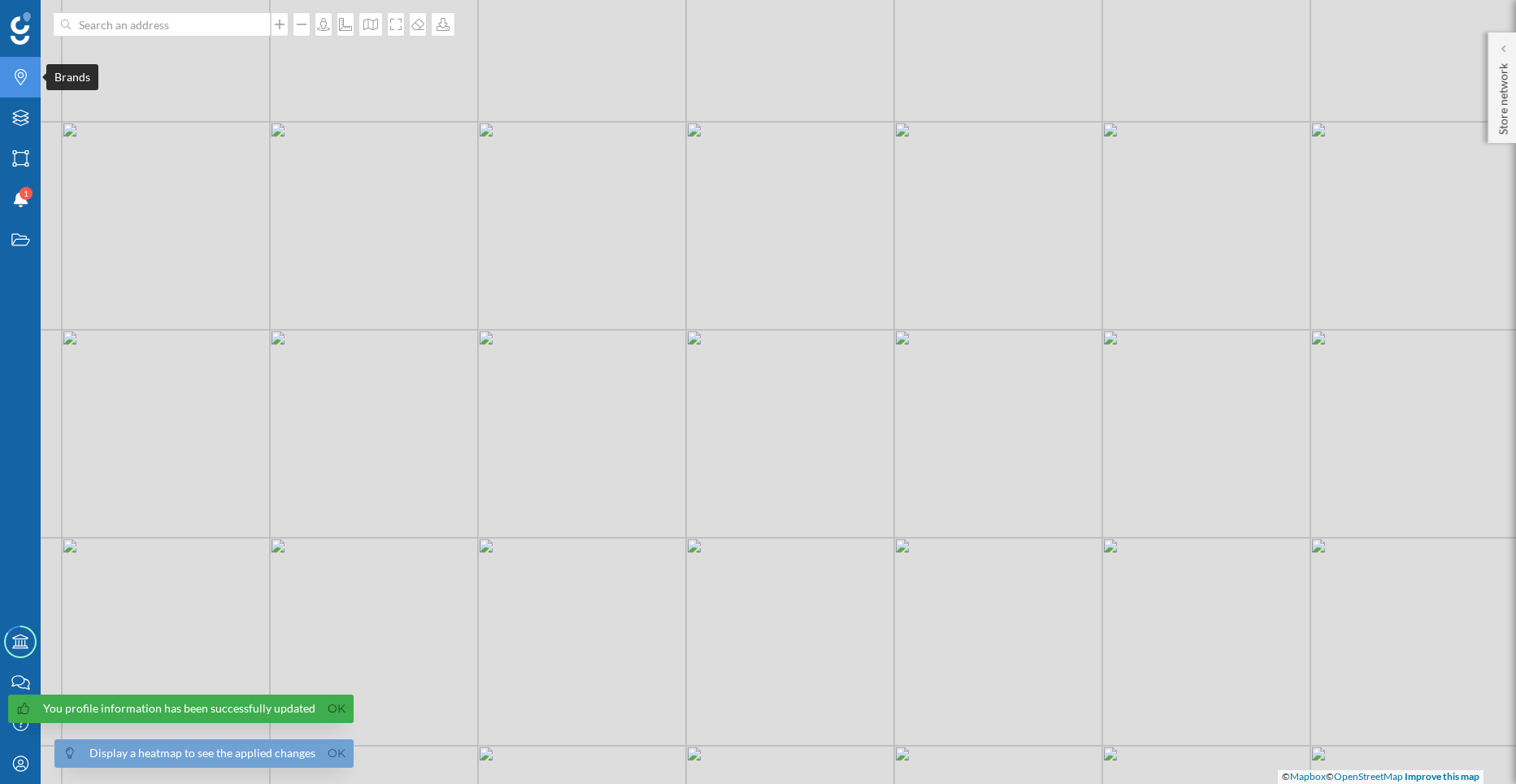
click at [18, 71] on icon at bounding box center [20, 76] width 12 height 16
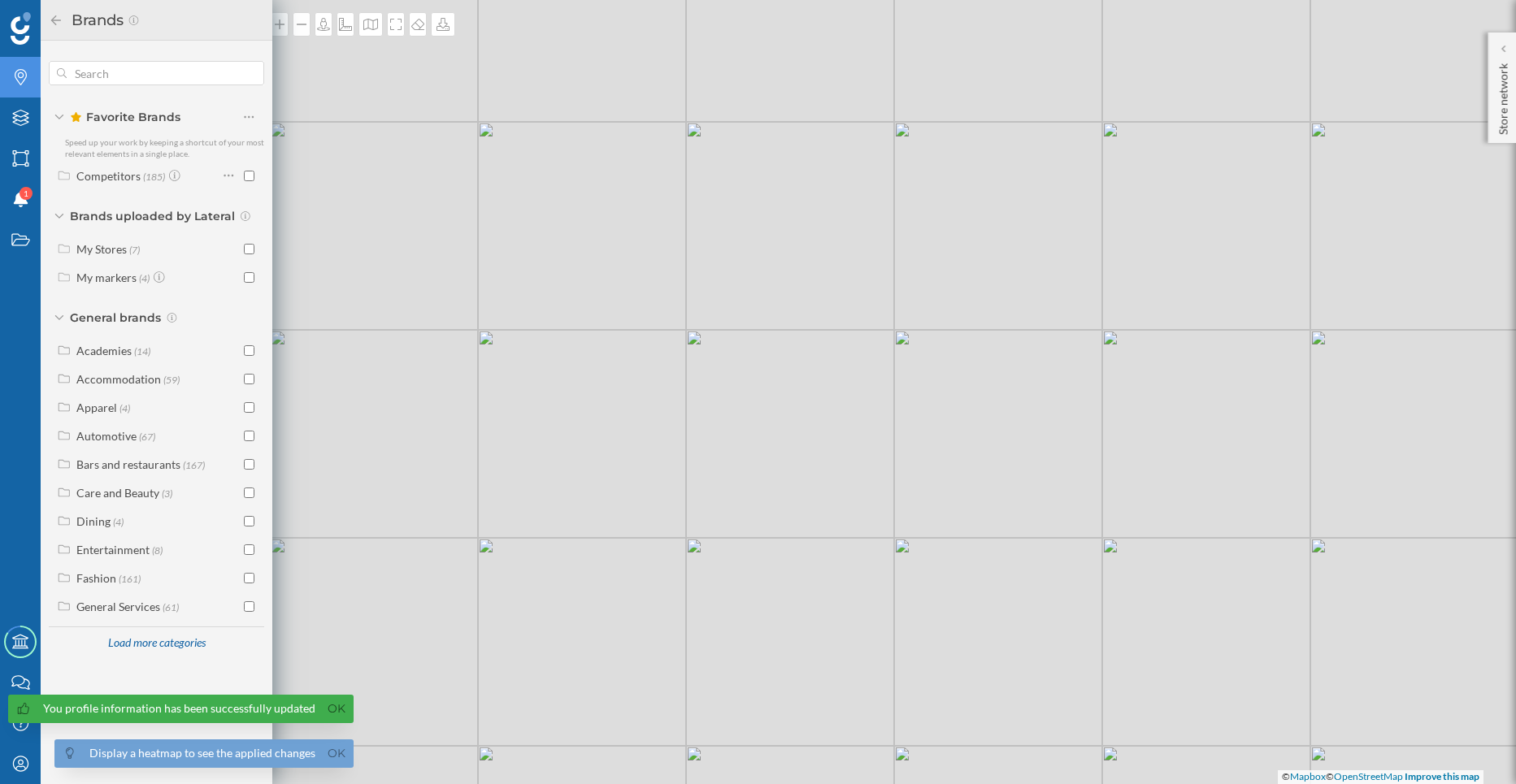
click at [18, 71] on icon at bounding box center [20, 76] width 12 height 16
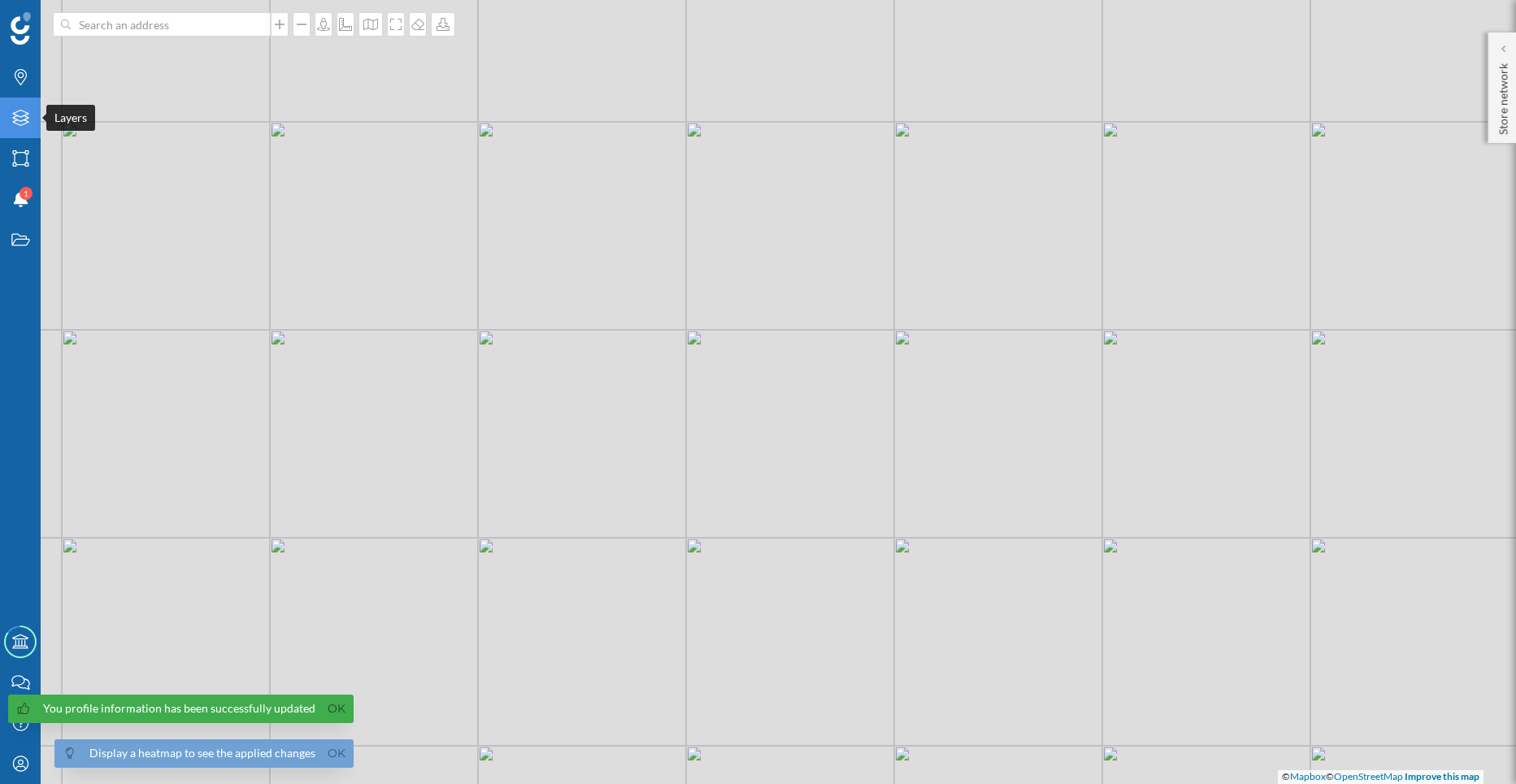
click at [10, 133] on div "Layers" at bounding box center [20, 118] width 40 height 40
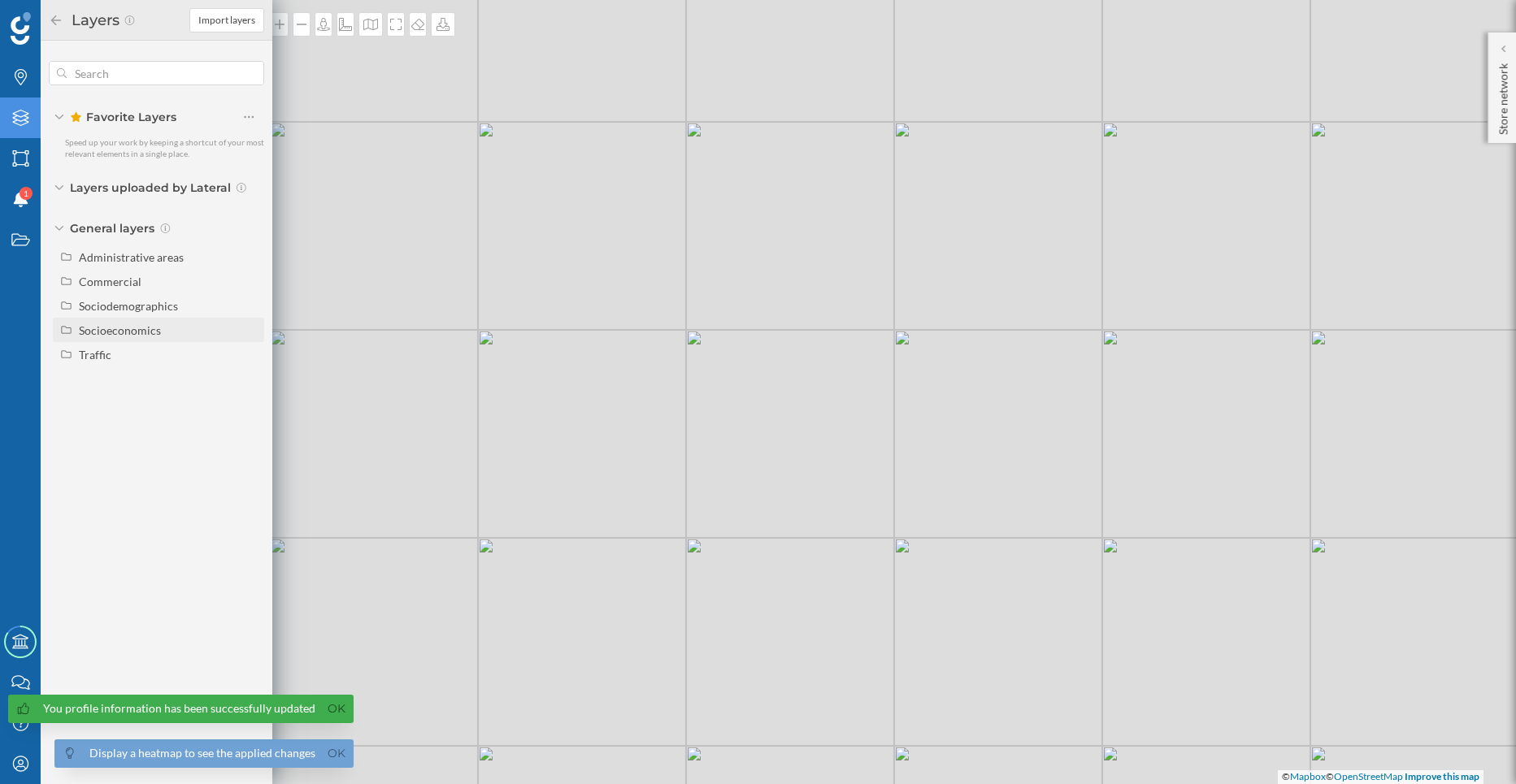
click at [153, 325] on div "Socioeconomics" at bounding box center [120, 330] width 82 height 13
click at [144, 378] on div "Disposable income by household" at bounding box center [140, 383] width 111 height 31
click at [248, 379] on input "Disposable income by household" at bounding box center [253, 383] width 11 height 11
radio input "true"
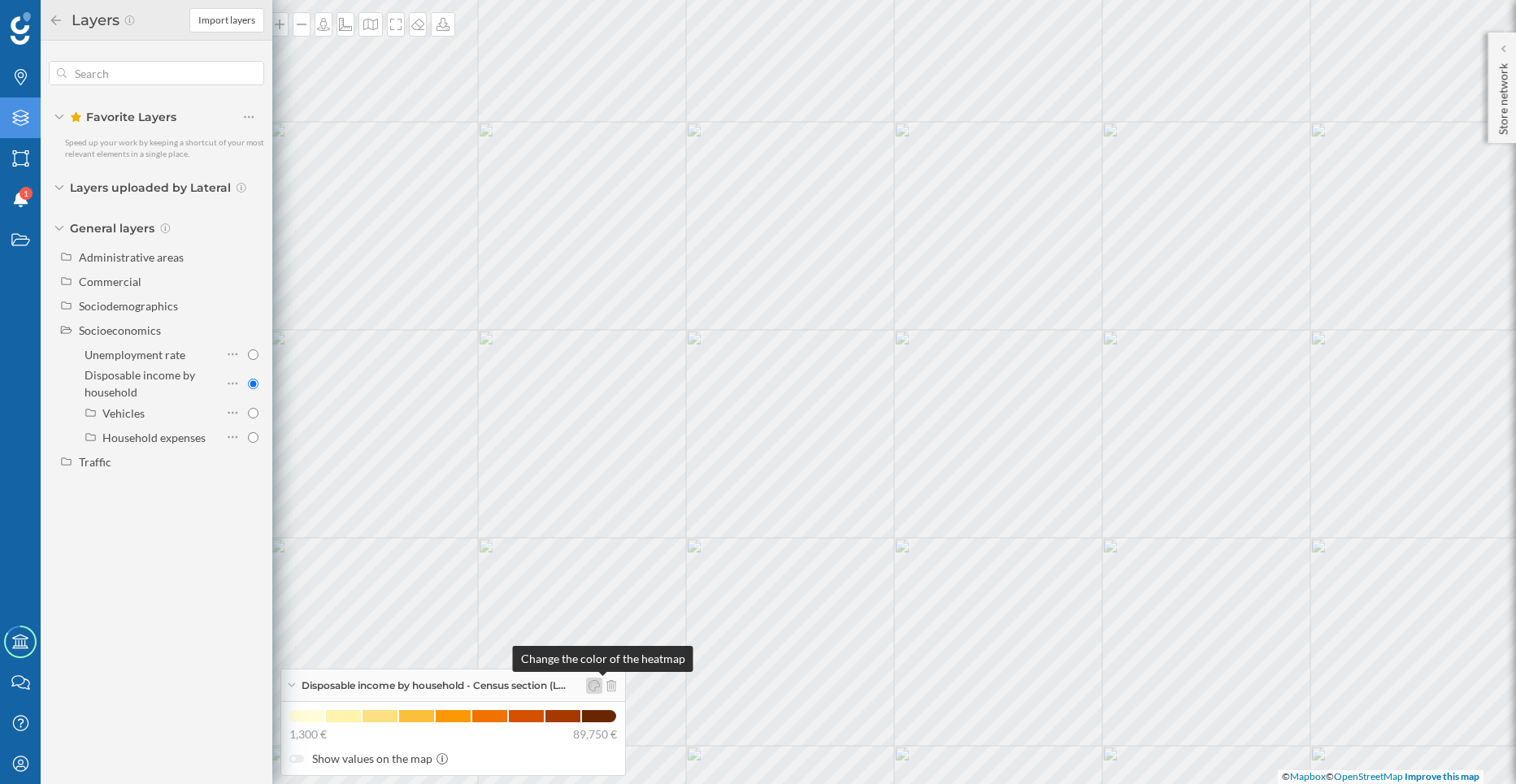
click at [602, 691] on div at bounding box center [594, 686] width 16 height 16
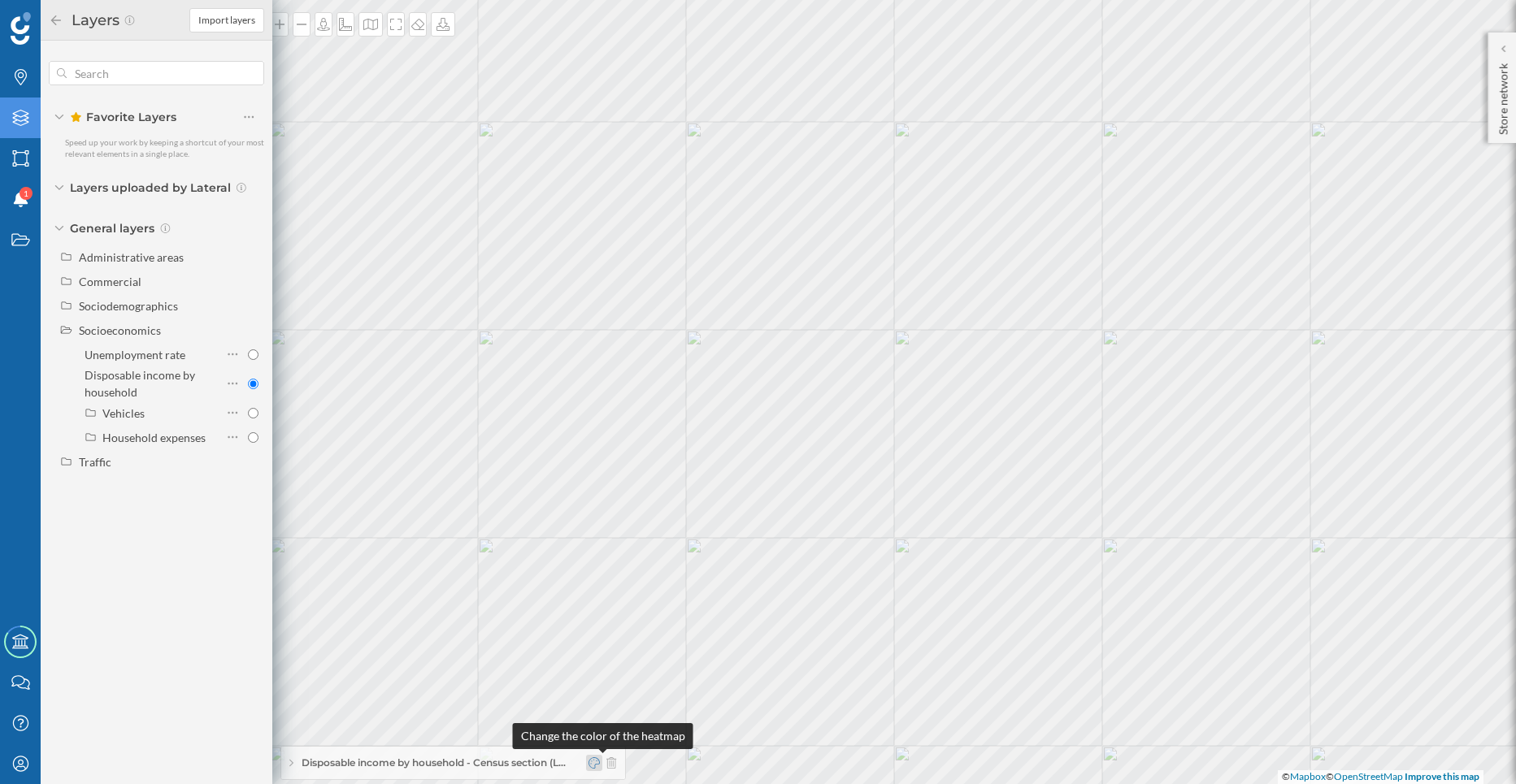
click at [598, 767] on icon at bounding box center [594, 763] width 11 height 11
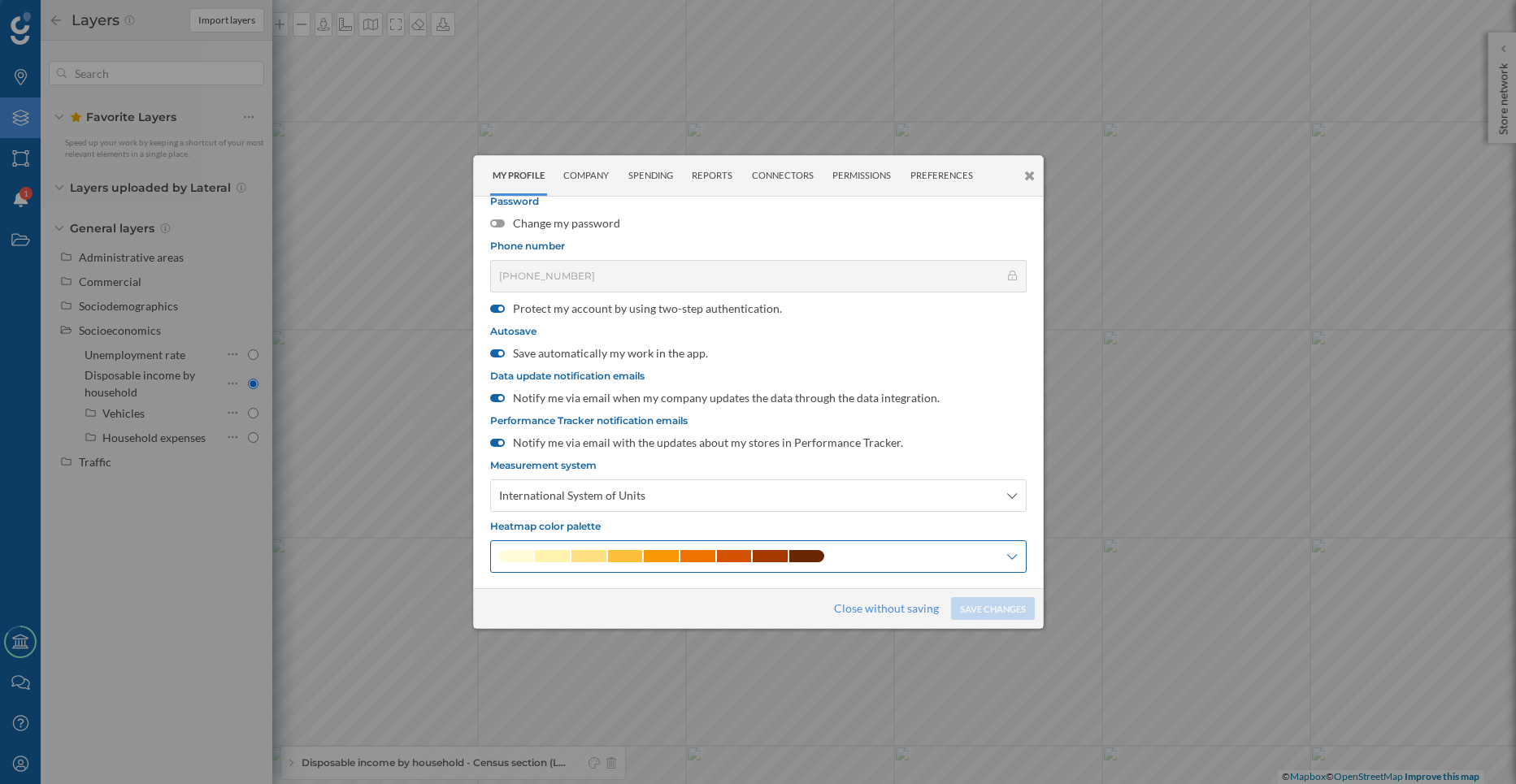
click at [666, 557] on span at bounding box center [661, 555] width 35 height 12
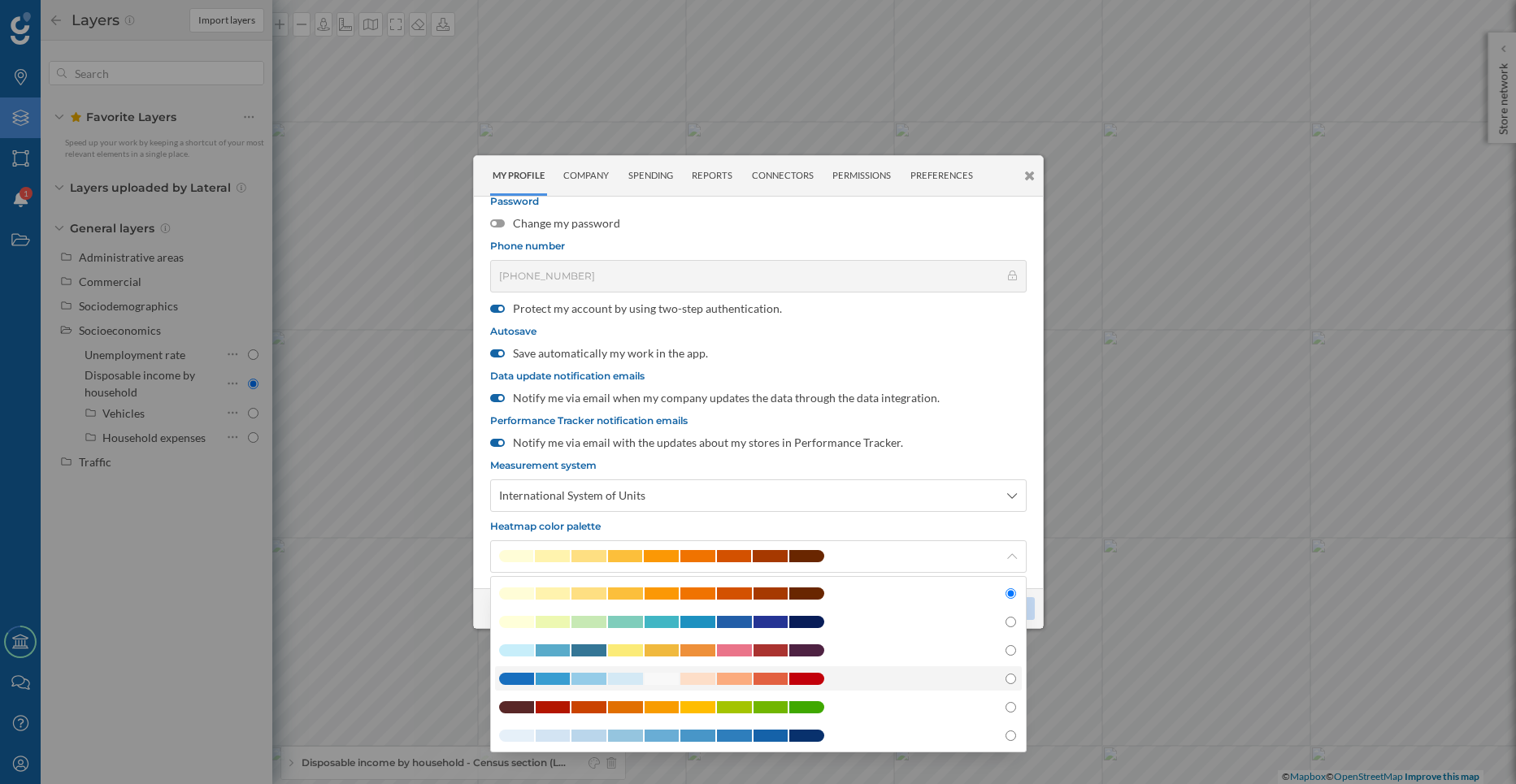
click at [639, 679] on span at bounding box center [626, 679] width 35 height 12
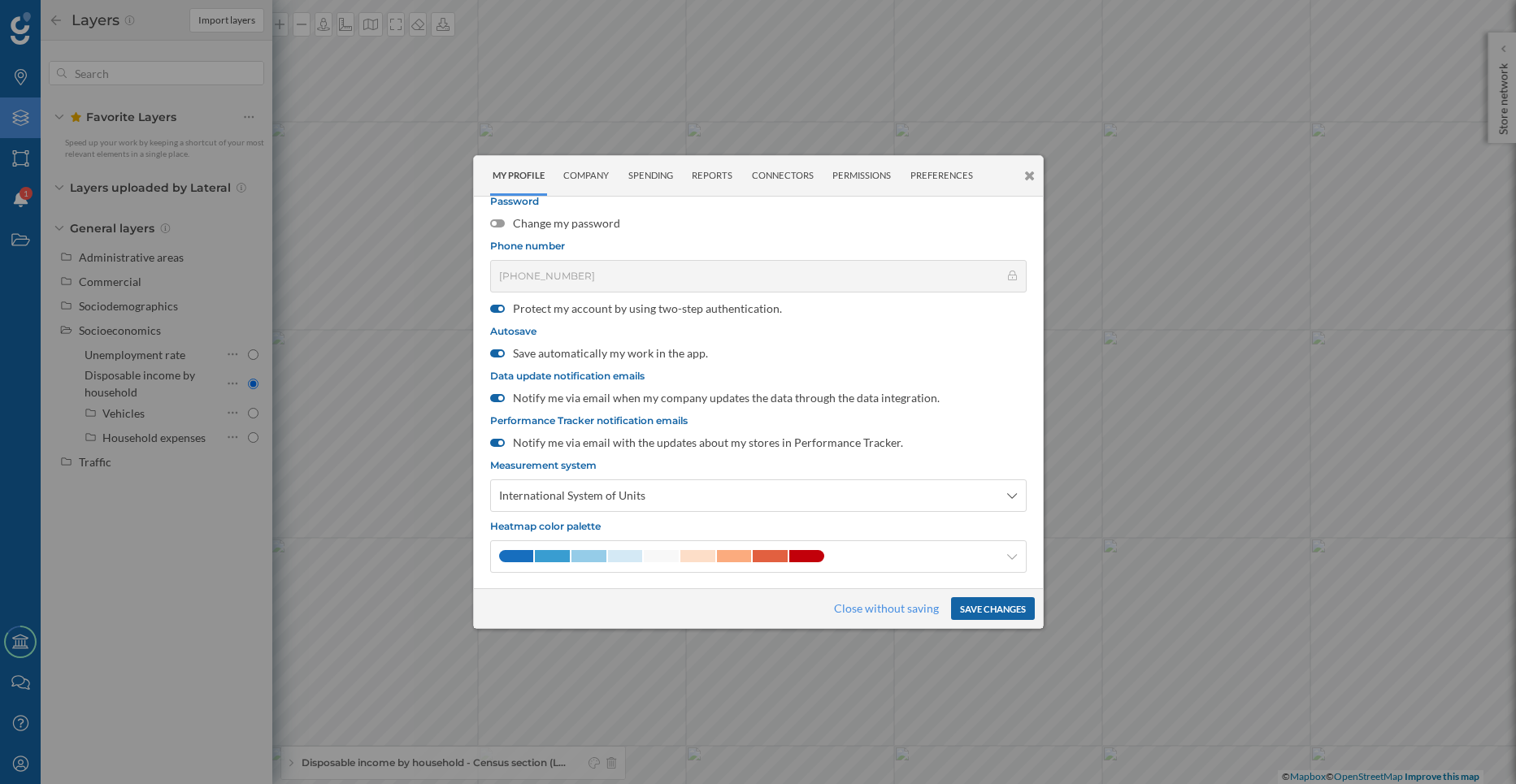
click at [993, 614] on button "Save changes" at bounding box center [993, 609] width 84 height 23
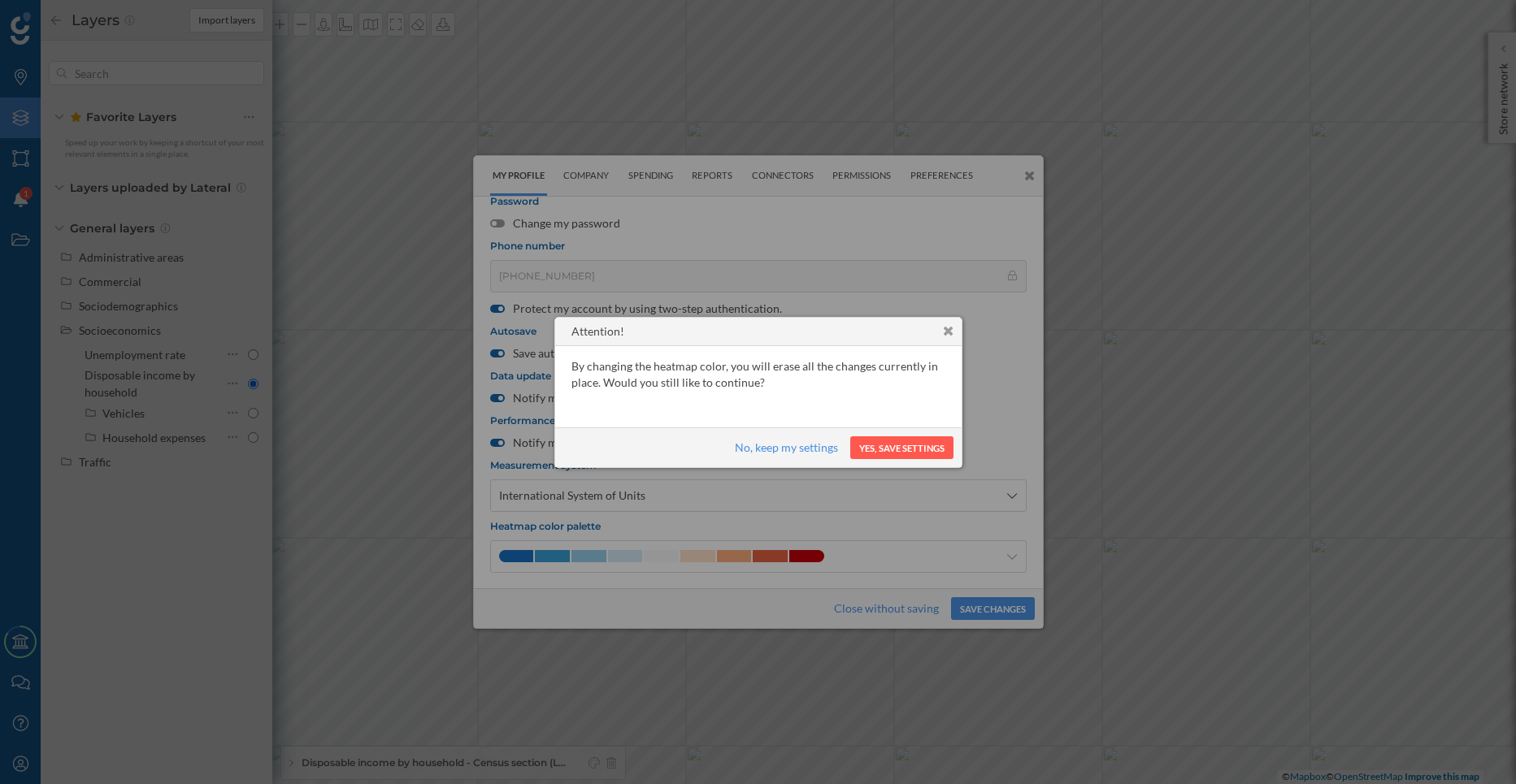
click at [893, 435] on div "No, keep my settings Yes, save settings" at bounding box center [758, 447] width 406 height 40
click at [889, 452] on button "Yes, save settings" at bounding box center [902, 447] width 103 height 23
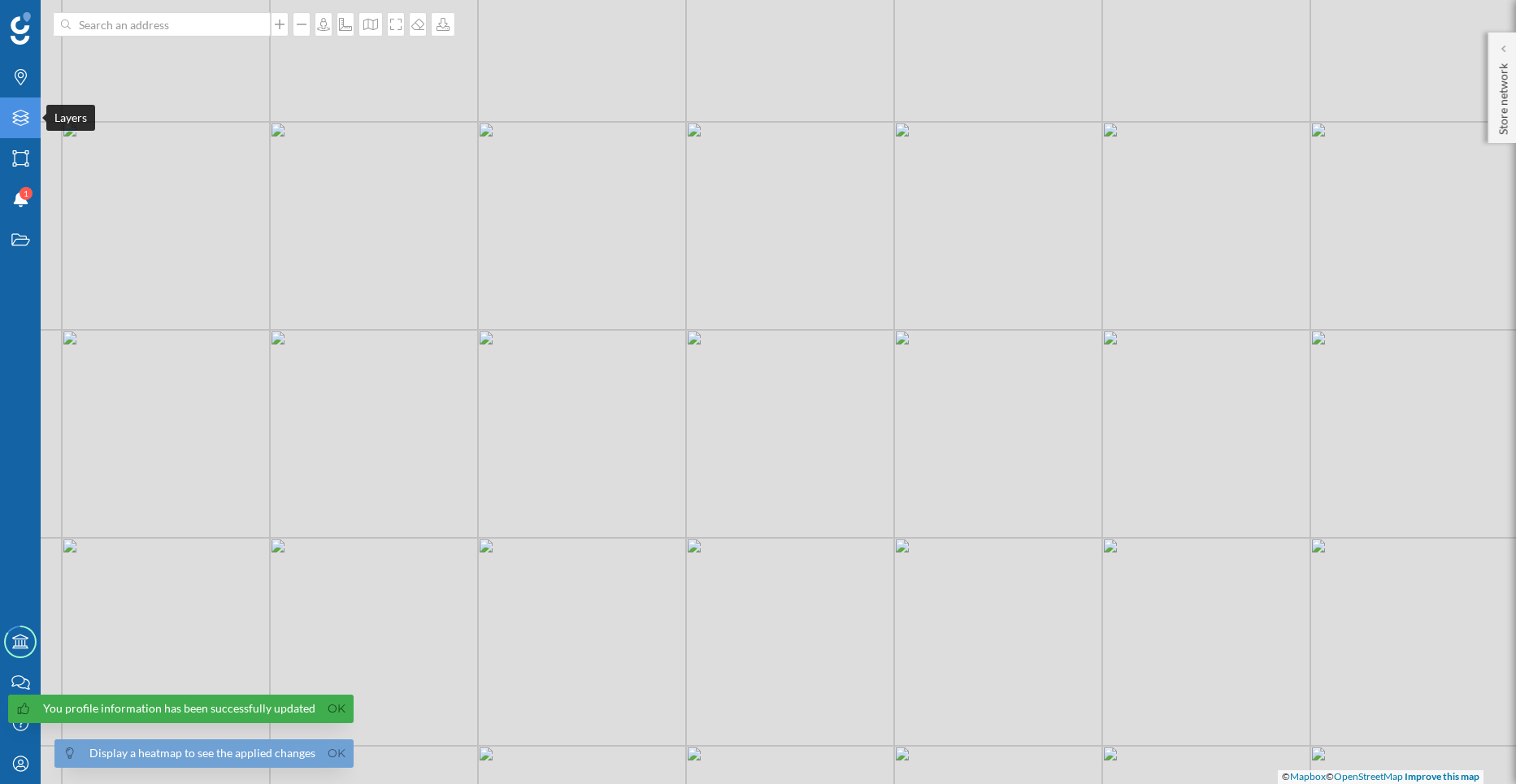
click at [8, 120] on div "Layers" at bounding box center [20, 118] width 40 height 40
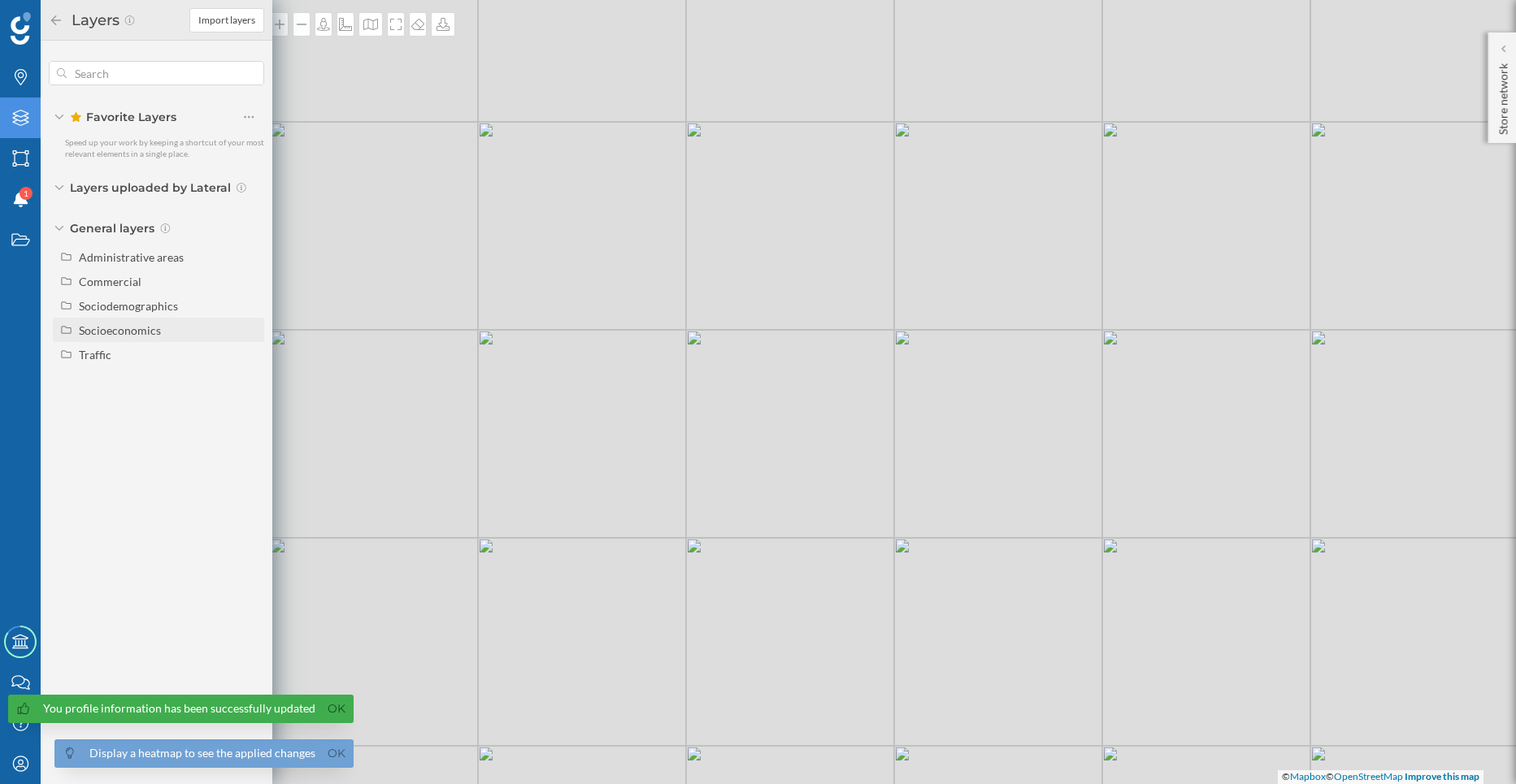
click at [176, 327] on div "Socioeconomics" at bounding box center [168, 331] width 180 height 17
click at [160, 381] on div "Disposable income by household" at bounding box center [140, 383] width 111 height 31
click at [248, 381] on input "Disposable income by household" at bounding box center [253, 383] width 11 height 11
radio input "true"
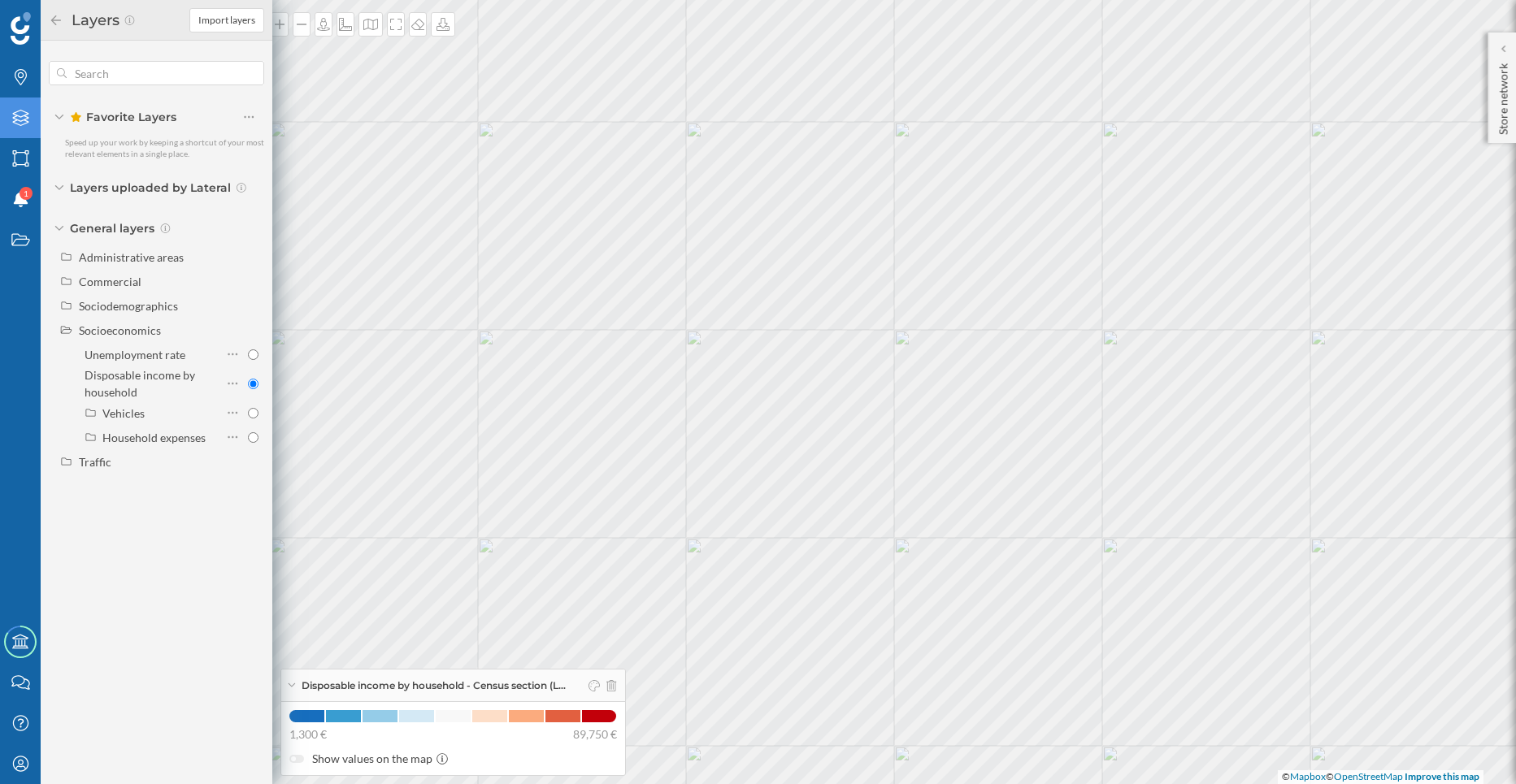
click at [19, 117] on icon at bounding box center [20, 118] width 16 height 16
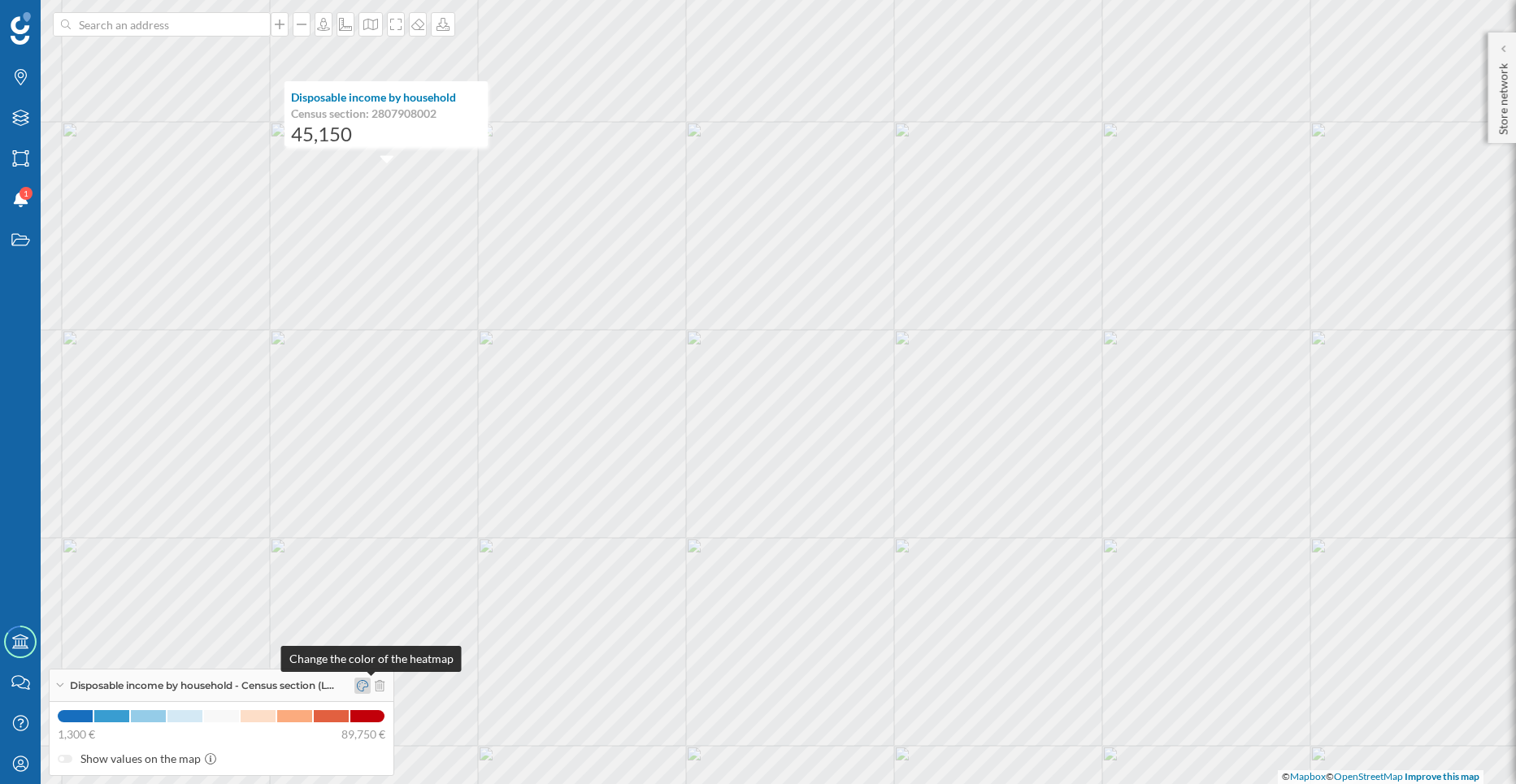
click at [368, 689] on icon at bounding box center [363, 686] width 11 height 11
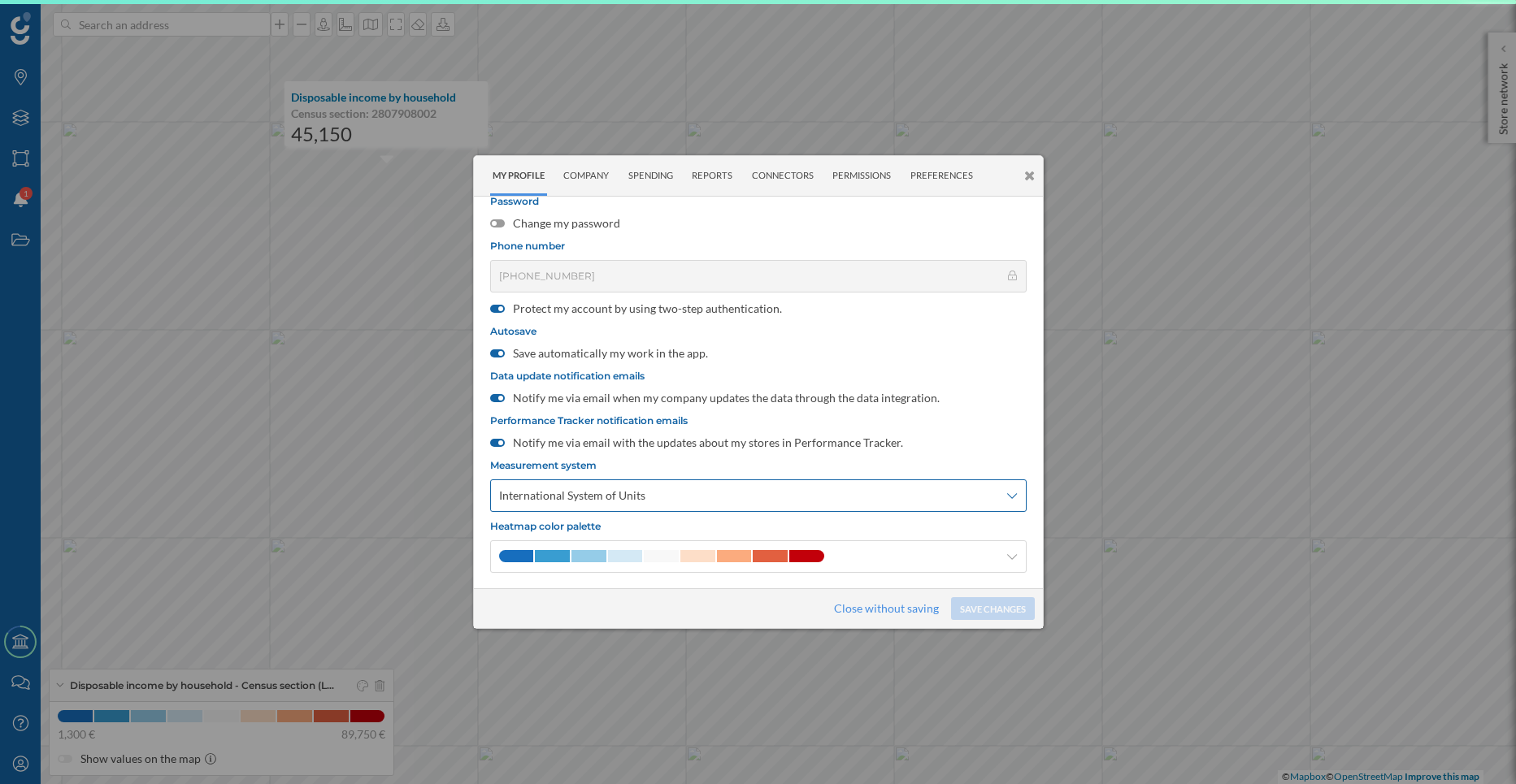
click at [662, 507] on div "International System of Units" at bounding box center [758, 495] width 537 height 33
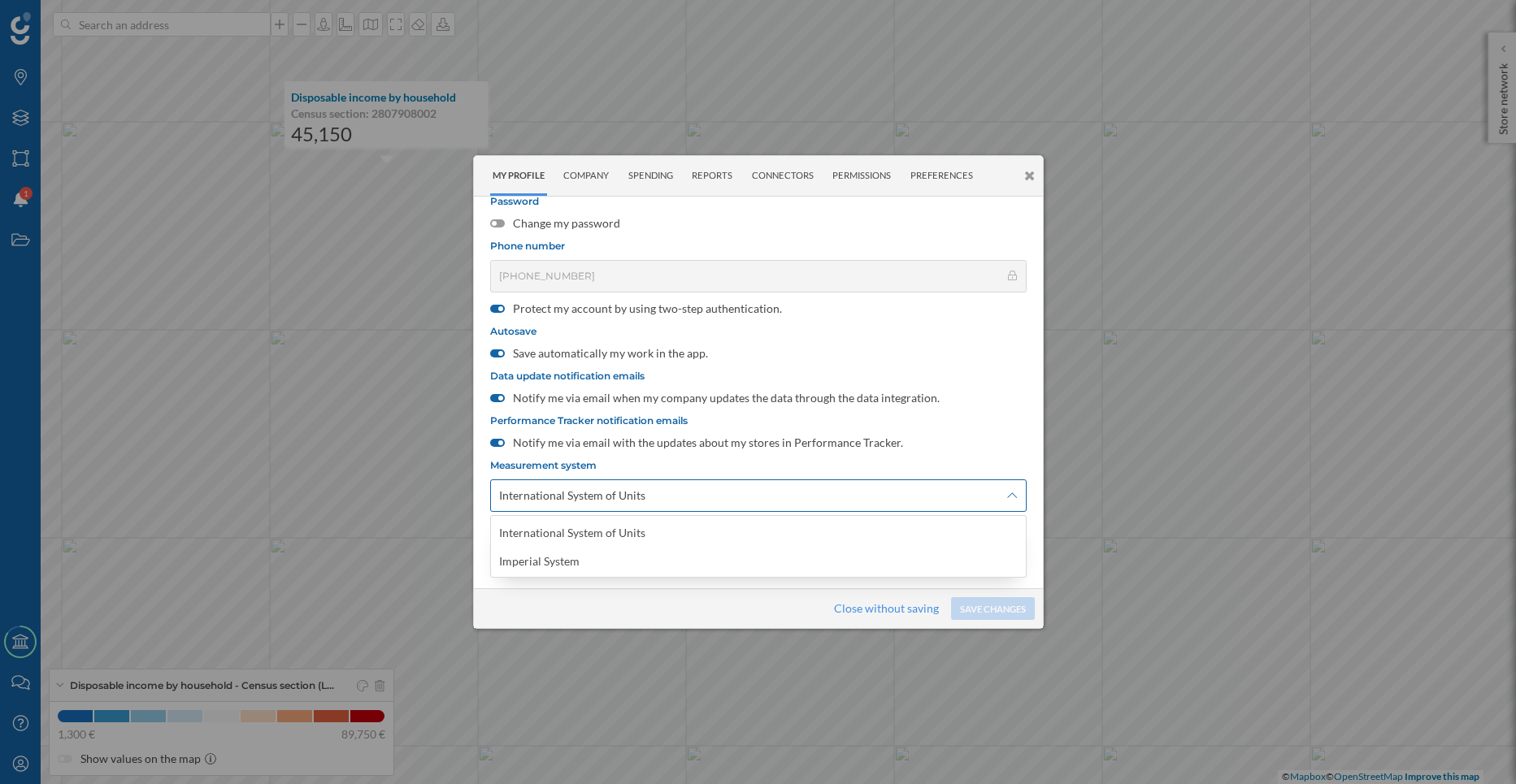
click at [663, 496] on span "International System of Units" at bounding box center [749, 495] width 500 height 16
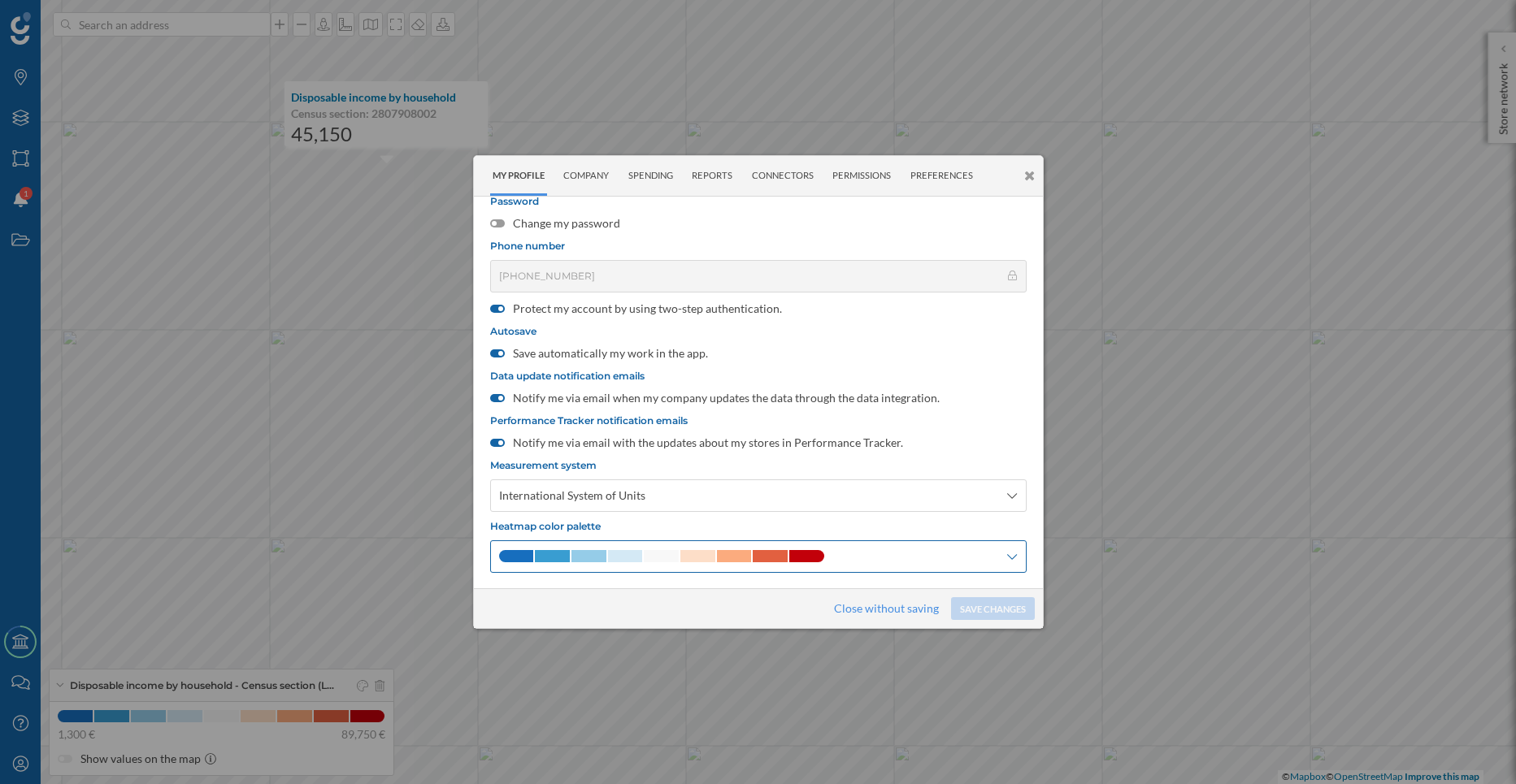
click at [619, 561] on span at bounding box center [626, 555] width 35 height 12
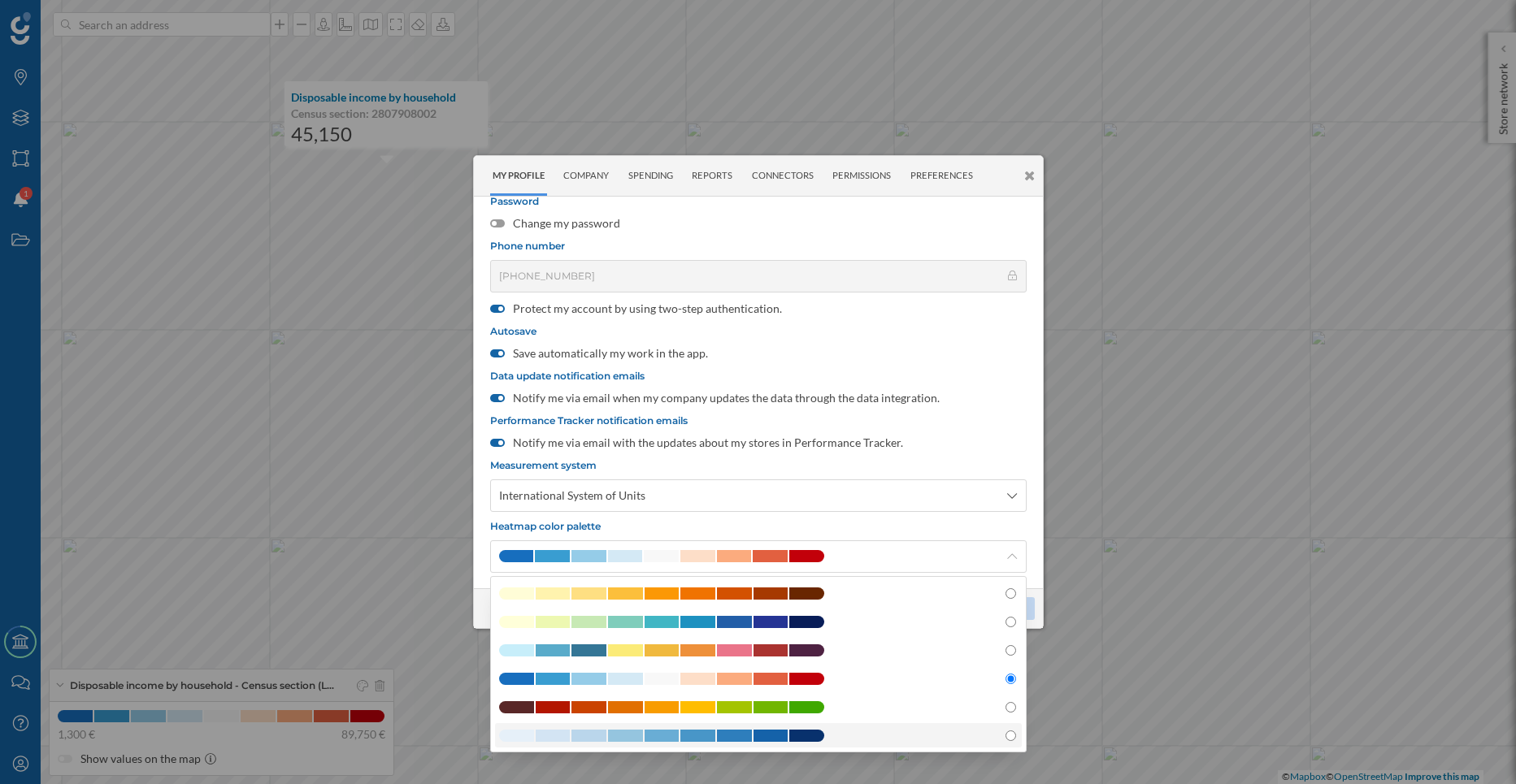
click at [636, 734] on span at bounding box center [626, 735] width 35 height 12
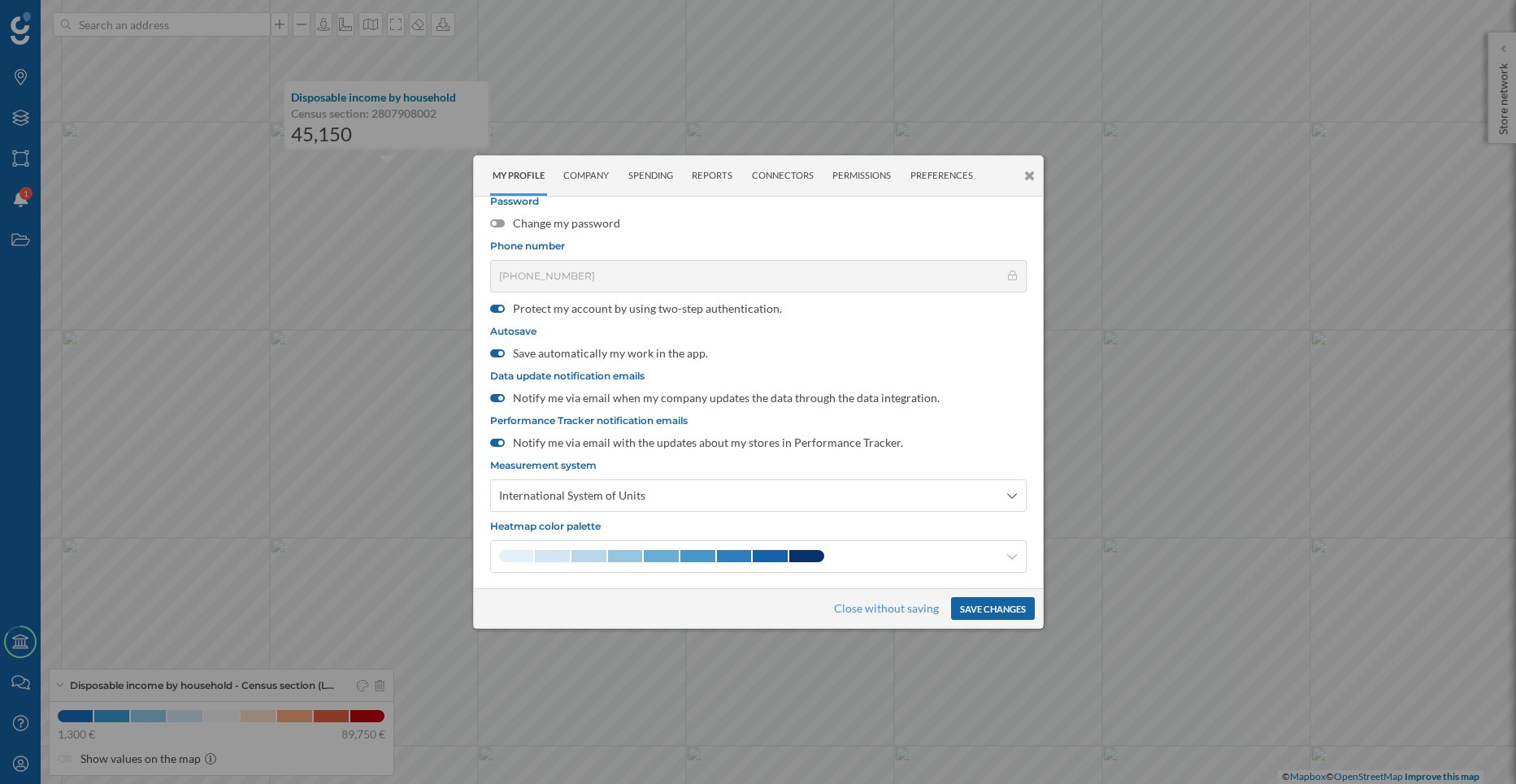
click at [1006, 607] on button "Save changes" at bounding box center [993, 609] width 84 height 23
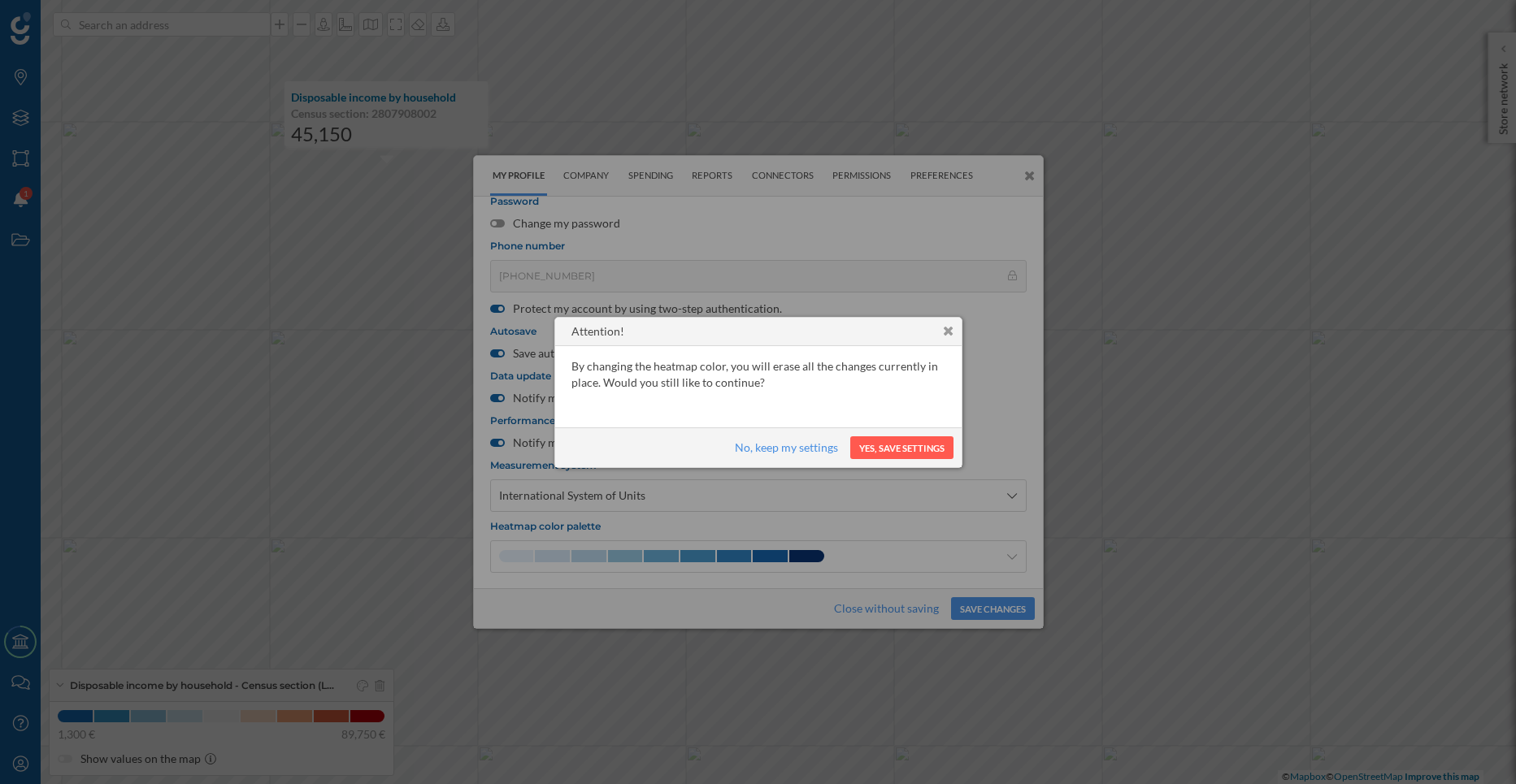
click at [868, 436] on div "No, keep my settings Yes, save settings" at bounding box center [758, 447] width 406 height 40
click at [869, 447] on button "Yes, save settings" at bounding box center [902, 447] width 103 height 23
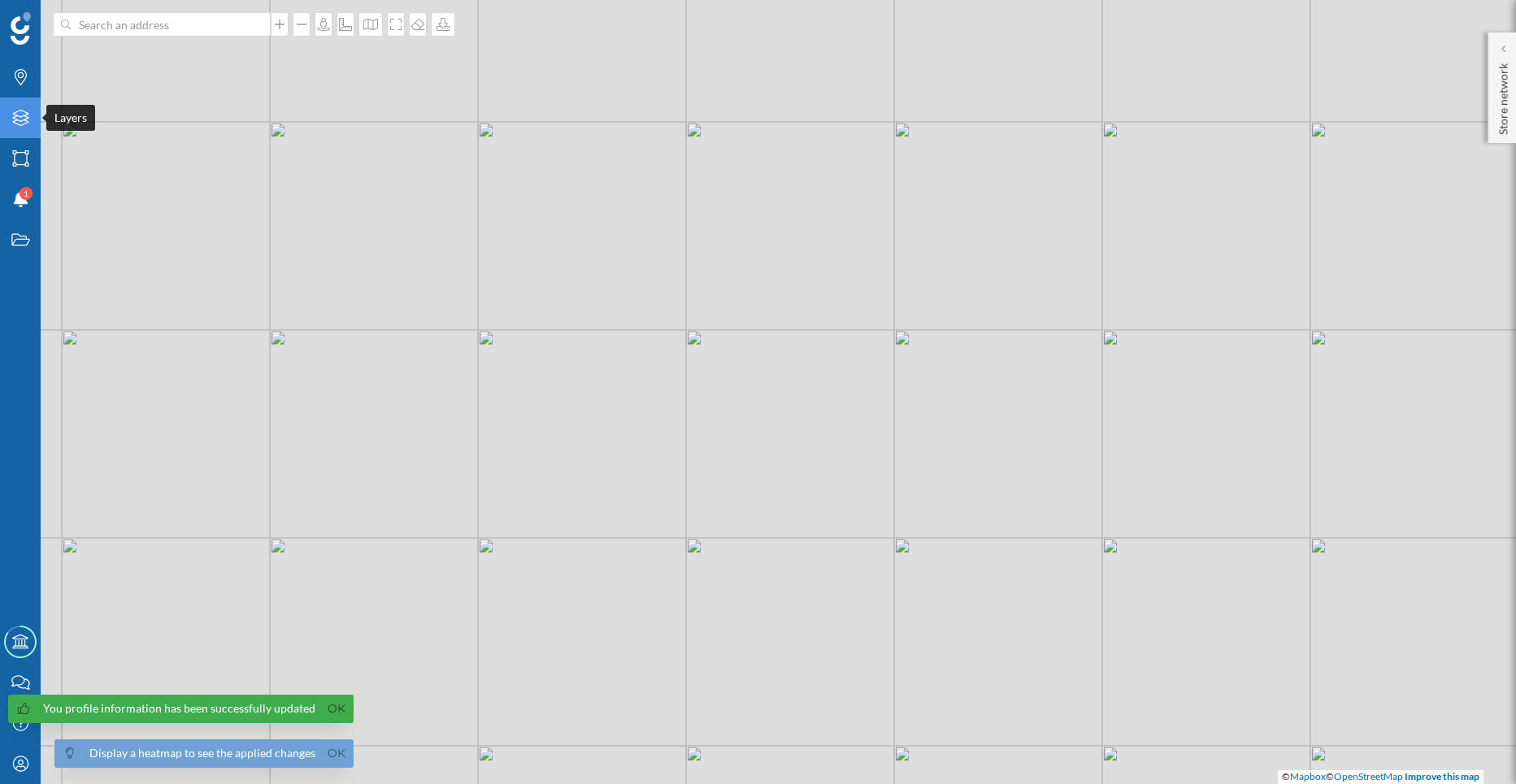
click at [24, 130] on div "Layers" at bounding box center [20, 118] width 40 height 40
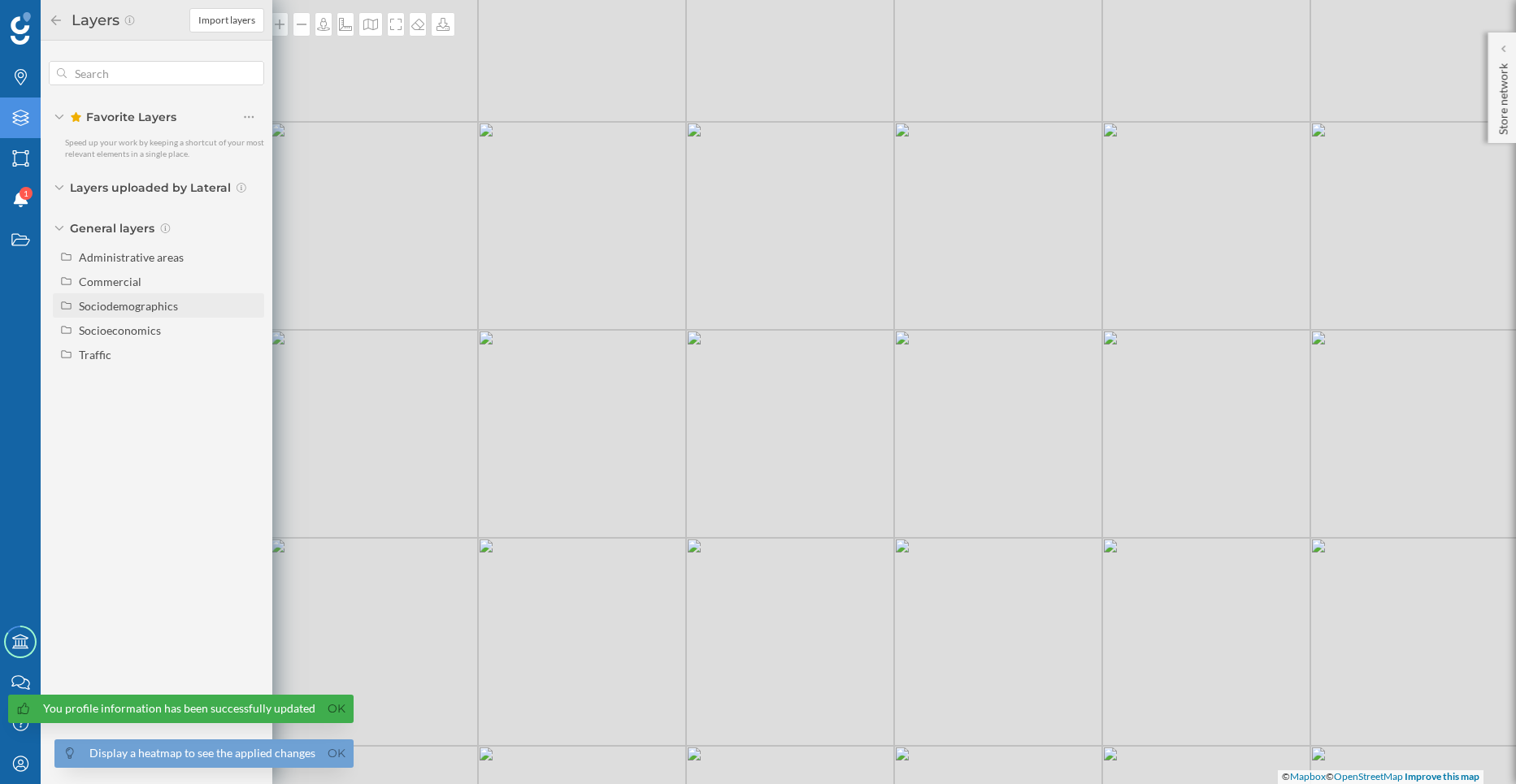
click at [90, 316] on div "Sociodemographics" at bounding box center [158, 305] width 211 height 24
click at [126, 293] on div "Commercial" at bounding box center [158, 280] width 211 height 24
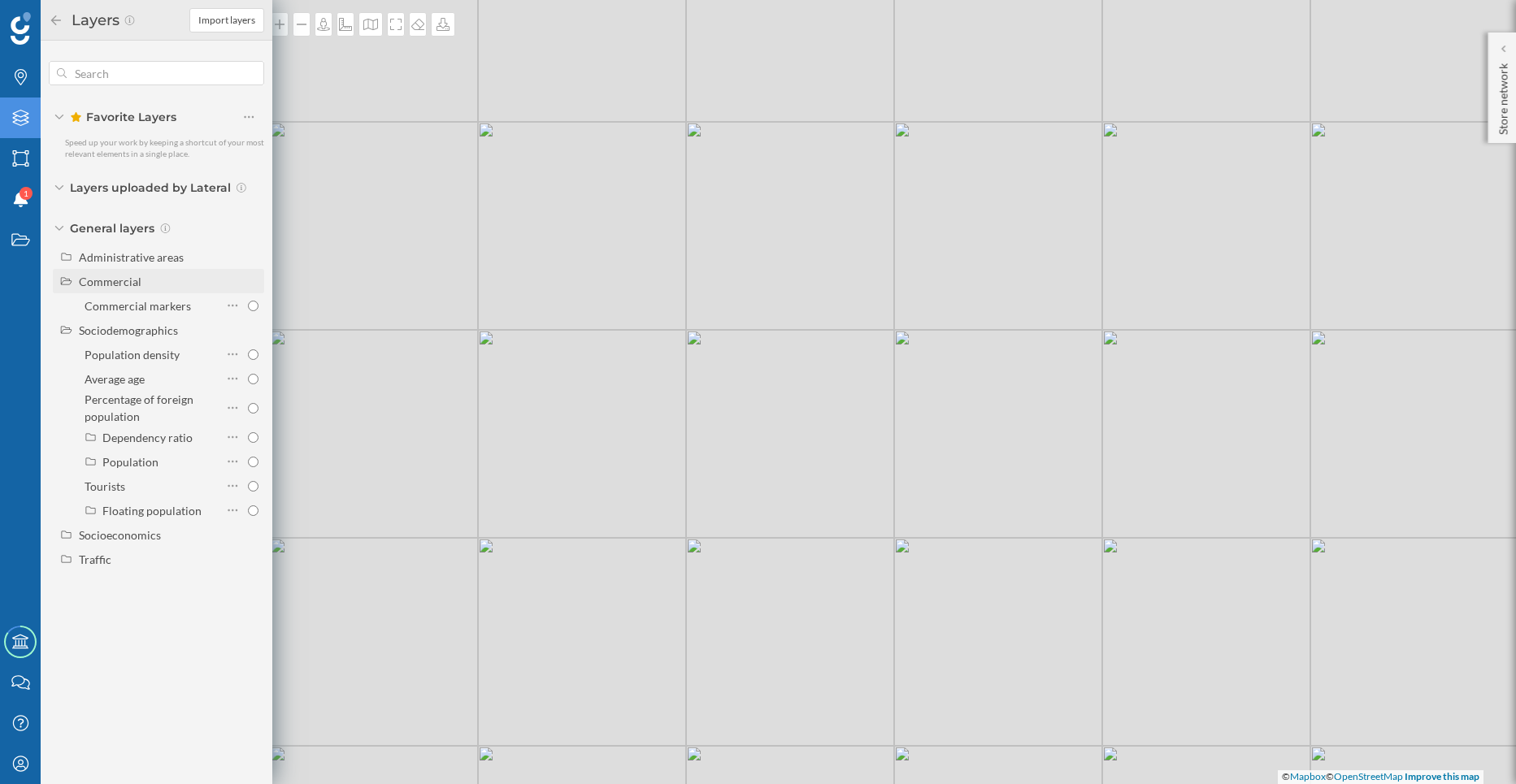
click at [104, 277] on div "Commercial" at bounding box center [109, 281] width 62 height 13
click at [94, 313] on div "Sociodemographics" at bounding box center [168, 306] width 180 height 17
click at [97, 338] on div "Socioeconomics" at bounding box center [168, 331] width 180 height 17
click at [118, 383] on div "Disposable income by household" at bounding box center [150, 383] width 133 height 34
click at [248, 383] on input "Disposable income by household" at bounding box center [253, 383] width 11 height 11
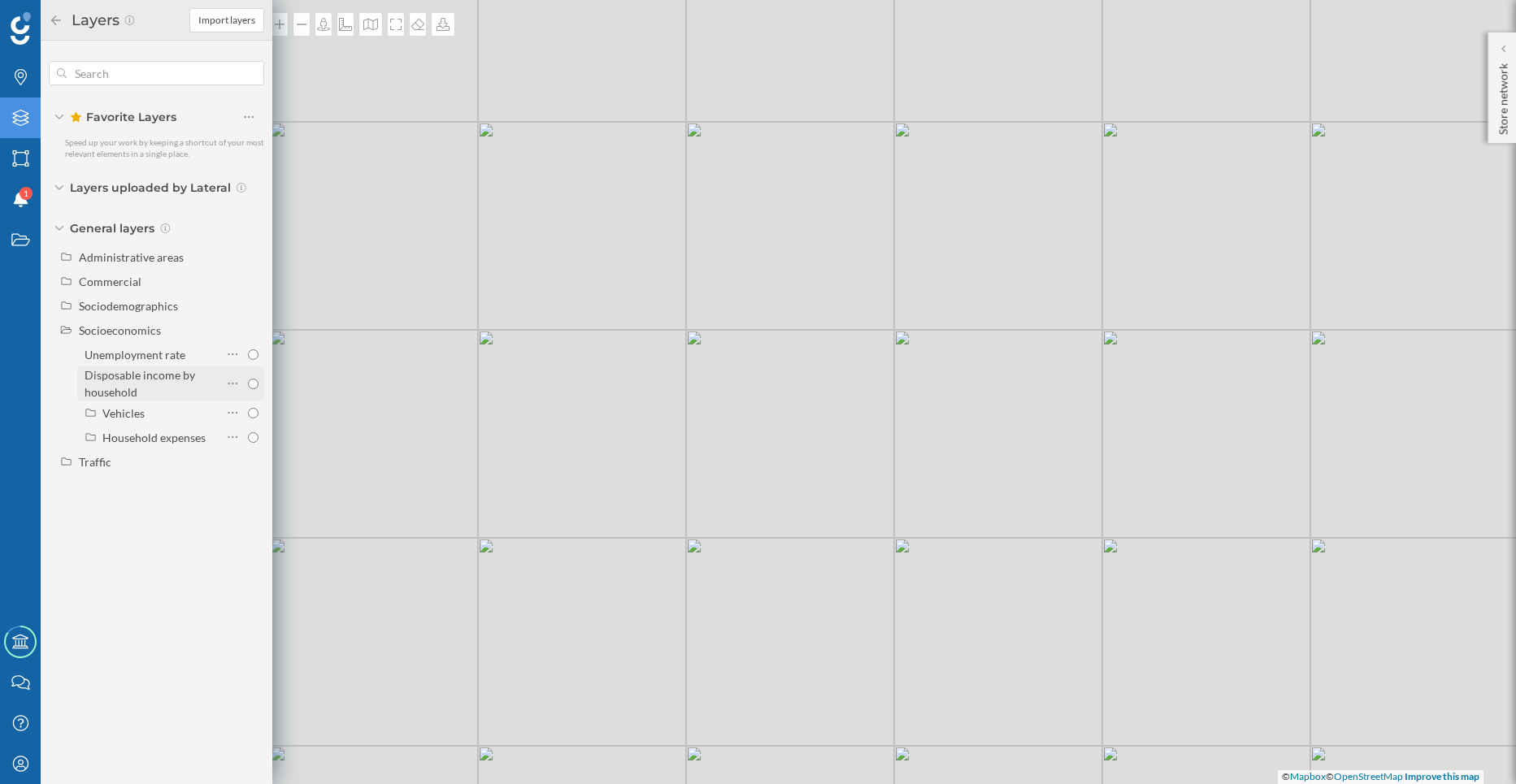
radio input "true"
click at [230, 382] on icon at bounding box center [232, 383] width 11 height 16
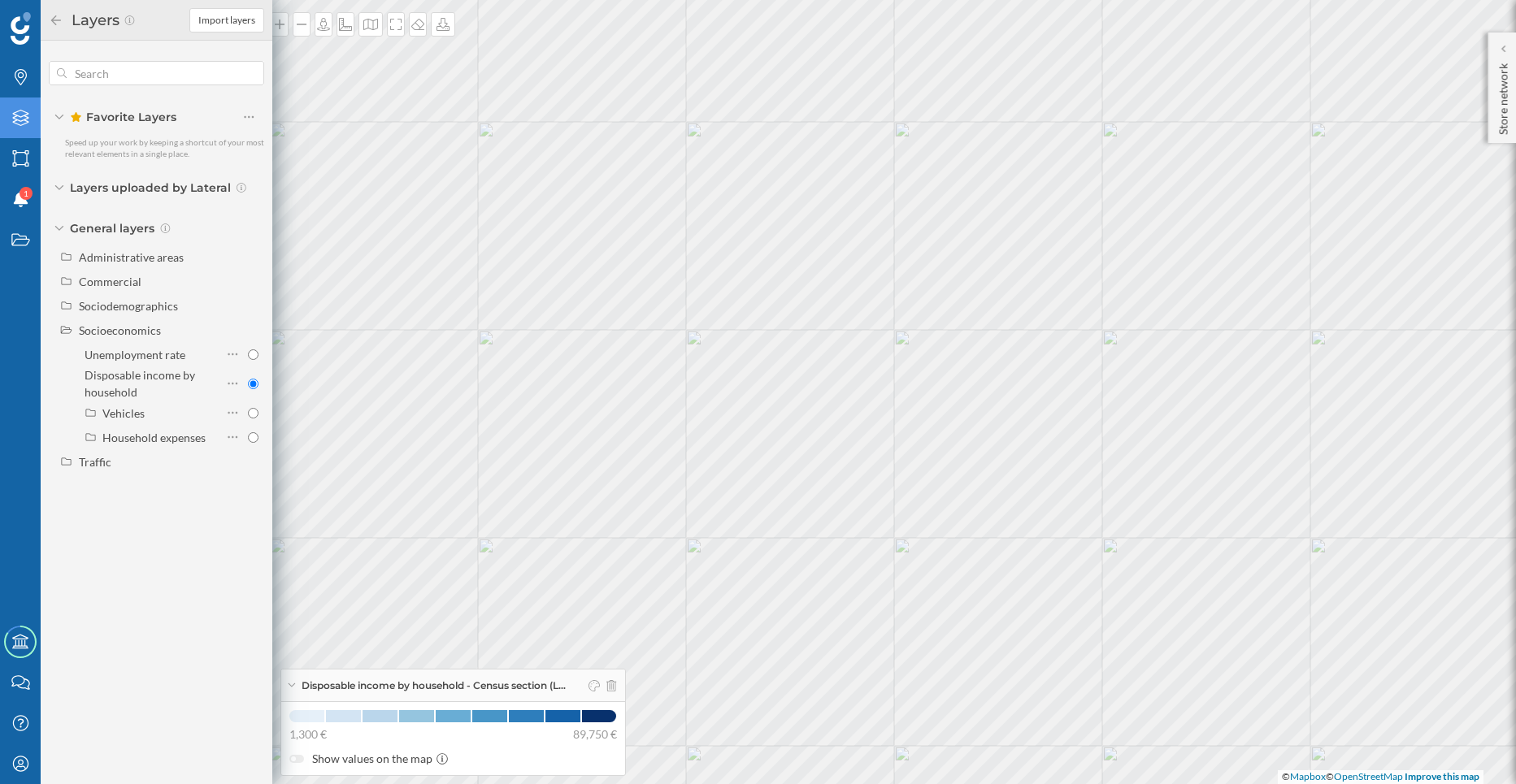
click at [17, 119] on icon "Layers" at bounding box center [20, 118] width 20 height 16
